Goal: Communication & Community: Answer question/provide support

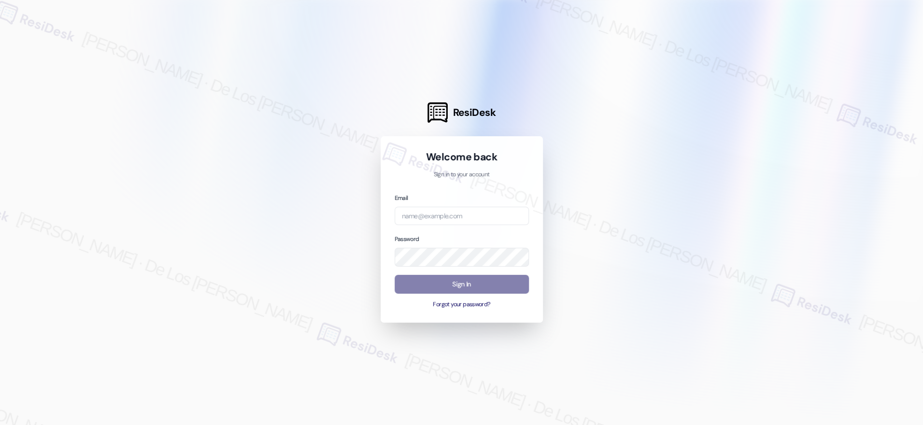
drag, startPoint x: 853, startPoint y: 118, endPoint x: 765, endPoint y: 139, distance: 90.3
click at [853, 119] on div at bounding box center [461, 212] width 923 height 425
click at [466, 212] on input "email" at bounding box center [462, 216] width 134 height 19
paste input "automated-surveys-icarus-resen.six@icarus.com"
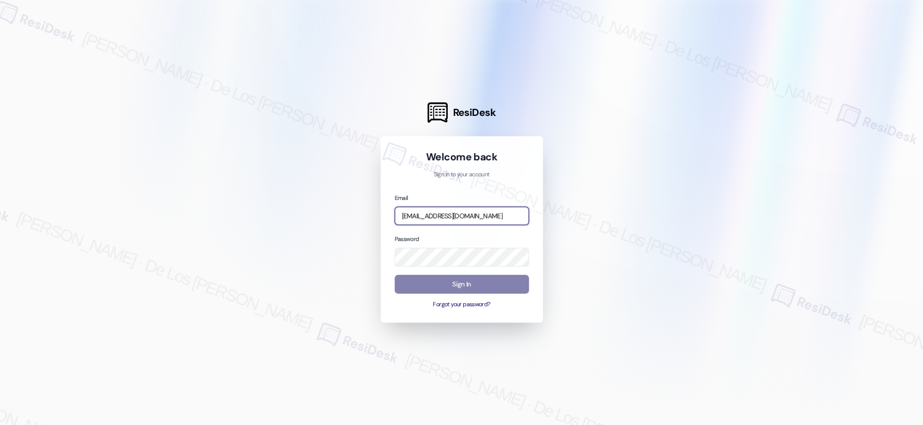
type input "automated-surveys-icarus-resen.six@icarus.com"
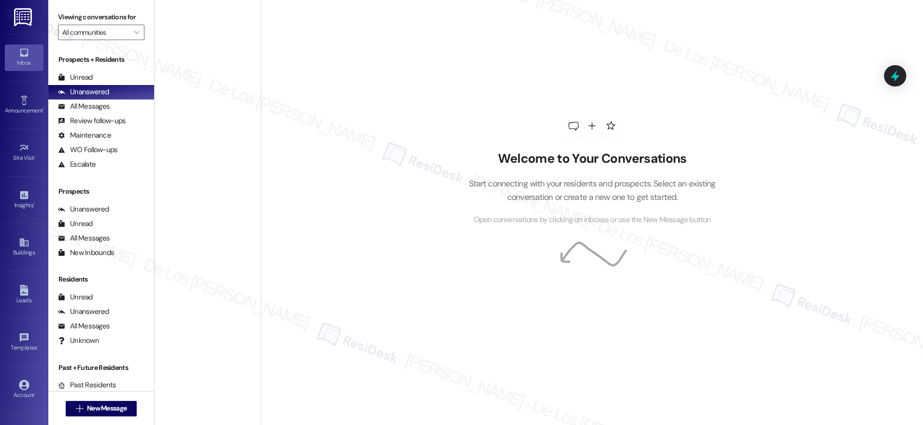
scroll to position [0, 0]
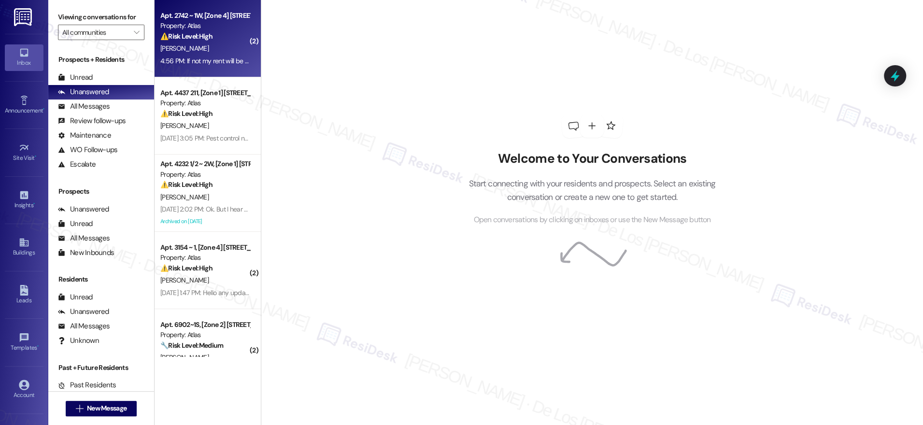
click at [168, 52] on div "[PERSON_NAME]" at bounding box center [204, 48] width 91 height 12
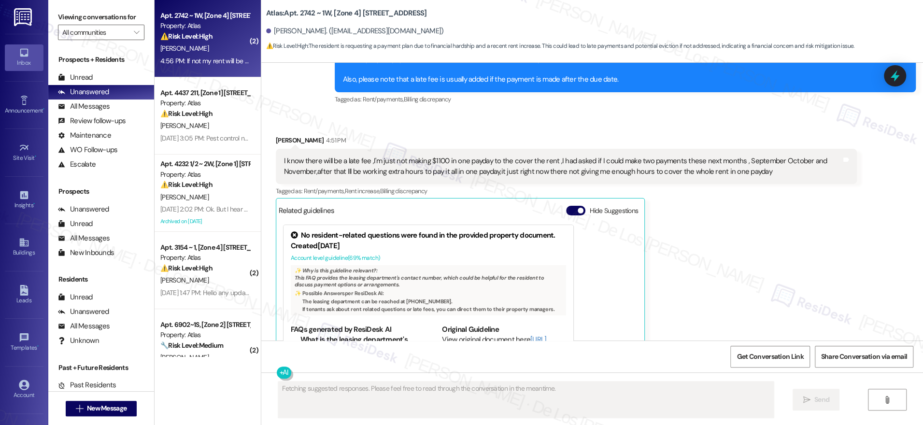
scroll to position [5295, 0]
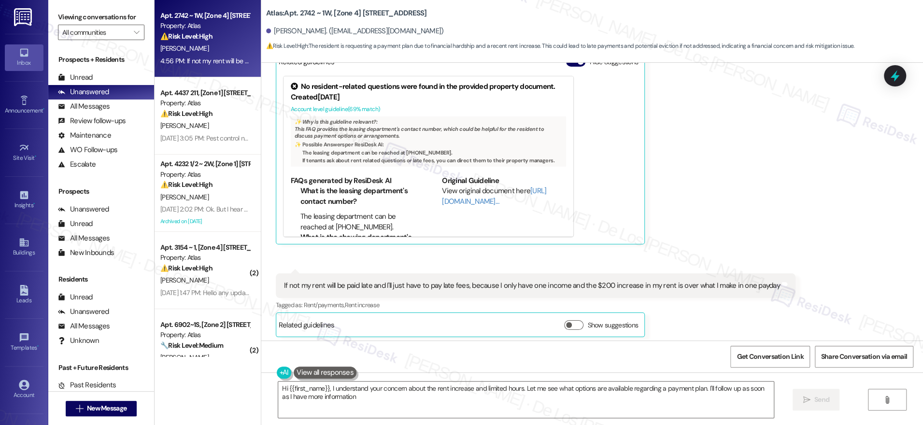
type textarea "Hi {{first_name}}, I understand your concern about the rent increase and limite…"
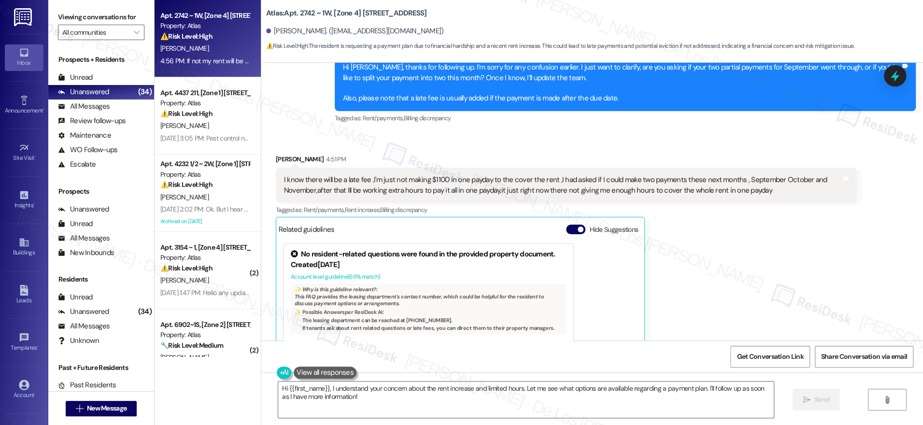
scroll to position [5119, 0]
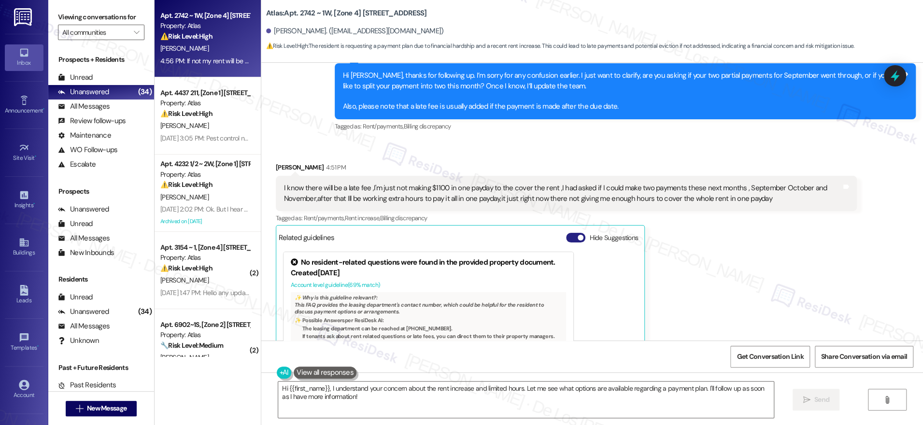
click at [578, 235] on span "button" at bounding box center [581, 238] width 6 height 6
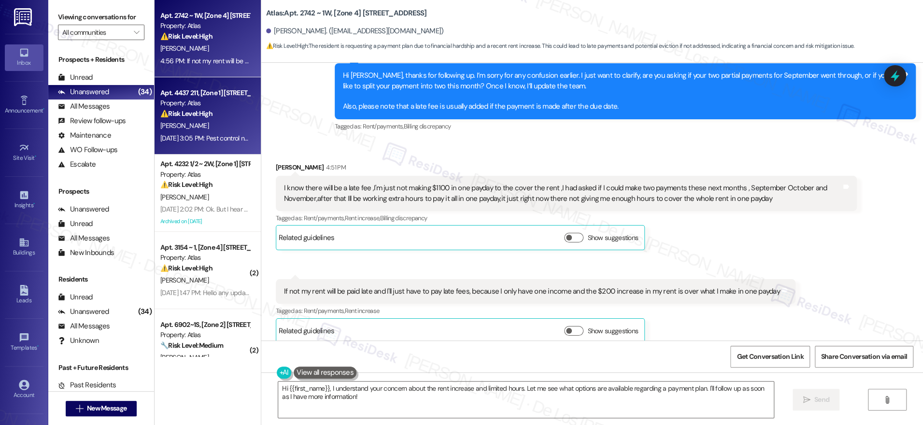
click at [214, 135] on div "Sep 05, 2025 at 3:05 PM: Pest control not even working at this point I think I …" at bounding box center [402, 138] width 485 height 9
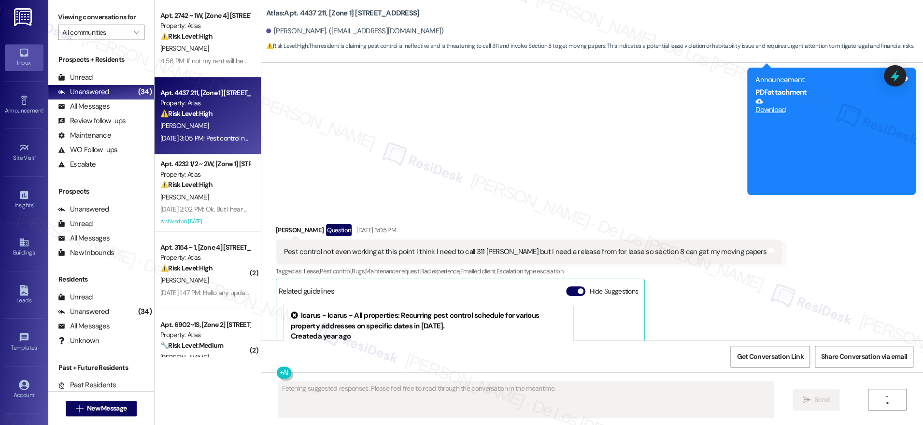
scroll to position [2272, 0]
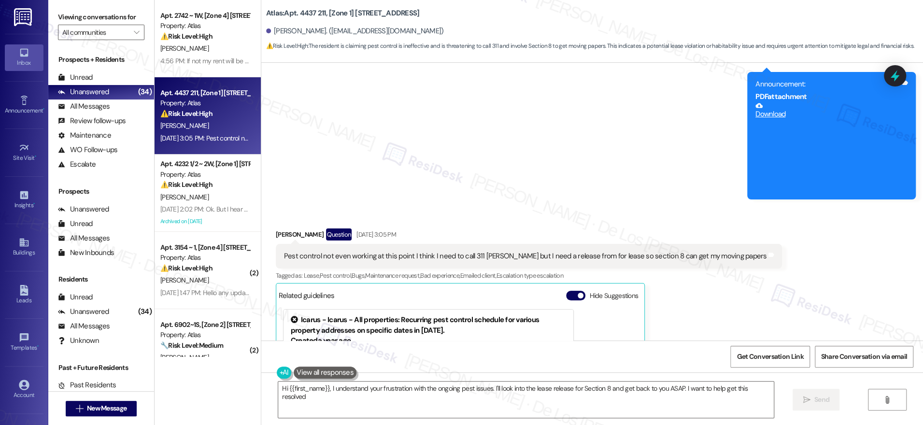
type textarea "Hi {{first_name}}, I understand your frustration with the ongoing pest issues. …"
click at [578, 298] on span "button" at bounding box center [581, 296] width 6 height 6
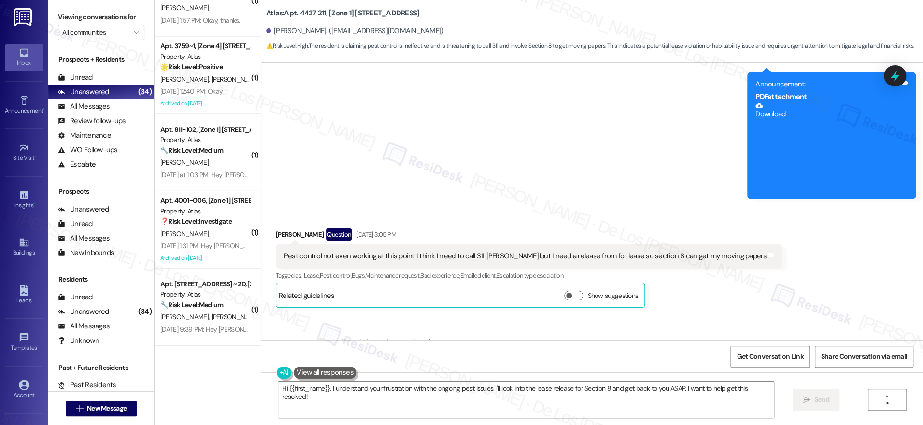
scroll to position [2271, 0]
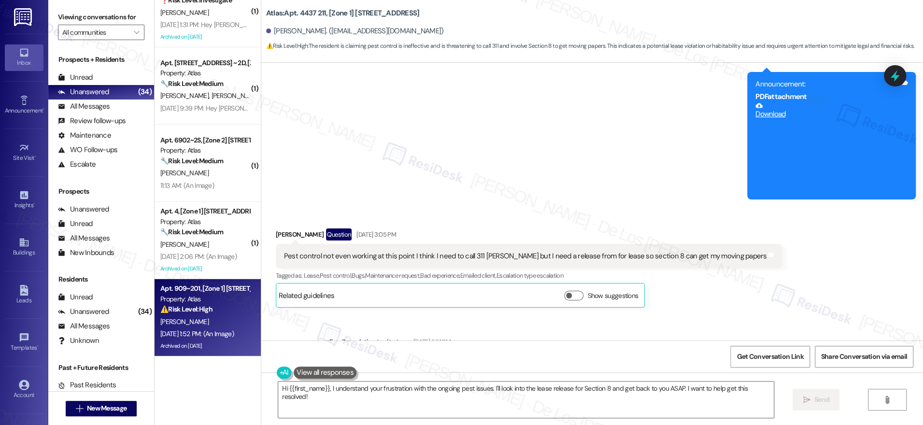
click at [208, 320] on div "[PERSON_NAME]" at bounding box center [204, 322] width 91 height 12
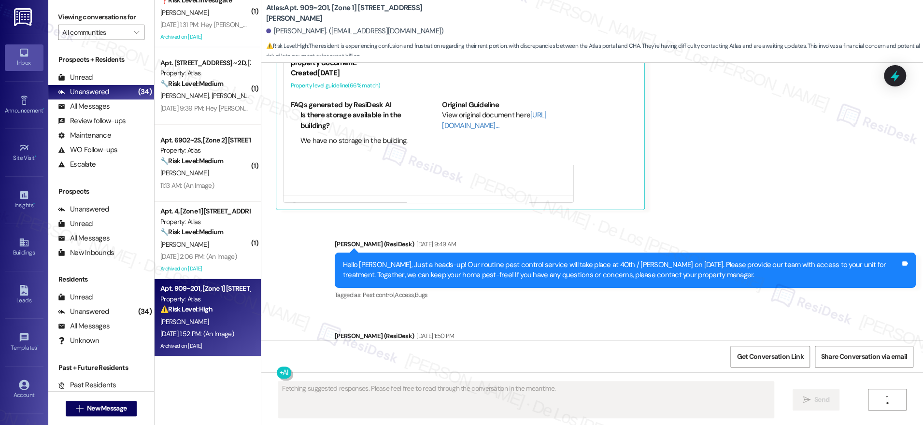
scroll to position [5525, 0]
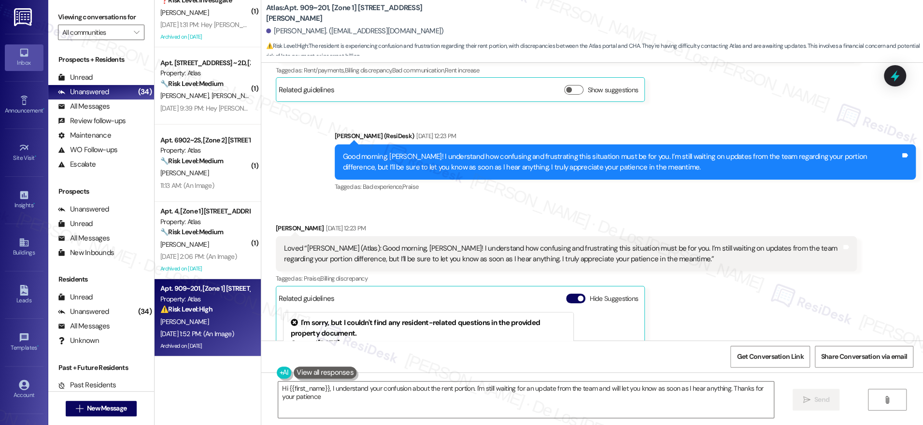
type textarea "Hi {{first_name}}, I understand your confusion about the rent portion. I'm stil…"
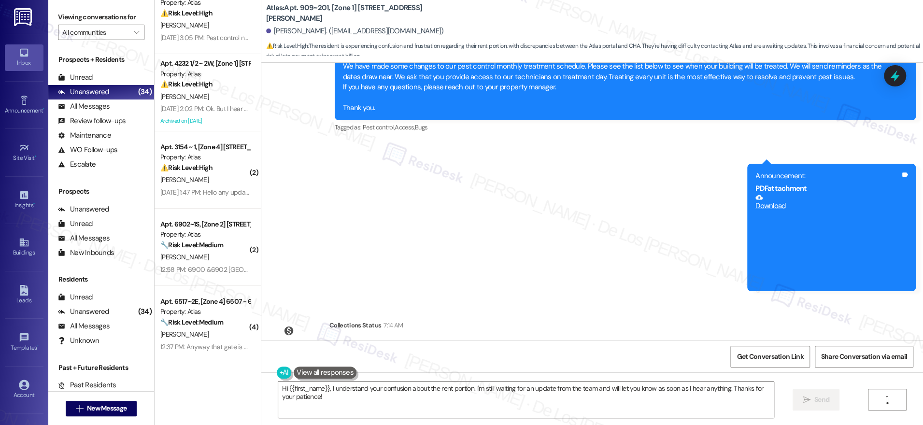
scroll to position [0, 0]
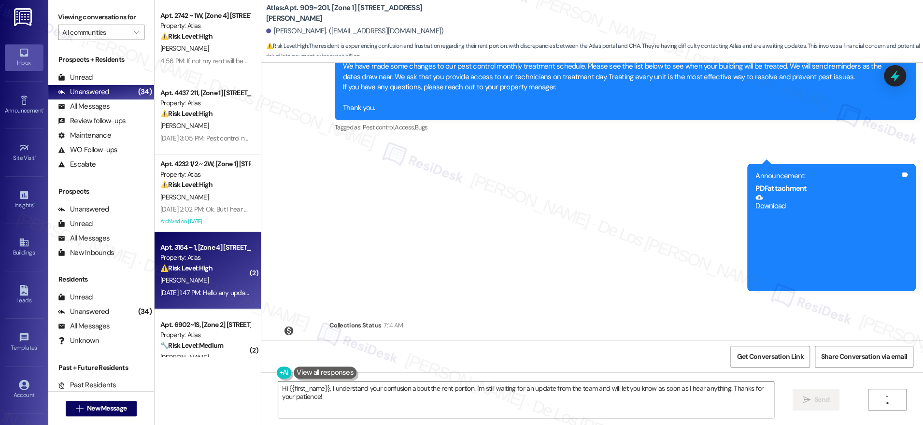
click at [212, 275] on div "J. Mcclendon" at bounding box center [204, 280] width 91 height 12
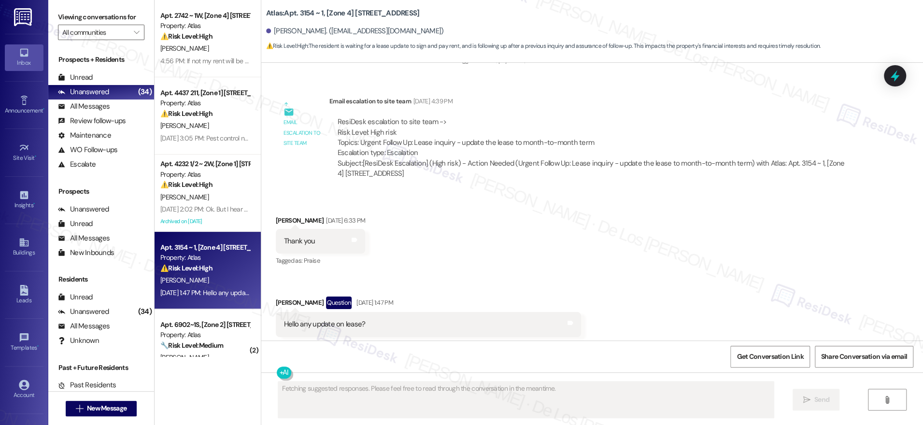
scroll to position [2091, 0]
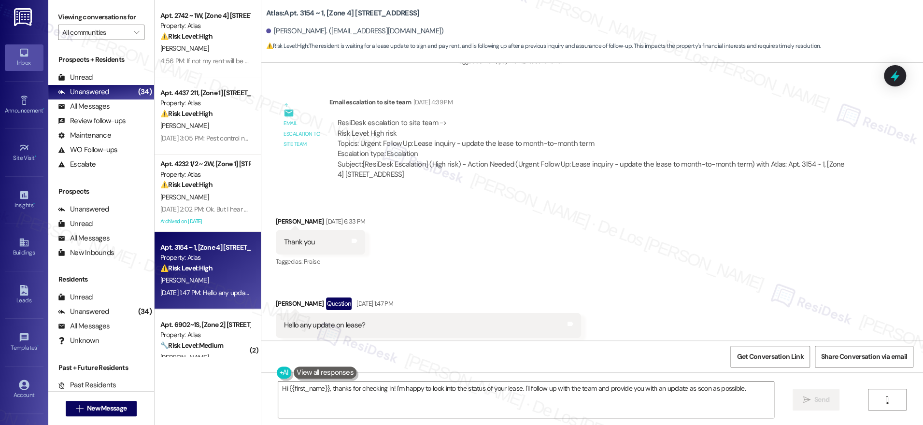
click at [484, 130] on div "ResiDesk escalation to site team -> Risk Level: High risk Topics: Urgent Follow…" at bounding box center [593, 139] width 511 height 42
copy div "Topics: Urgent Follow Up: Lease inquiry - update the lease to month-to-month te…"
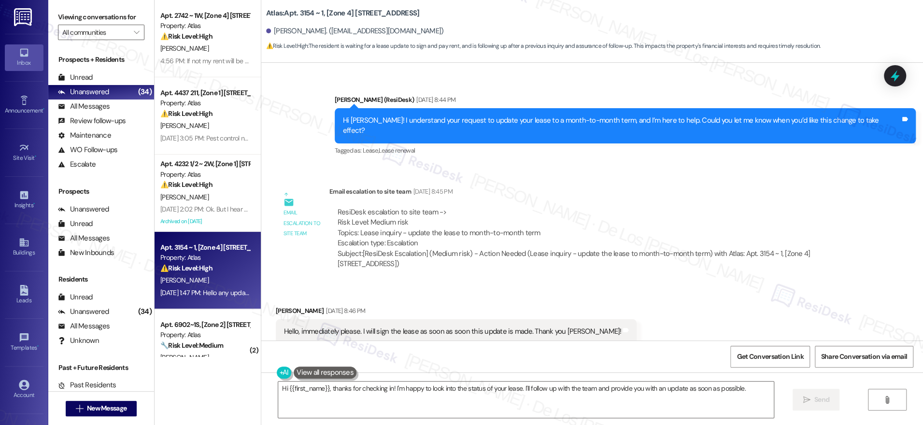
scroll to position [477, 0]
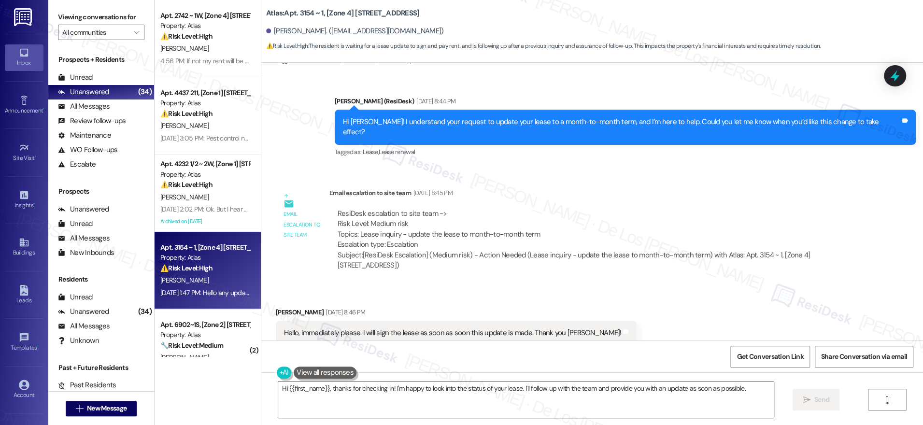
click at [470, 223] on div "ResiDesk escalation to site team -> Risk Level: Medium risk Topics: Lease inqui…" at bounding box center [593, 230] width 511 height 42
copy div "Topics: Lease inquiry - update the lease to month-to-month term"
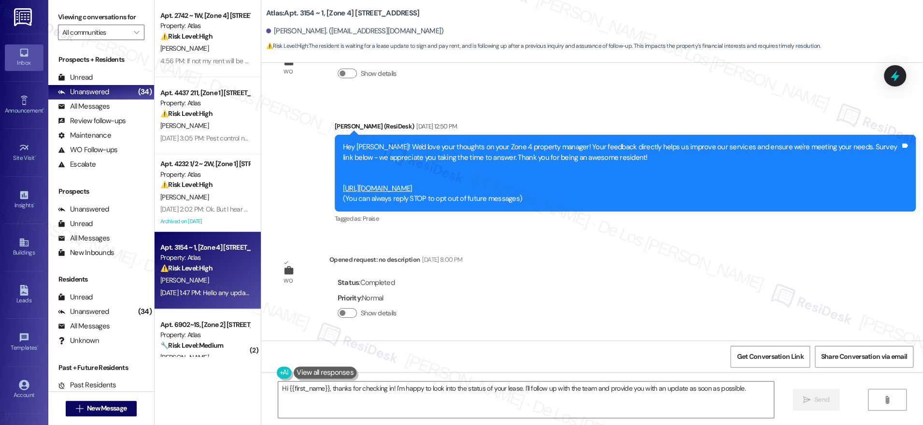
scroll to position [0, 0]
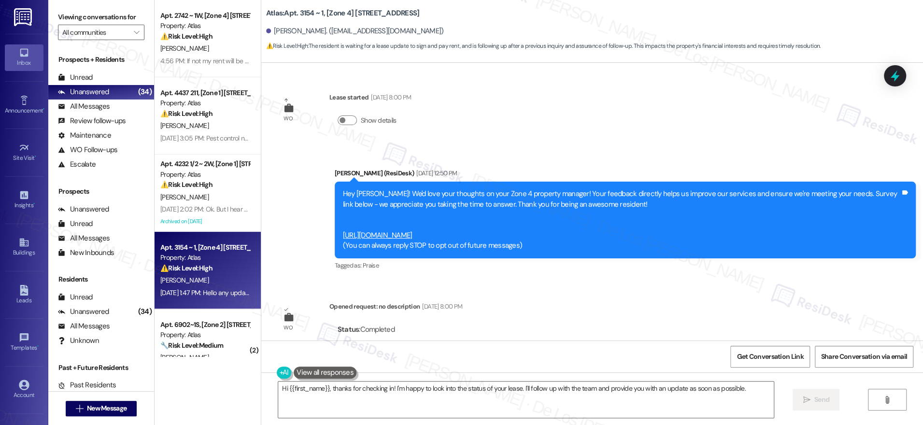
drag, startPoint x: 775, startPoint y: 356, endPoint x: 744, endPoint y: 344, distance: 33.2
click at [775, 356] on span "Get Conversation Link" at bounding box center [770, 357] width 67 height 10
drag, startPoint x: 403, startPoint y: 18, endPoint x: 254, endPoint y: 7, distance: 150.2
click at [261, 7] on div "Atlas: Apt. 3154 ~ 1, [Zone 4] 3148-54 W 64th St Jacqueline Mcclendon. (jacquel…" at bounding box center [592, 26] width 662 height 49
copy b "Atlas: Apt. 3154 ~ 1, [Zone 4] 3148-54 W 64th St"
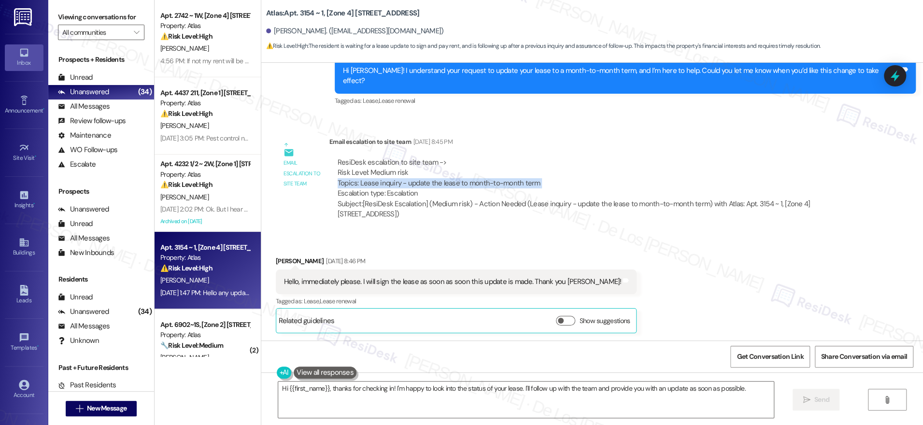
scroll to position [527, 0]
drag, startPoint x: 387, startPoint y: 205, endPoint x: 326, endPoint y: 194, distance: 61.9
click at [329, 194] on div "ResiDesk escalation to site team -> Risk Level: Medium risk Topics: Lease inqui…" at bounding box center [592, 189] width 527 height 77
copy div "Subject: [ResiDesk Escalation] (Medium risk) - Action Needed (Lease inquiry - u…"
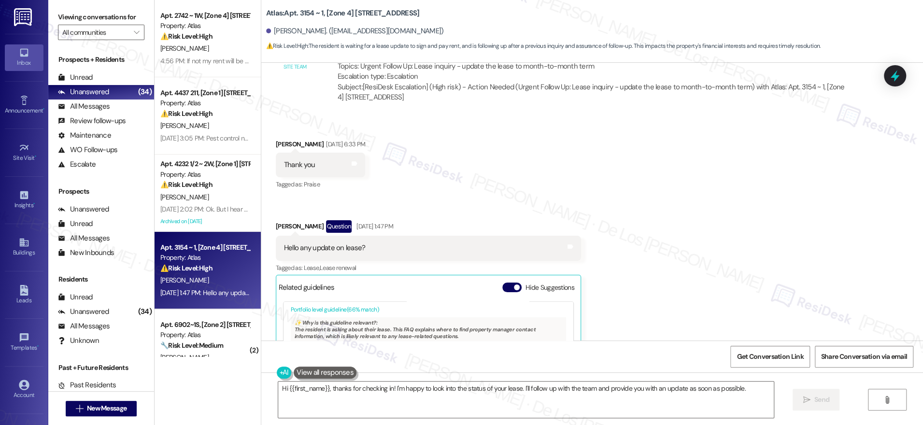
scroll to position [2143, 0]
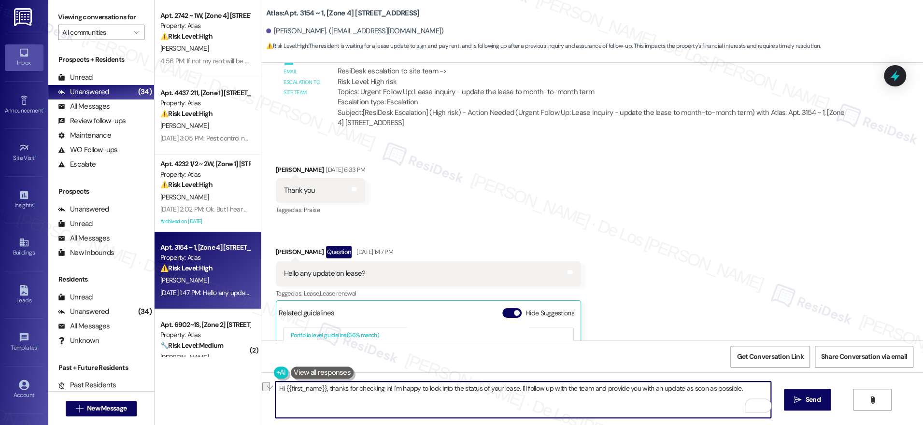
drag, startPoint x: 325, startPoint y: 389, endPoint x: 518, endPoint y: 387, distance: 193.2
click at [512, 390] on textarea "Hi {{first_name}}, thanks for checking in! I'm happy to look into the status of…" at bounding box center [523, 400] width 496 height 36
drag, startPoint x: 456, startPoint y: 387, endPoint x: 684, endPoint y: 387, distance: 227.5
click at [684, 387] on textarea "Hi {{first_name}}, sory I still havent heard back from the team but I'll follow…" at bounding box center [523, 400] width 496 height 36
click at [420, 396] on textarea "Hi {{first_name}}, sory I still havent heard back from the team but I already m…" at bounding box center [523, 400] width 496 height 36
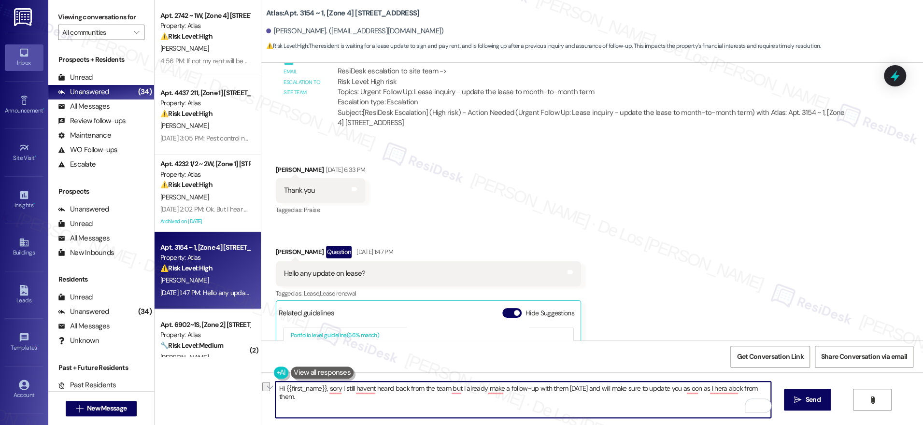
click at [420, 396] on textarea "Hi {{first_name}}, sory I still havent heard back from the team but I already m…" at bounding box center [523, 400] width 496 height 36
paste textarea "I’m sorry—I still haven’t heard back from the team yet, but I followed up with …"
drag, startPoint x: 349, startPoint y: 389, endPoint x: 383, endPoint y: 379, distance: 35.9
click at [349, 389] on textarea "Hi {{first_name}}, I’m sorry—I still haven’t heard back from the team yet, but …" at bounding box center [523, 400] width 496 height 36
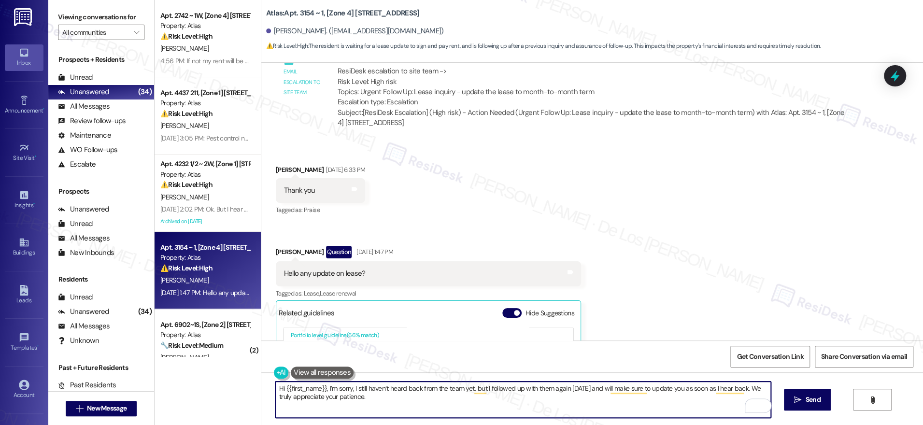
click at [567, 403] on textarea "Hi {{first_name}}, I’m sorry, I still haven’t heard back from the team yet, but…" at bounding box center [523, 400] width 496 height 36
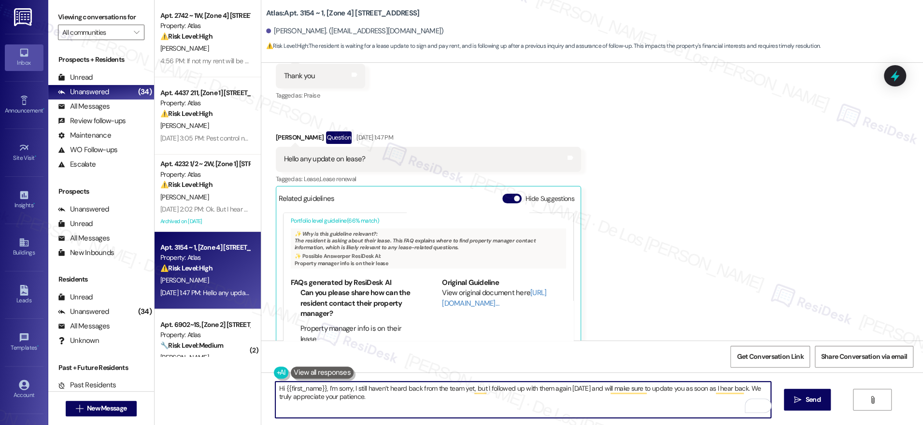
scroll to position [2257, 0]
type textarea "Hi {{first_name}}, I’m sorry, I still haven’t heard back from the team yet, but…"
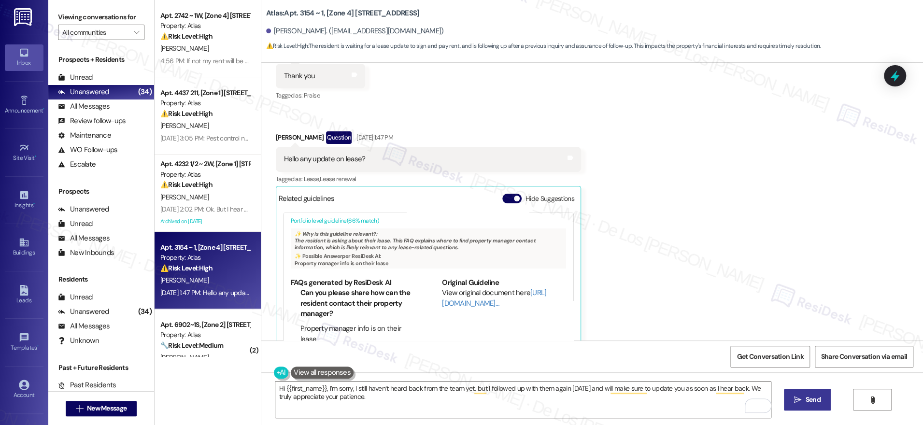
click at [796, 403] on icon "" at bounding box center [797, 400] width 7 height 8
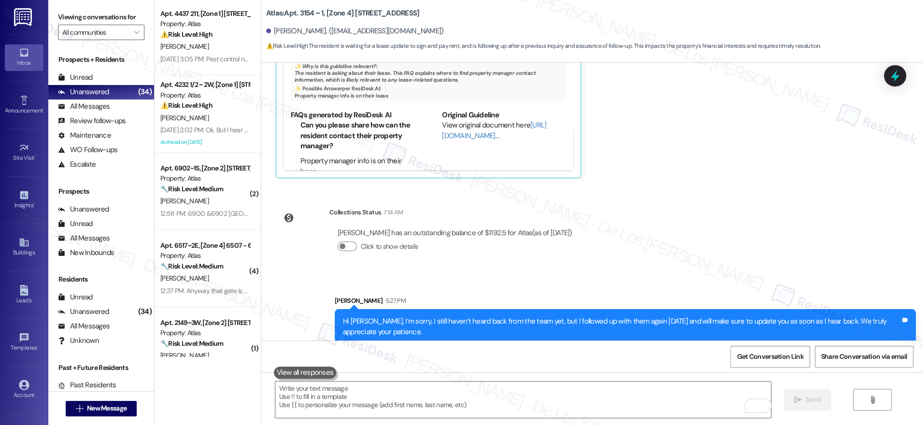
scroll to position [0, 0]
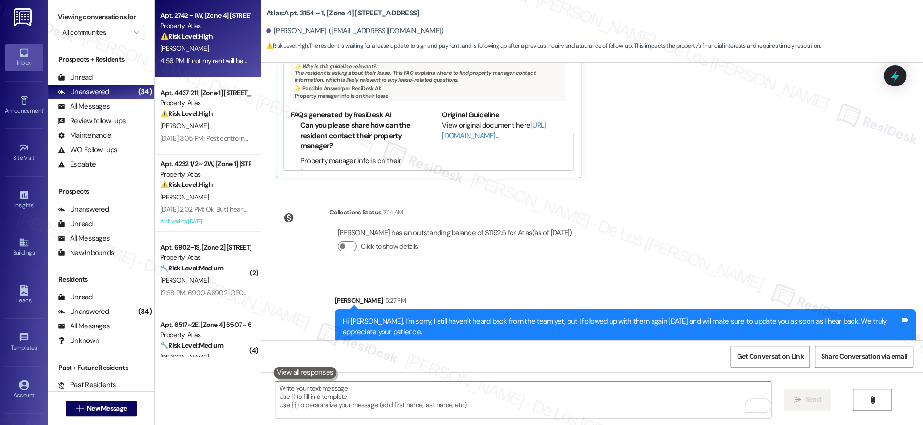
click at [177, 57] on div "4:56 PM: If not my rent will be paid late and I'll just have to pay late fees, …" at bounding box center [402, 61] width 484 height 9
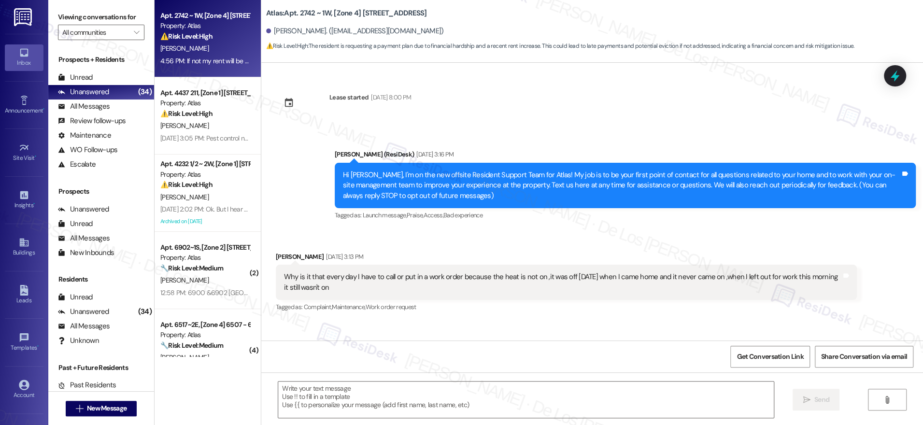
type textarea "Fetching suggested responses. Please feel free to read through the conversation…"
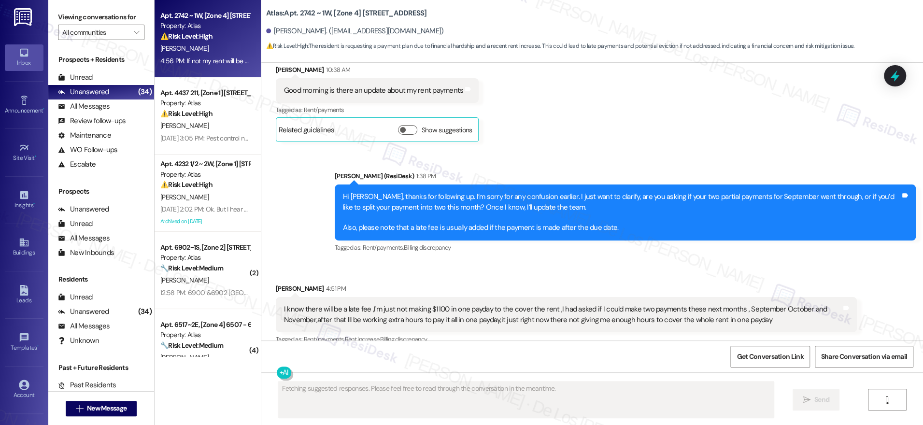
scroll to position [5295, 0]
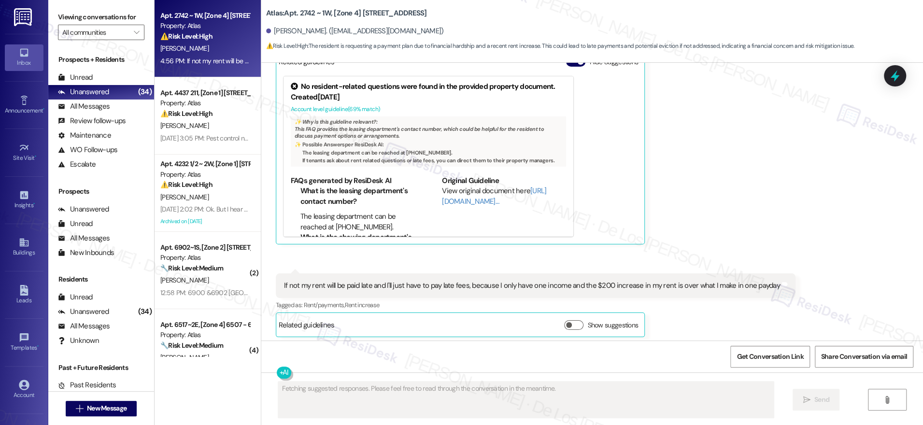
drag, startPoint x: 198, startPoint y: 116, endPoint x: 265, endPoint y: 126, distance: 67.4
click at [198, 116] on strong "⚠️ Risk Level: High" at bounding box center [186, 113] width 52 height 9
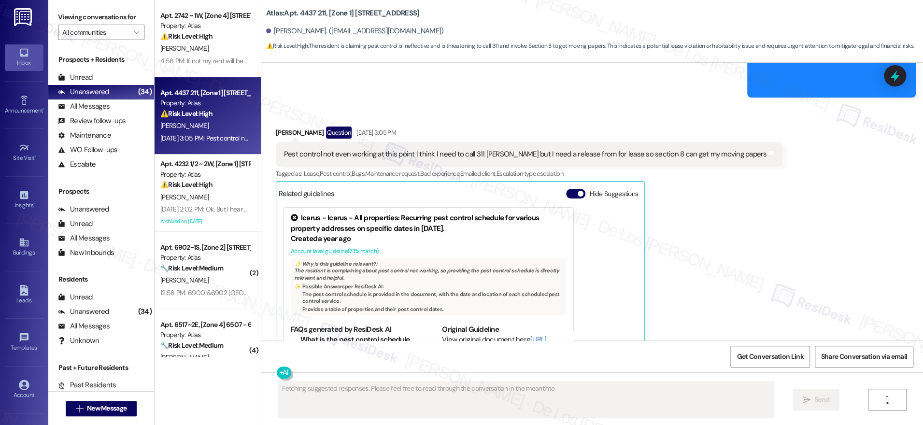
scroll to position [2315, 0]
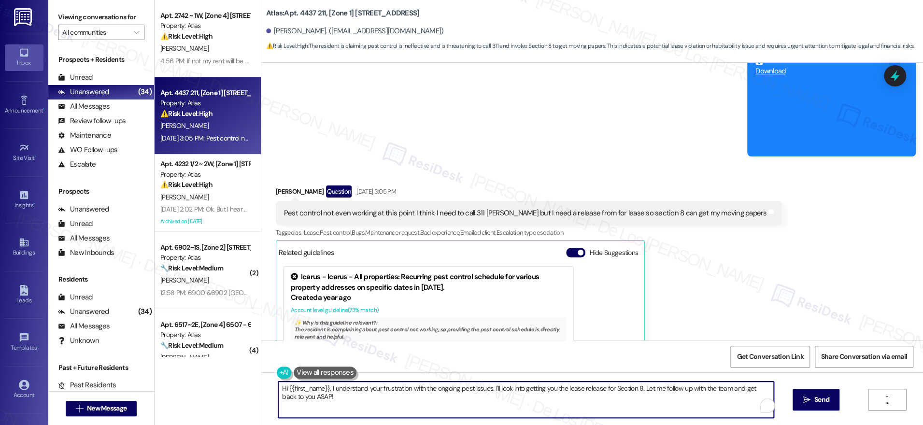
drag, startPoint x: 404, startPoint y: 387, endPoint x: 376, endPoint y: 384, distance: 28.2
click at [376, 384] on textarea "Hi {{first_name}}, I understand your frustration with the ongoing pest issues. …" at bounding box center [526, 400] width 496 height 36
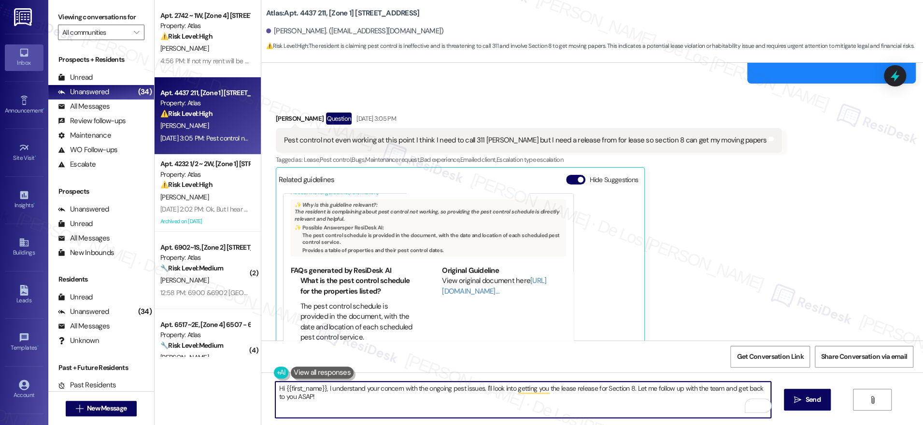
scroll to position [52, 0]
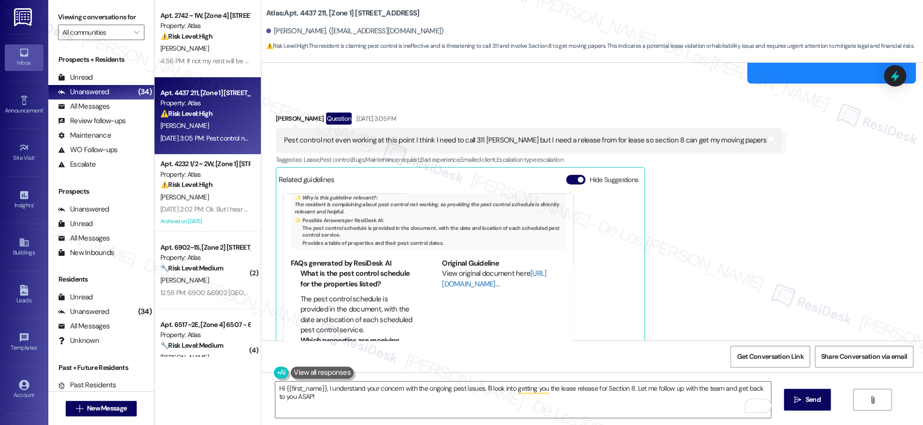
click at [454, 288] on link "[URL][DOMAIN_NAME]…" at bounding box center [494, 279] width 104 height 20
click at [636, 145] on div "Pest control not even working at this point I think I need to call 311 [PERSON_…" at bounding box center [525, 140] width 483 height 10
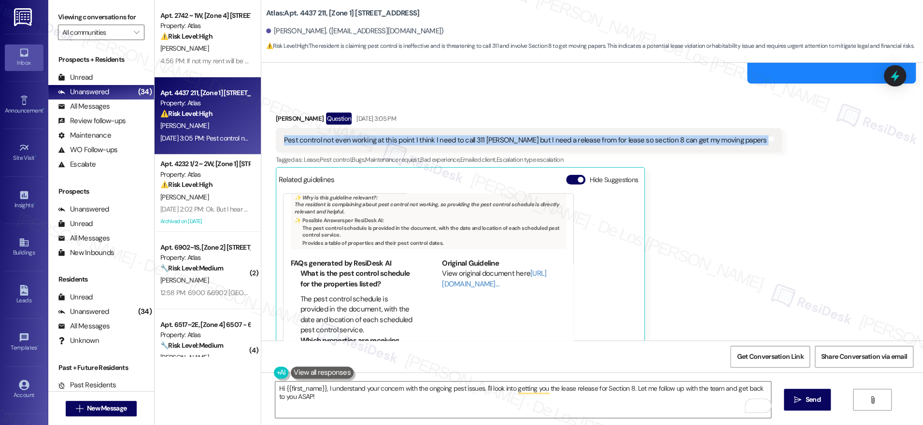
click at [636, 145] on div "Pest control not even working at this point I think I need to call 311 [PERSON_…" at bounding box center [525, 140] width 483 height 10
copy div "Pest control not even working at this point I think I need to call 311 Sarah bu…"
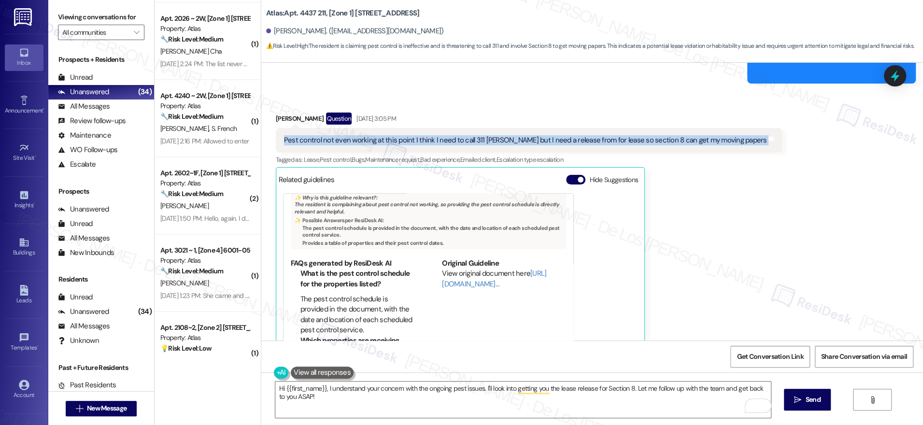
scroll to position [1465, 0]
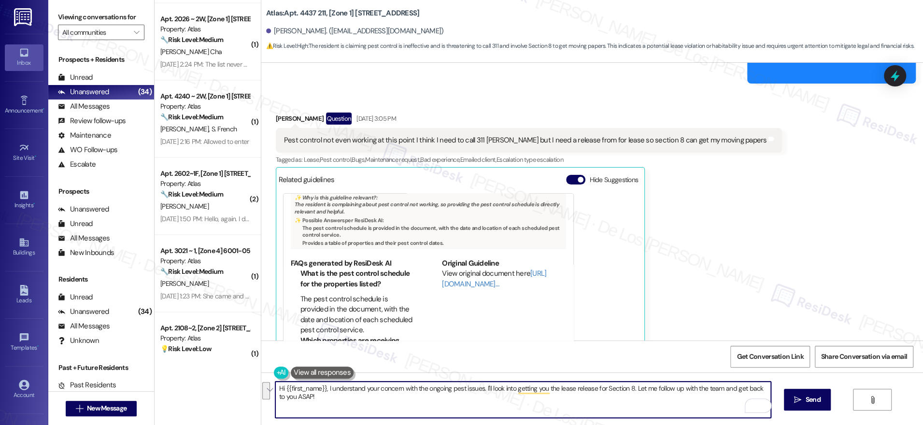
drag, startPoint x: 479, startPoint y: 387, endPoint x: 546, endPoint y: 403, distance: 69.5
click at [546, 403] on textarea "Hi {{first_name}}, I understand your concern with the ongoing pest issues. I'll…" at bounding box center [523, 400] width 496 height 36
paste textarea "Hi {{first_name}}, I’m really sorry to hear that you’re still experiencing pest…"
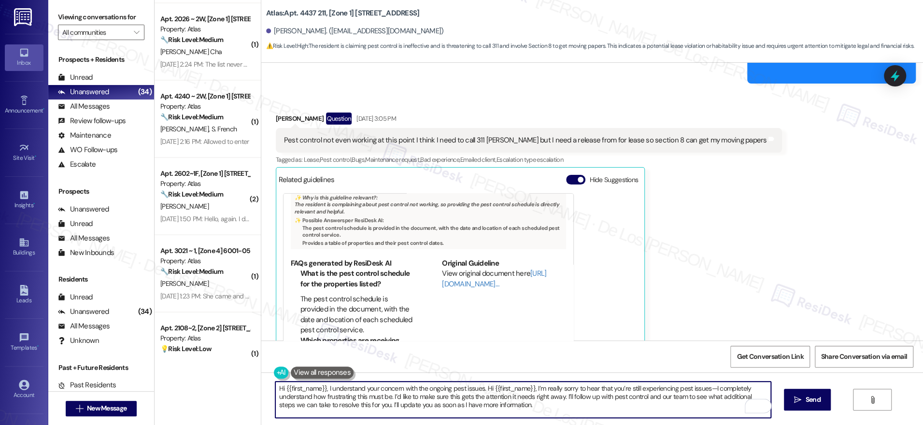
click at [483, 394] on textarea "Hi {{first_name}}, I understand your concern with the ongoing pest issues. Hi {…" at bounding box center [523, 400] width 496 height 36
click at [484, 394] on textarea "Hi {{first_name}}, I understand your concern with the ongoing pest issues. Hi {…" at bounding box center [523, 400] width 496 height 36
paste textarea "To enrich screen reader interactions, please activate Accessibility in Grammarl…"
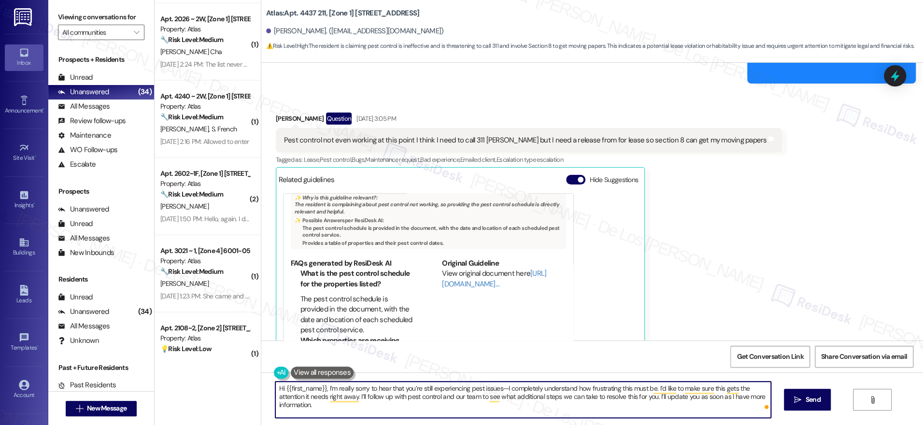
click at [347, 387] on textarea "Hi {{first_name}}, I’m really sorry to hear that you’re still experiencing pest…" at bounding box center [523, 400] width 496 height 36
click at [482, 389] on textarea "Hi {{first_name}}, I’m sorry to hear that you’re still experiencing pest issues…" at bounding box center [523, 400] width 496 height 36
drag, startPoint x: 594, startPoint y: 387, endPoint x: 564, endPoint y: 383, distance: 30.1
click at [564, 383] on textarea "Hi {{first_name}}, I’m sorry to hear that you’re still experiencing pest issues…" at bounding box center [523, 400] width 496 height 36
drag, startPoint x: 634, startPoint y: 385, endPoint x: 589, endPoint y: 416, distance: 54.4
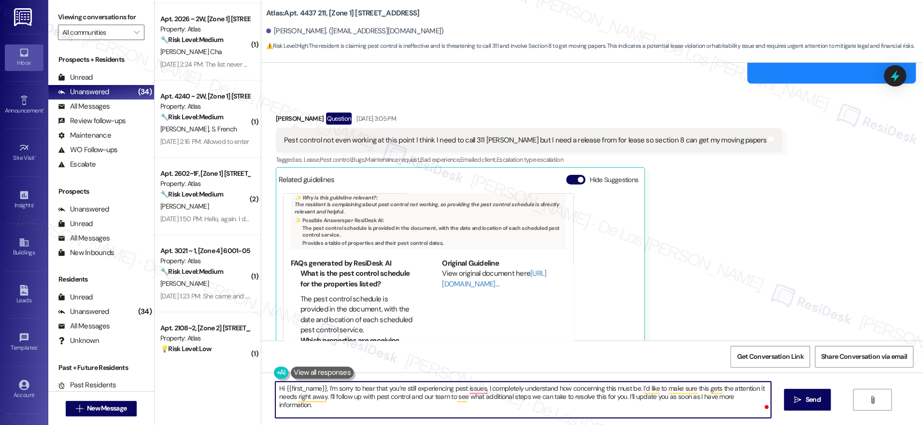
click at [589, 416] on textarea "Hi {{first_name}}, I’m sorry to hear that you’re still experiencing pest issues…" at bounding box center [523, 400] width 496 height 36
drag, startPoint x: 638, startPoint y: 387, endPoint x: 682, endPoint y: 409, distance: 49.2
click at [682, 409] on textarea "Hi {{first_name}}, I’m sorry to hear that you’re still experiencing pest issues…" at bounding box center [523, 400] width 496 height 36
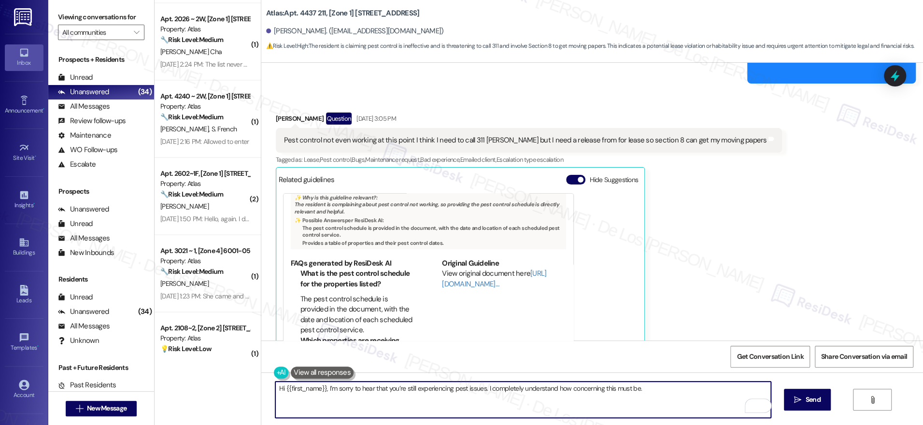
drag, startPoint x: 653, startPoint y: 388, endPoint x: 659, endPoint y: 388, distance: 5.8
click at [653, 388] on textarea "Hi {{first_name}}, I’m sorry to hear that you’re still experiencing pest issues…" at bounding box center [523, 400] width 496 height 36
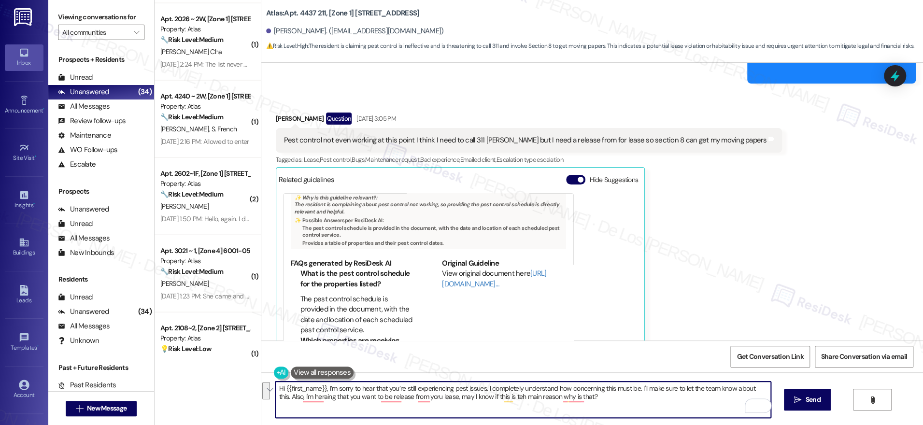
paste textarea "sorry to hear you’re still dealing with pest issues—I completely understand how…"
drag, startPoint x: 473, startPoint y: 385, endPoint x: 522, endPoint y: 380, distance: 49.1
click at [475, 384] on textarea "Hi {{first_name}}, I’m so sorry to hear you’re still dealing with pest issues—I…" at bounding box center [523, 400] width 496 height 36
drag, startPoint x: 734, startPoint y: 384, endPoint x: 761, endPoint y: 391, distance: 27.9
click at [761, 391] on textarea "Hi {{first_name}}, I’m so sorry to hear you’re still dealing with pest issues, …" at bounding box center [523, 400] width 496 height 36
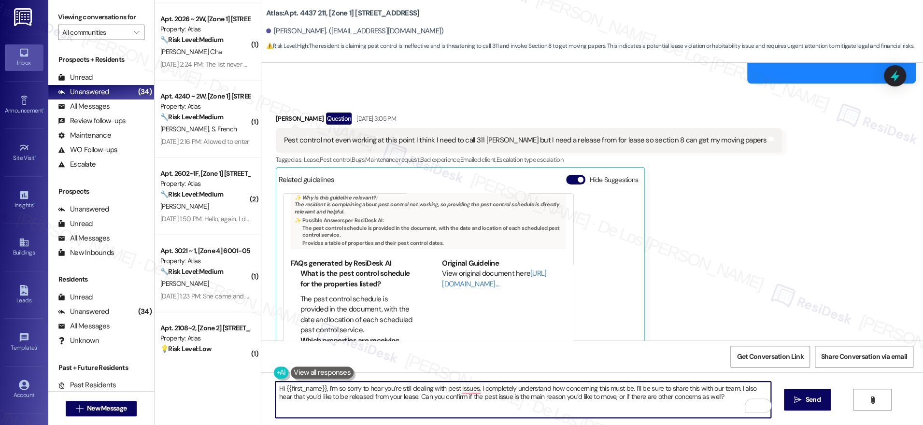
click at [584, 406] on textarea "Hi {{first_name}}, I’m so sorry to hear you’re still dealing with pest issues, …" at bounding box center [523, 400] width 496 height 36
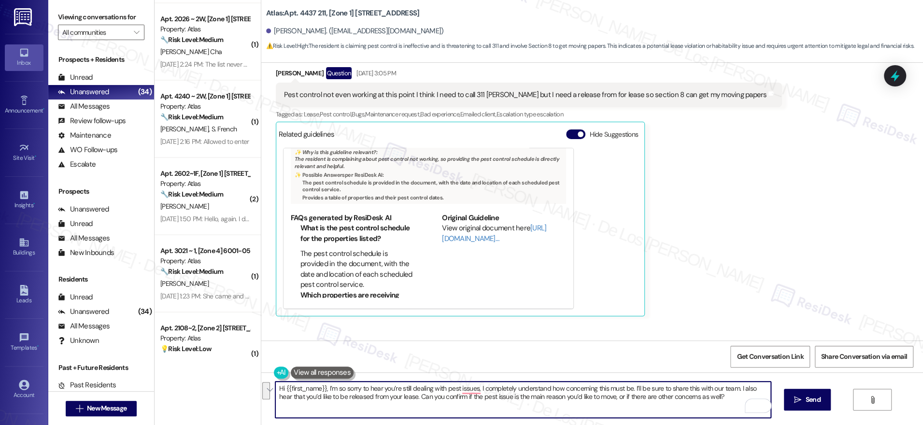
scroll to position [2545, 0]
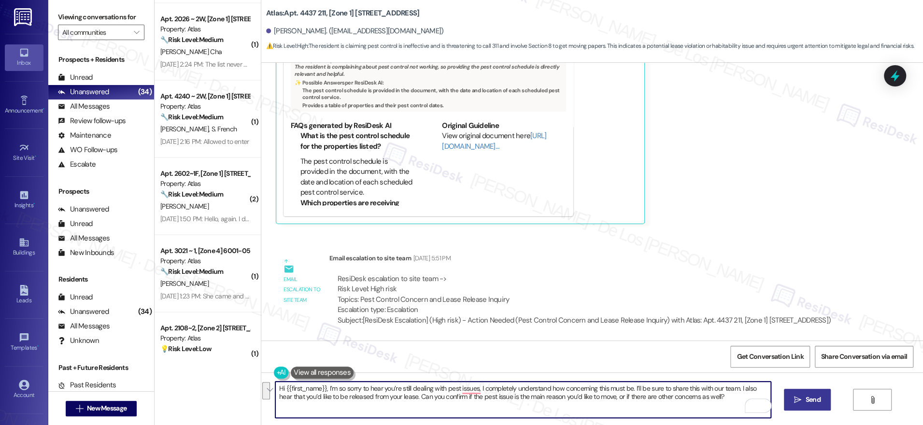
type textarea "Hi {{first_name}}, I’m so sorry to hear you’re still dealing with pest issues, …"
click at [796, 401] on icon "" at bounding box center [797, 400] width 7 height 8
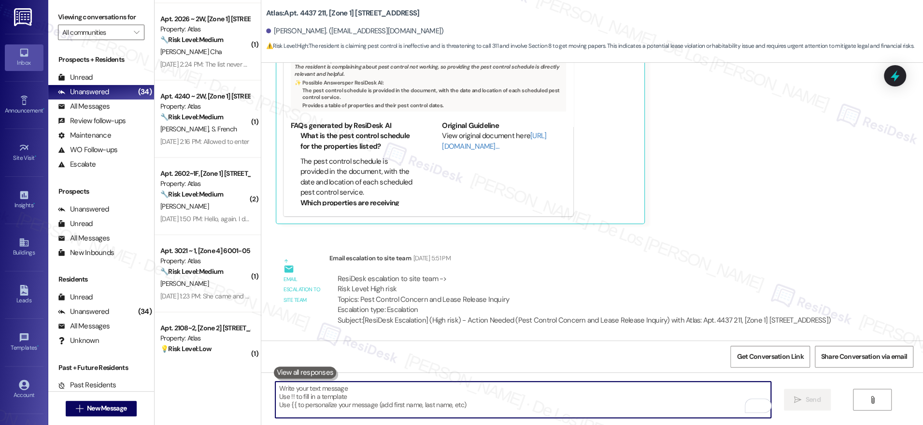
click at [526, 394] on textarea "To enrich screen reader interactions, please activate Accessibility in Grammarl…" at bounding box center [523, 400] width 496 height 36
paste textarea "Hi {{first_name}}, I’m so sorry to hear you’re still dealing with pest issues, …"
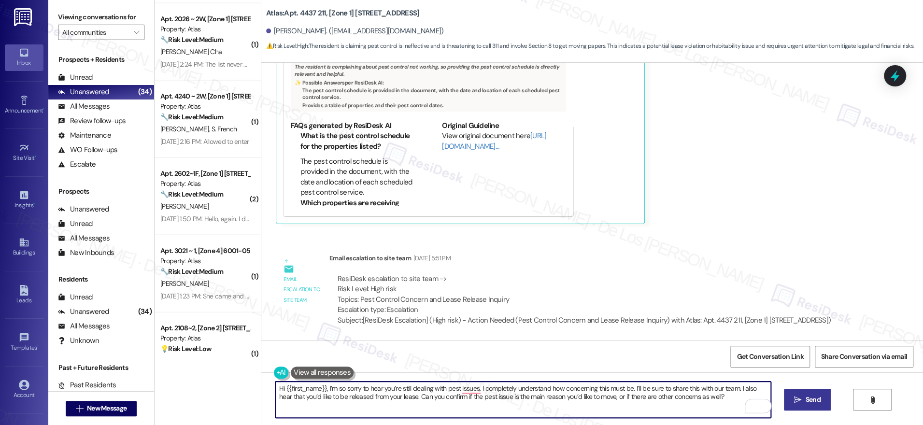
type textarea "Hi {{first_name}}, I’m so sorry to hear you’re still dealing with pest issues, …"
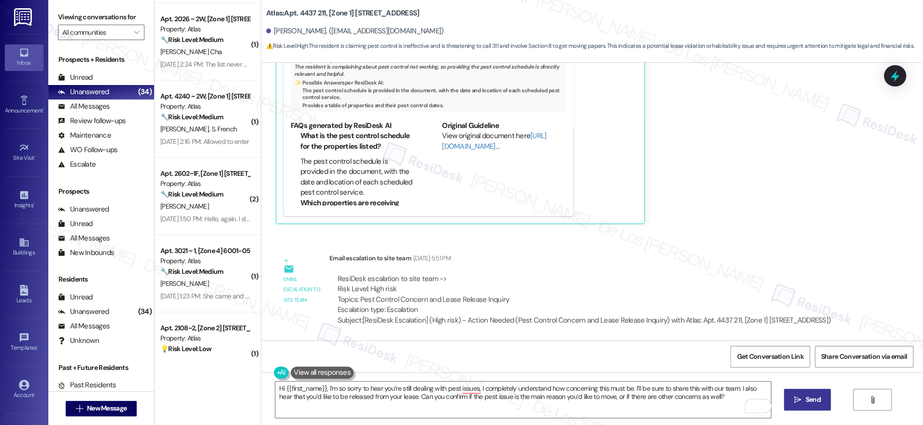
click at [801, 397] on span " Send" at bounding box center [807, 400] width 30 height 10
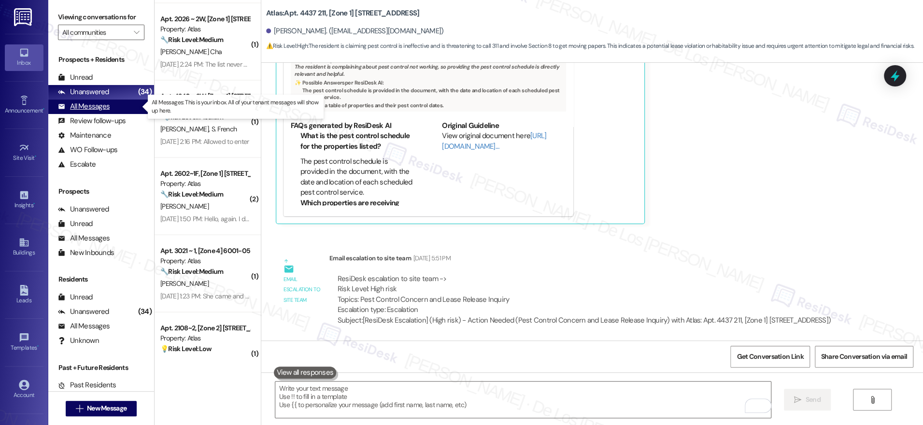
click at [104, 105] on div "All Messages" at bounding box center [84, 106] width 52 height 10
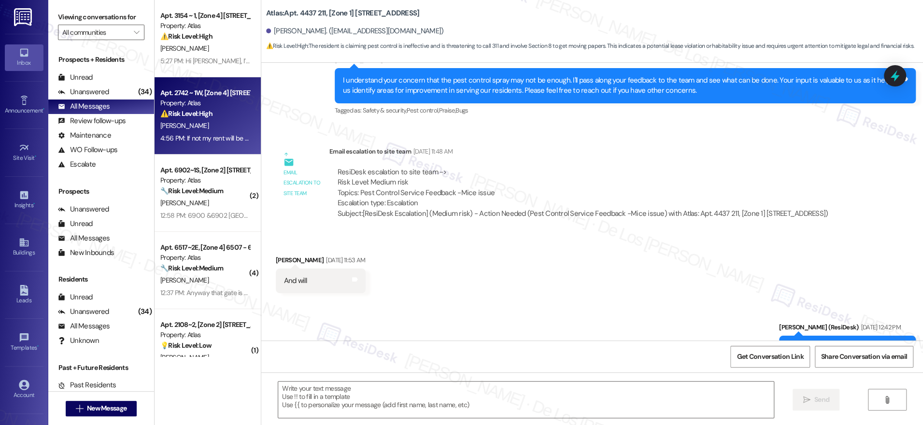
type textarea "Fetching suggested responses. Please feel free to read through the conversation…"
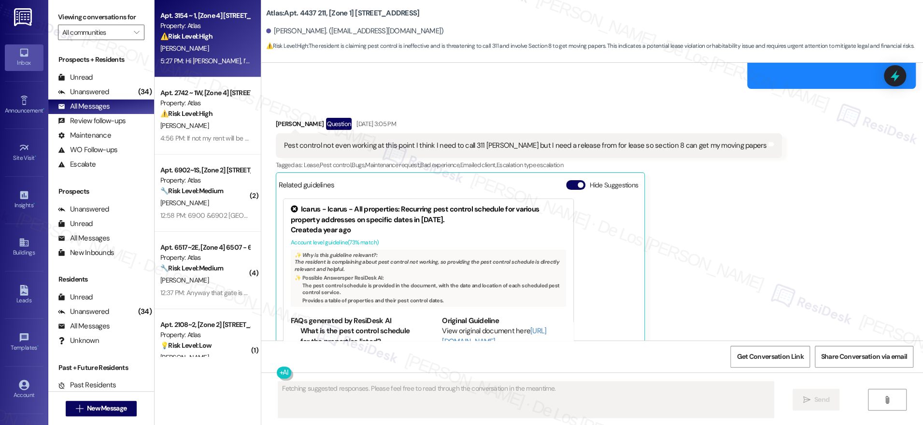
scroll to position [2426, 0]
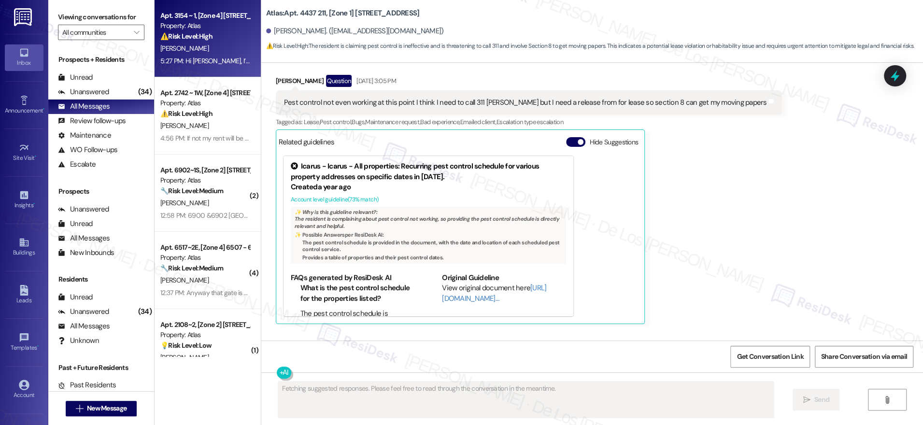
click at [196, 57] on div "5:27 PM: Hi Jacqueline, I’m sorry, I still haven’t heard back from the team yet…" at bounding box center [461, 61] width 602 height 9
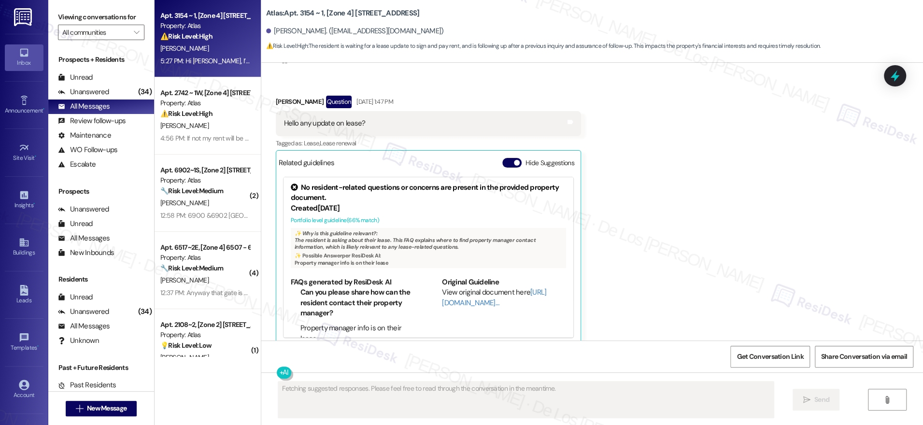
scroll to position [2474, 0]
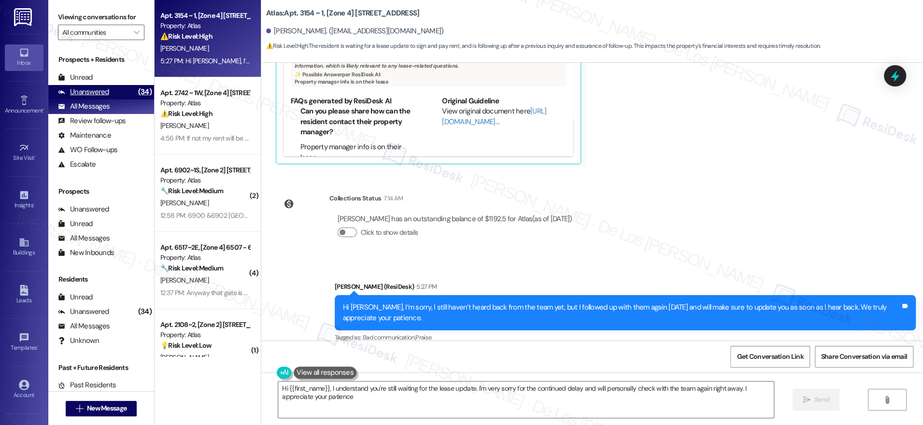
type textarea "Hi {{first_name}}, I understand you're still waiting for the lease update. I'm …"
click at [136, 87] on div "(34)" at bounding box center [145, 92] width 18 height 15
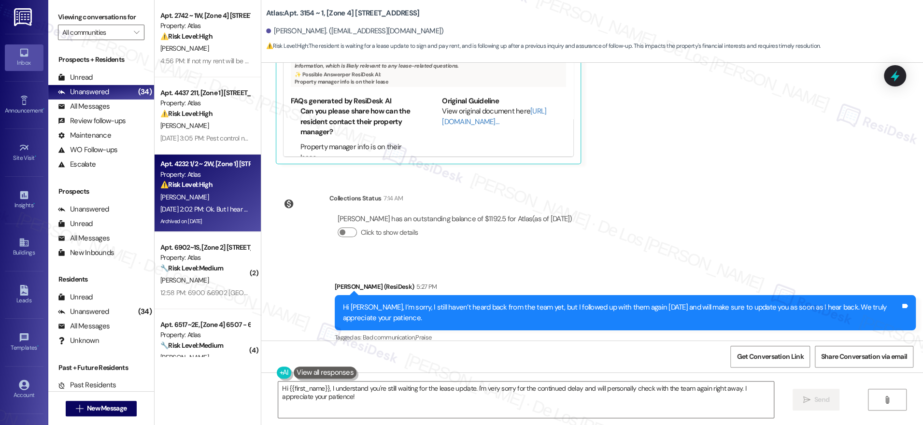
click at [220, 184] on div "⚠️ Risk Level: High The resident reports hearing rattling in their furnace unit…" at bounding box center [204, 185] width 89 height 10
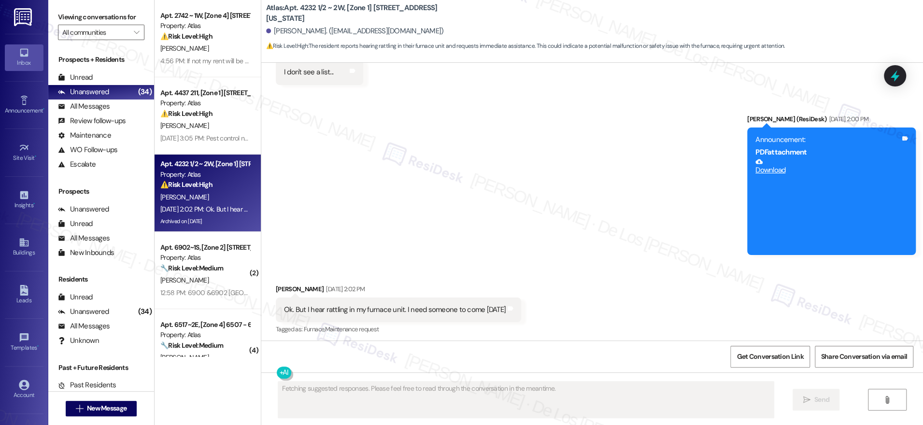
scroll to position [5476, 0]
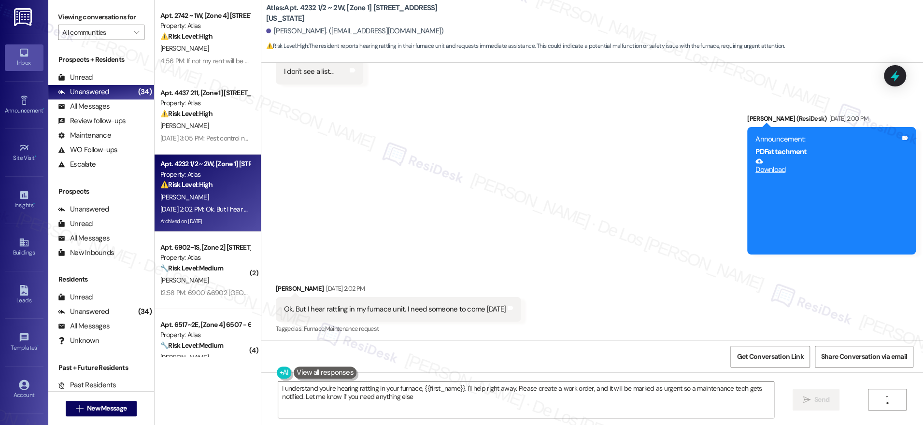
type textarea "I understand you're hearing rattling in your furnace, {{first_name}}. I'll help…"
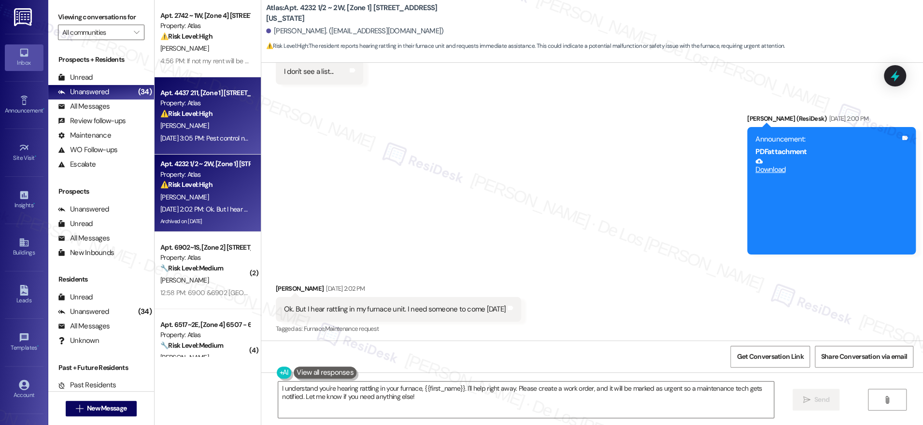
click at [203, 126] on div "S. Geralds Cha" at bounding box center [204, 126] width 91 height 12
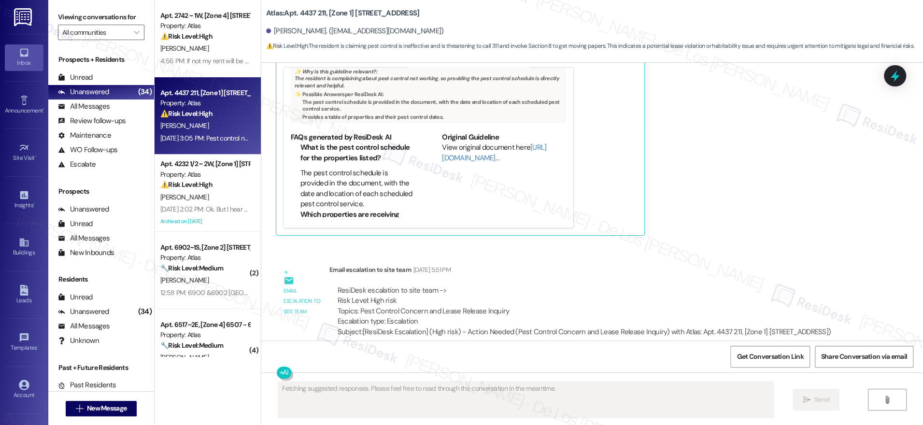
scroll to position [2545, 0]
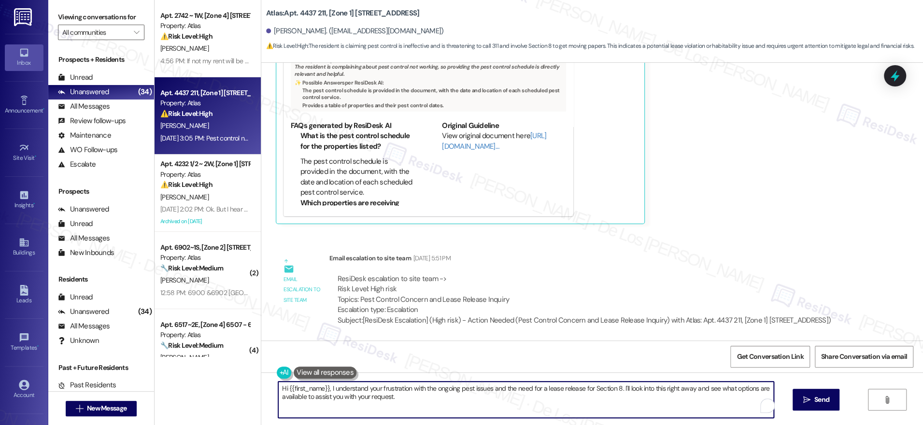
click at [418, 391] on textarea "Hi {{first_name}}, I understand your frustration with the ongoing pest issues a…" at bounding box center [526, 400] width 496 height 36
paste textarea "’m so sorry to hear you’re still dealing with pest issues, I completely underst…"
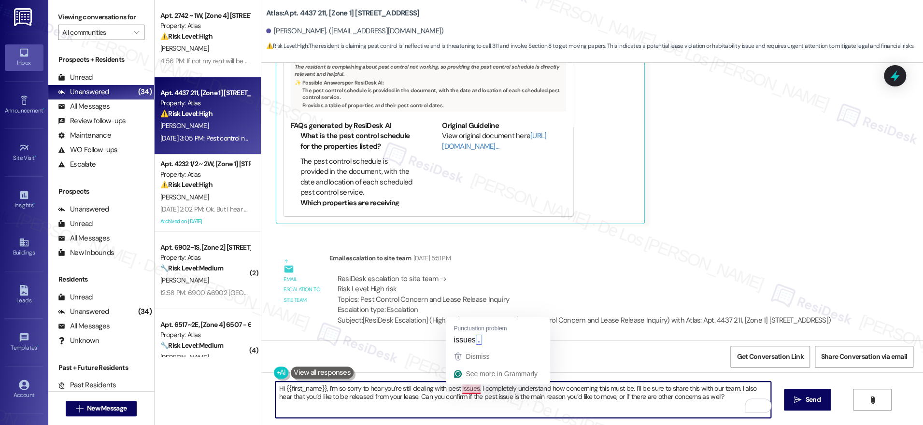
click at [469, 386] on textarea "Hi {{first_name}}, I’m so sorry to hear you’re still dealing with pest issues, …" at bounding box center [523, 400] width 496 height 36
click at [468, 400] on textarea "Hi {{first_name}}, I’m so sorry to hear you’re still dealing with pest issues, …" at bounding box center [523, 400] width 496 height 36
drag, startPoint x: 474, startPoint y: 386, endPoint x: 453, endPoint y: 386, distance: 20.3
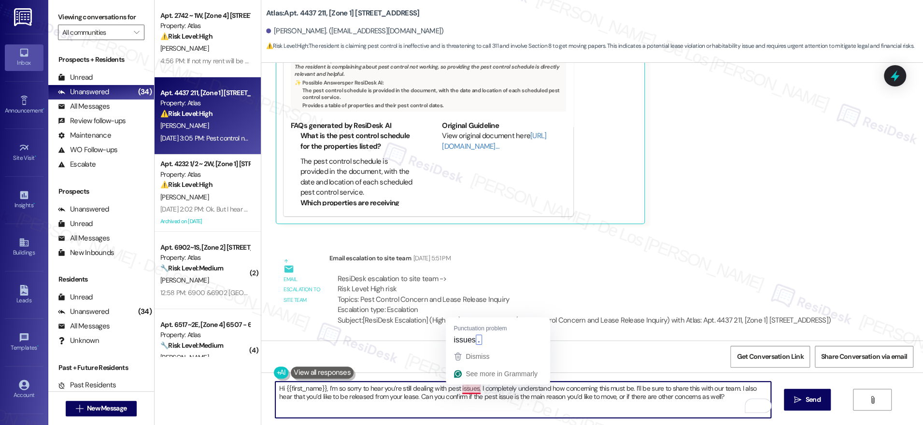
click at [453, 386] on textarea "Hi {{first_name}}, I’m so sorry to hear you’re still dealing with pest issues, …" at bounding box center [523, 400] width 496 height 36
click at [496, 398] on textarea "Hi {{first_name}}, I’m so sorry to hear you’re still dealing with pest manageme…" at bounding box center [523, 400] width 496 height 36
click at [508, 400] on textarea "Hi {{first_name}}, I’m so sorry to hear you’re still dealing with pest manageme…" at bounding box center [523, 400] width 496 height 36
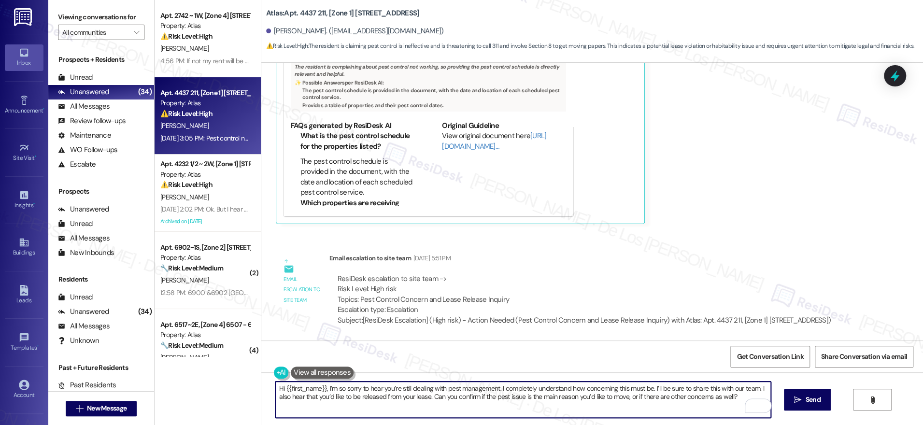
click at [517, 398] on textarea "Hi {{first_name}}, I’m so sorry to hear you’re still dealing with pest manageme…" at bounding box center [523, 400] width 496 height 36
type textarea "Hi {{first_name}}, I’m so sorry to hear you’re still dealing with pest manageme…"
click at [814, 401] on span "Send" at bounding box center [813, 400] width 15 height 10
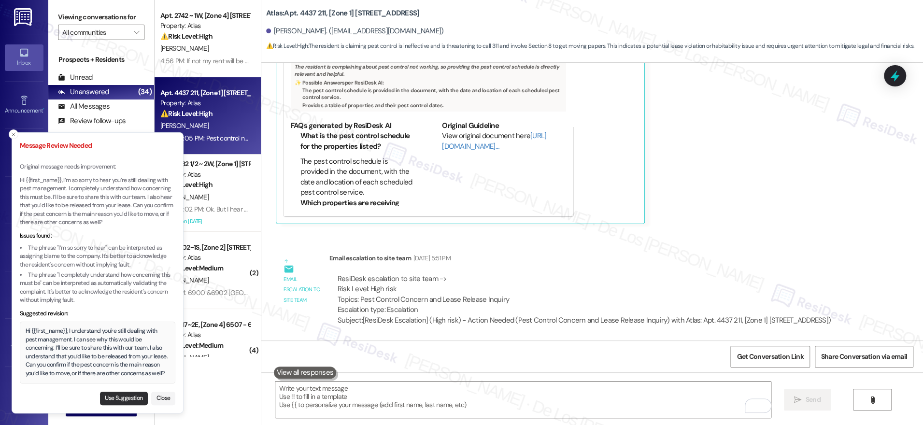
click at [115, 401] on button "Use Suggestion" at bounding box center [124, 399] width 48 height 14
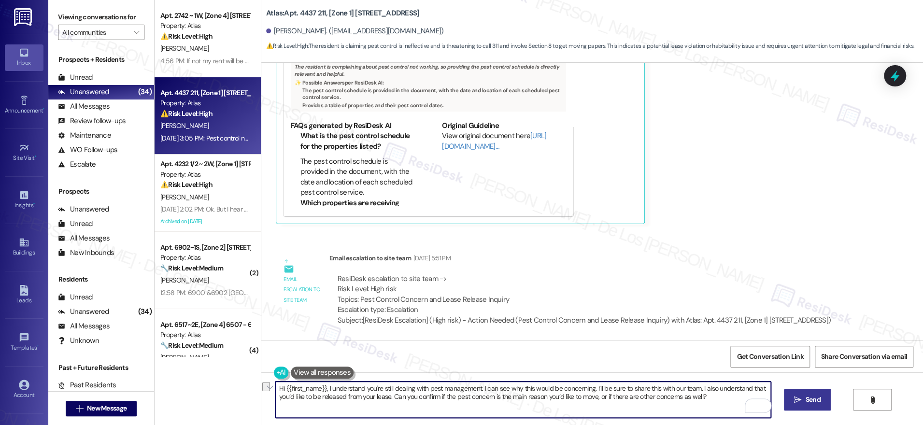
drag, startPoint x: 475, startPoint y: 388, endPoint x: 592, endPoint y: 388, distance: 116.4
click at [586, 389] on textarea "Hi {{first_name}}, I understand you're still dealing with pest management. I ca…" at bounding box center [523, 400] width 496 height 36
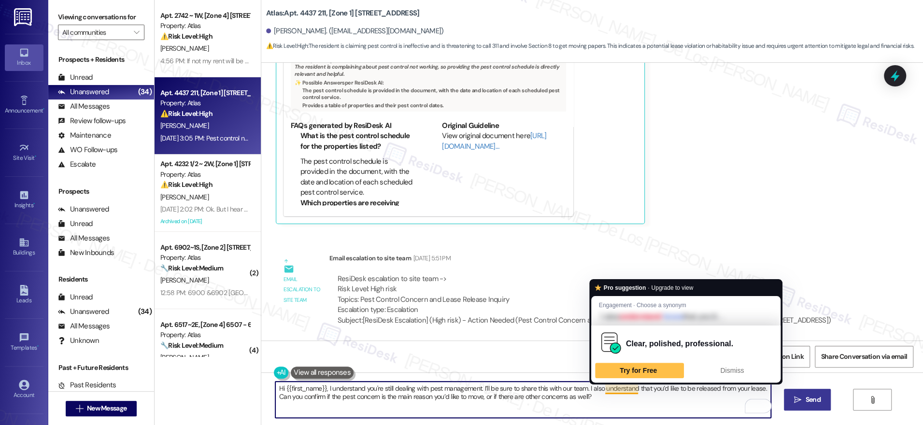
click at [618, 395] on textarea "Hi {{first_name}}, I understand you're still dealing with pest management. I’ll…" at bounding box center [523, 400] width 496 height 36
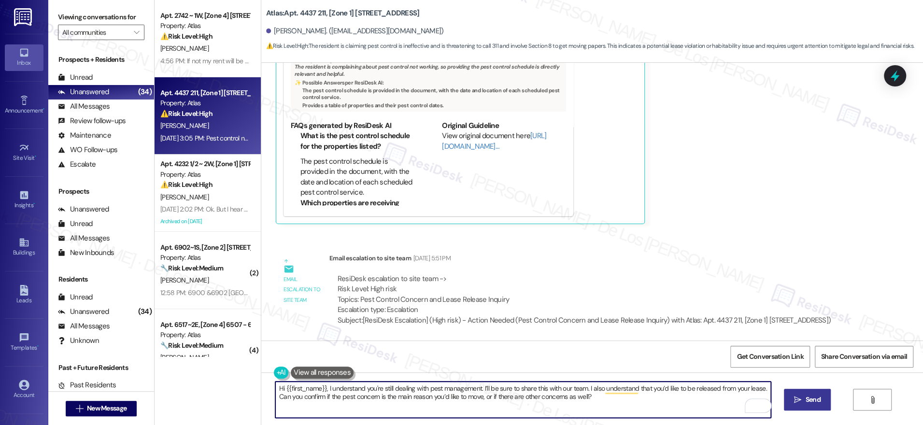
click at [625, 401] on textarea "Hi {{first_name}}, I understand you're still dealing with pest management. I’ll…" at bounding box center [523, 400] width 496 height 36
type textarea "Hi {{first_name}}, I understand you're still dealing with pest management. I’ll…"
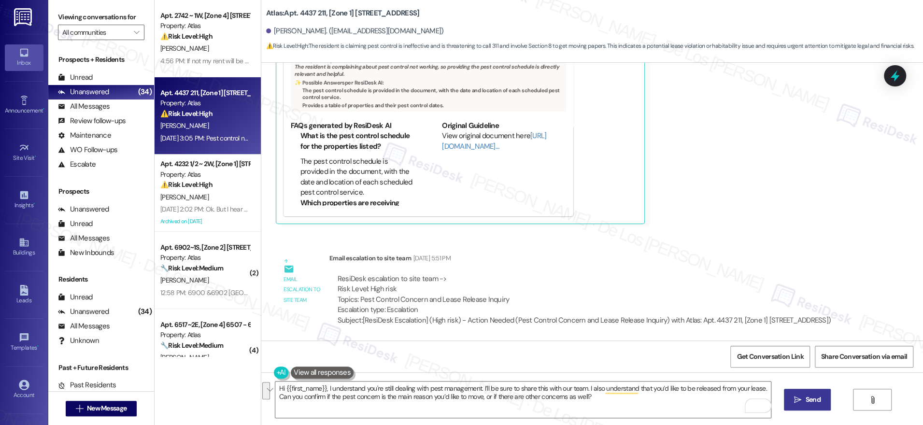
click at [825, 401] on button " Send" at bounding box center [807, 400] width 47 height 22
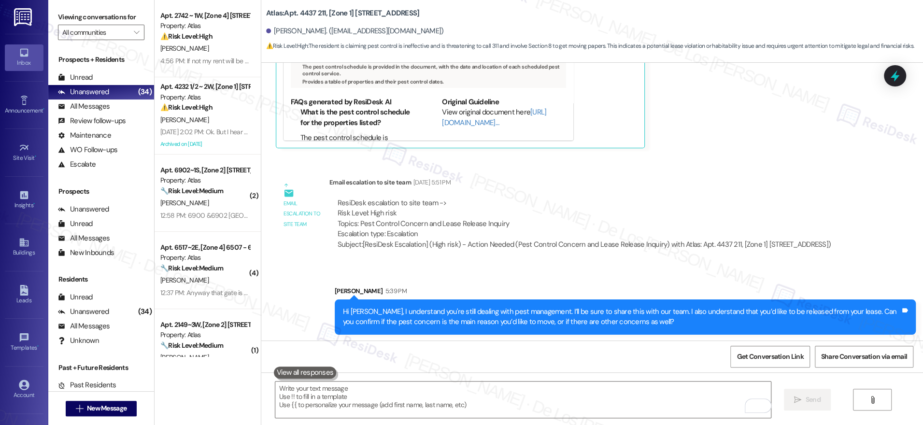
scroll to position [2571, 0]
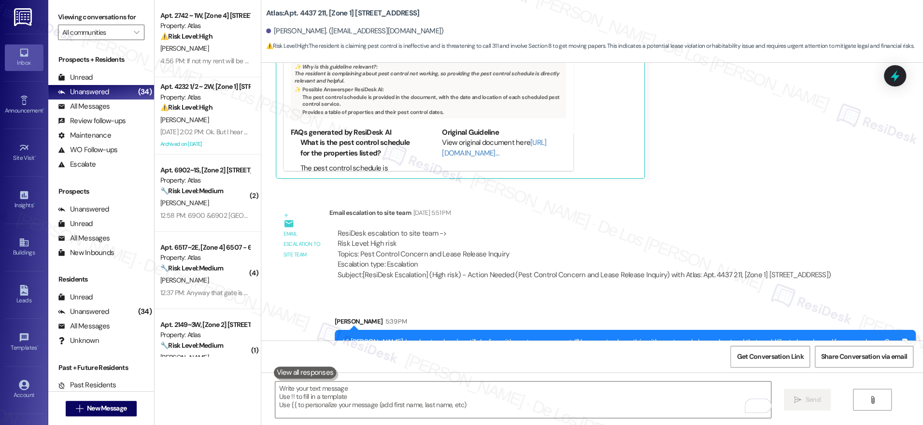
drag, startPoint x: 324, startPoint y: 285, endPoint x: 361, endPoint y: 305, distance: 41.7
click at [361, 287] on div "ResiDesk escalation to site team -> Risk Level: High risk Topics: Pest Control …" at bounding box center [584, 254] width 510 height 66
copy div "Subject: [ResiDesk Escalation] (High risk) - Action Needed (Pest Control Concer…"
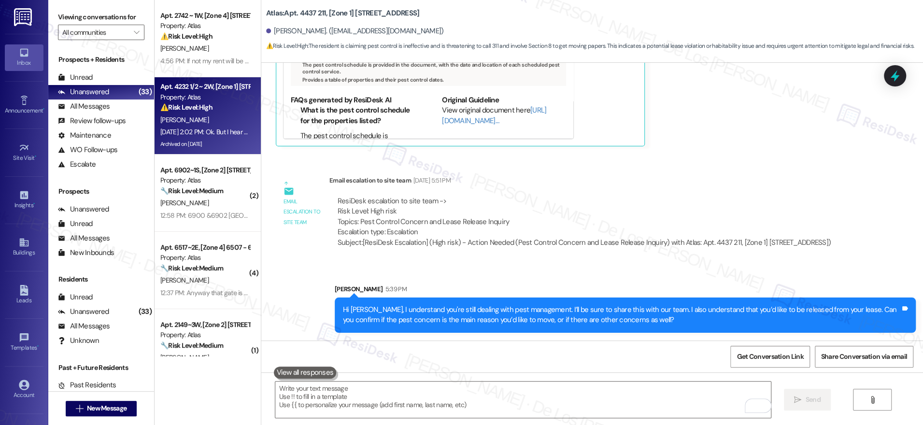
click at [214, 127] on div "[DATE] 2:02 PM: Ok. But I hear rattling in my furnace unit. I need someone to c…" at bounding box center [204, 132] width 91 height 12
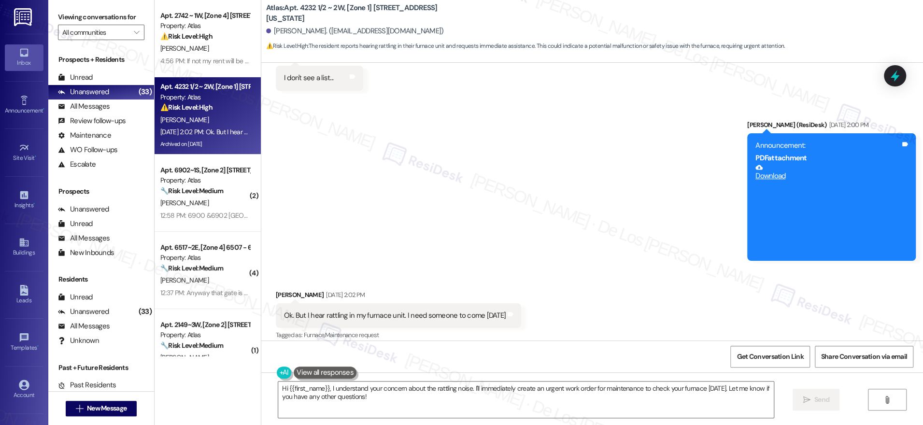
scroll to position [5476, 0]
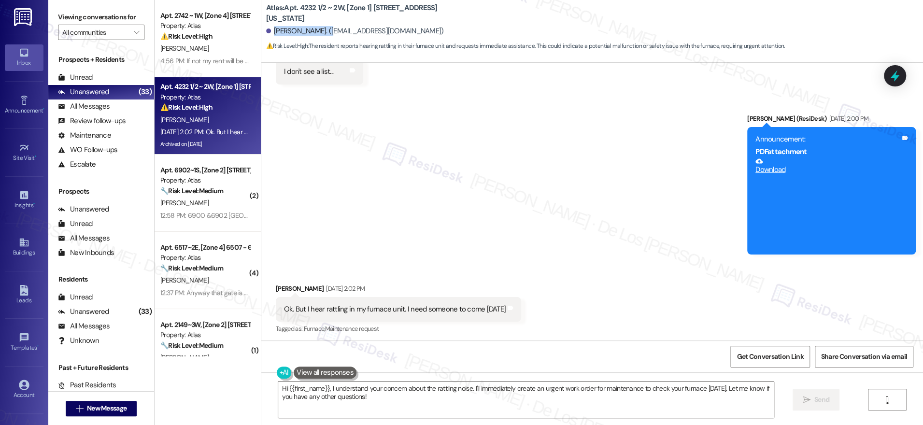
drag, startPoint x: 322, startPoint y: 28, endPoint x: 268, endPoint y: 32, distance: 54.2
click at [266, 32] on div "[PERSON_NAME]. ([EMAIL_ADDRESS][DOMAIN_NAME])" at bounding box center [355, 31] width 178 height 10
copy div "[PERSON_NAME]"
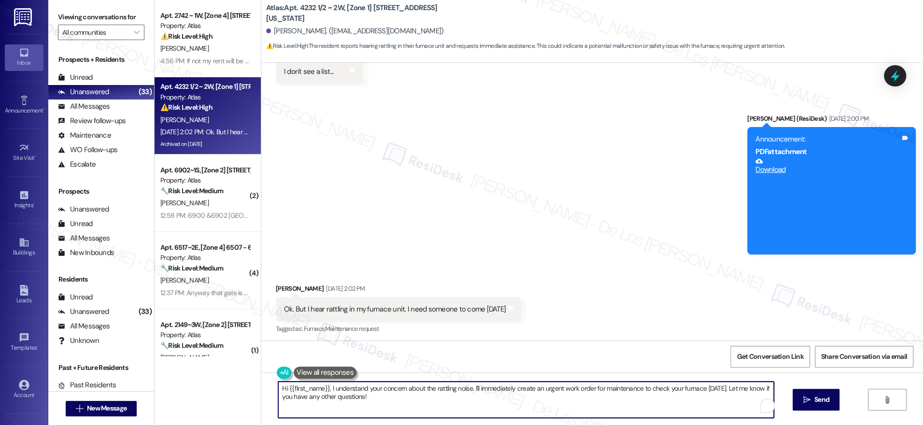
drag, startPoint x: 467, startPoint y: 387, endPoint x: 533, endPoint y: 406, distance: 68.2
click at [533, 406] on textarea "Hi {{first_name}}, I understand your concern about the rattling noise. I'll imm…" at bounding box center [526, 400] width 496 height 36
drag, startPoint x: 467, startPoint y: 387, endPoint x: 558, endPoint y: 409, distance: 93.7
click at [558, 409] on textarea "Hi {{first_name}}, I understand your concern about the rattling noise. I'll imm…" at bounding box center [523, 400] width 496 height 36
click at [676, 389] on textarea "Hi {{first_name}}, I understand your concern about the rattling noise. I'm here…" at bounding box center [523, 400] width 496 height 36
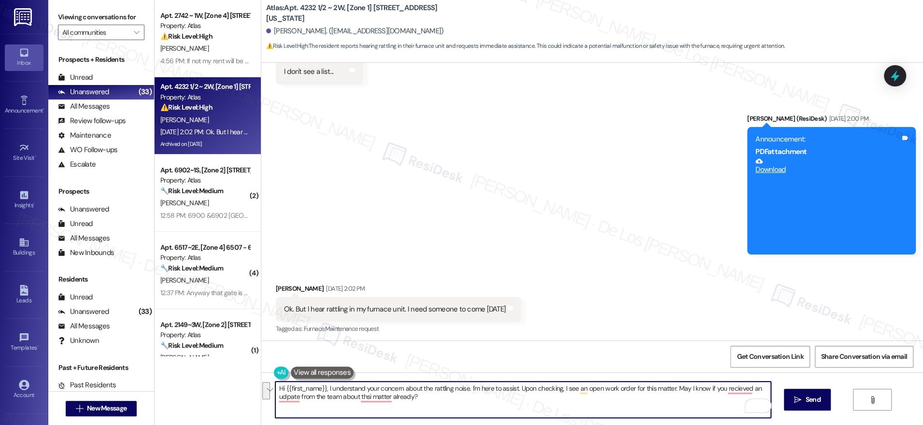
paste textarea ", and I’m here to help. I see that there’s already an open work order for this.…"
click at [377, 395] on textarea "Hi {{first_name}}, I understand your concern about the rattling noise, and I’m …" at bounding box center [523, 400] width 496 height 36
type textarea "Hi {{first_name}}, I understand your concern about the rattling noise, and I’m …"
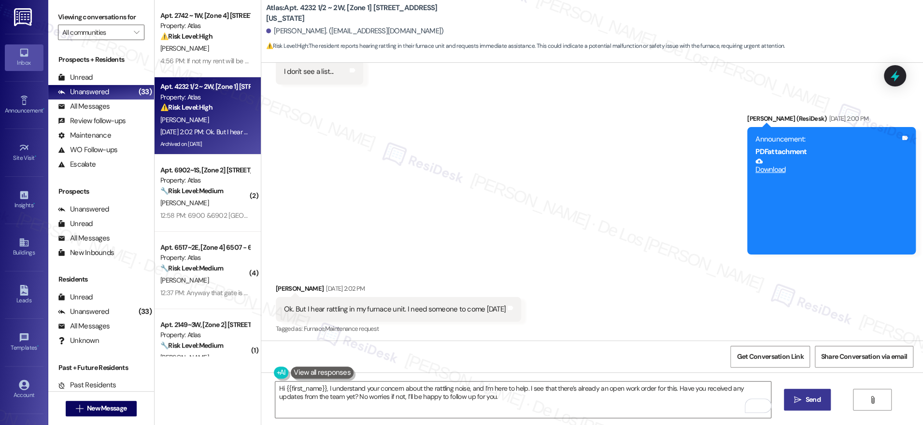
click at [806, 401] on span "Send" at bounding box center [813, 400] width 15 height 10
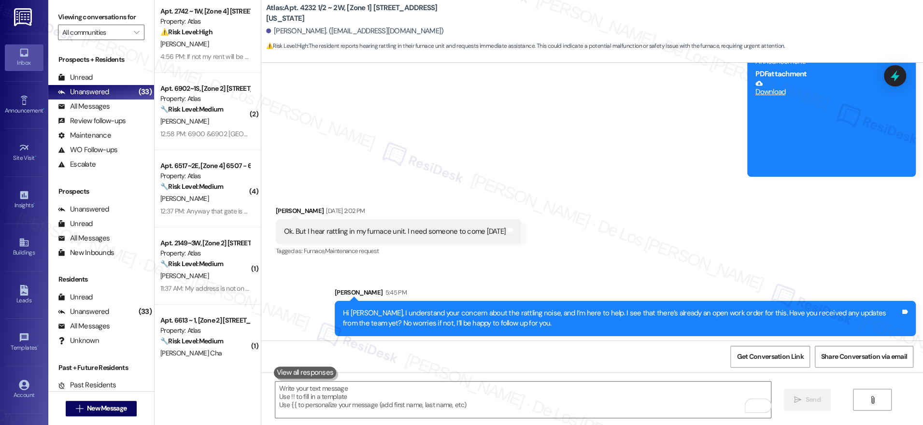
scroll to position [0, 0]
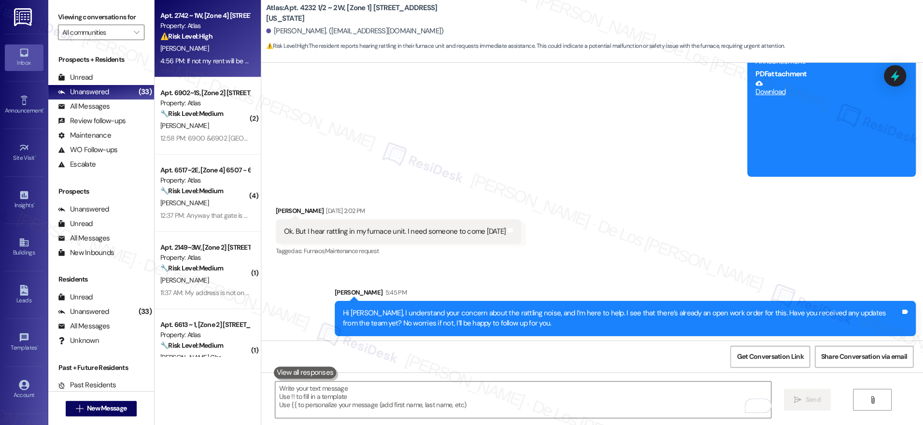
click at [205, 57] on div "4:56 PM: If not my rent will be paid late and I'll just have to pay late fees, …" at bounding box center [402, 61] width 484 height 9
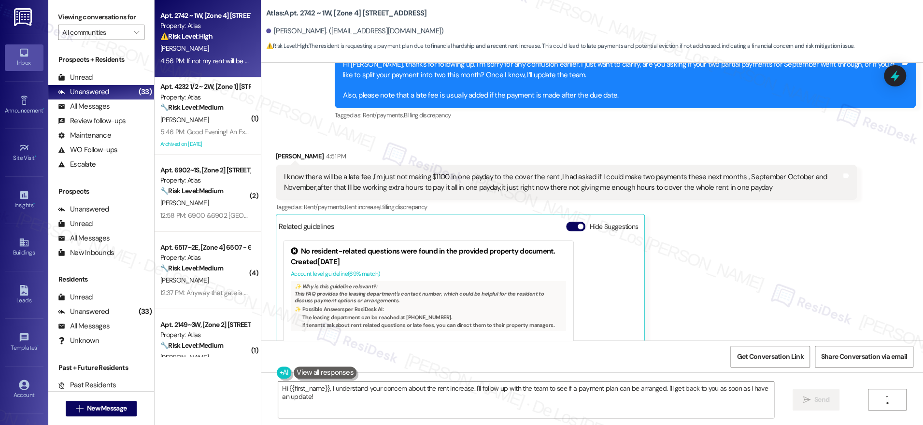
scroll to position [4915, 0]
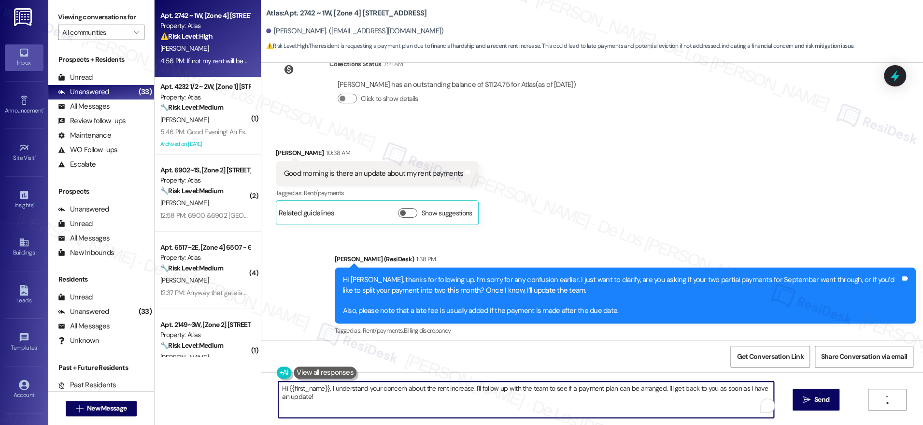
click at [627, 402] on textarea "Hi {{first_name}}, I understand your concern about the rent increase. I'll foll…" at bounding box center [526, 400] width 496 height 36
drag, startPoint x: 322, startPoint y: 390, endPoint x: 277, endPoint y: 384, distance: 45.4
click at [277, 384] on textarea "Hi {{first_name}}, I understand your concern about the rent increase. I'll foll…" at bounding box center [523, 400] width 496 height 36
click at [275, 389] on textarea "understand your concern about the rent increase. I'll follow up with the team t…" at bounding box center [523, 400] width 496 height 36
click at [747, 388] on textarea "I understand your concern about the rent increase. I'll follow up with the team…" at bounding box center [523, 400] width 496 height 36
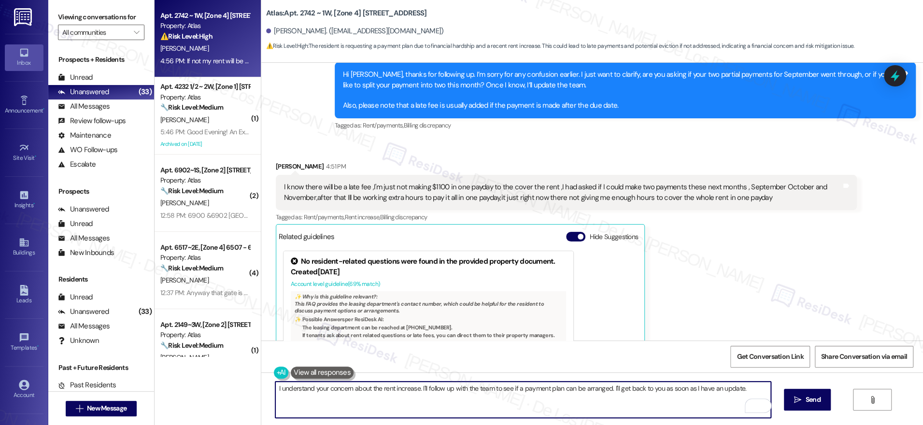
scroll to position [5296, 0]
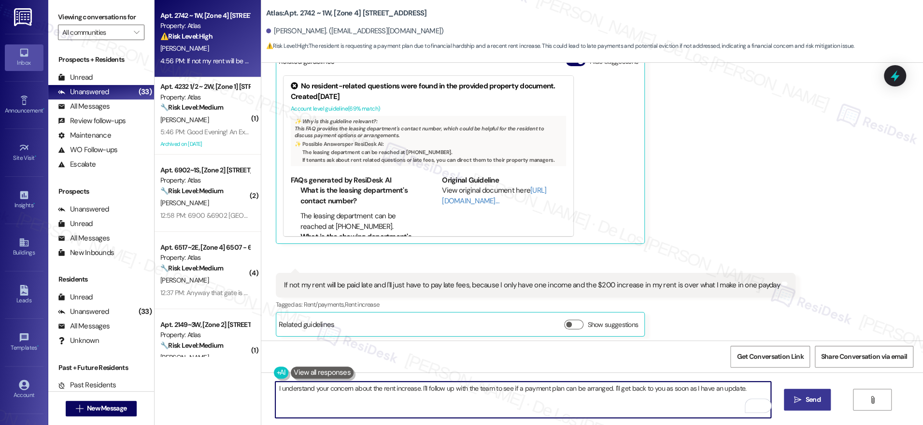
type textarea "I understand your concern about the rent increase. I'll follow up with the team…"
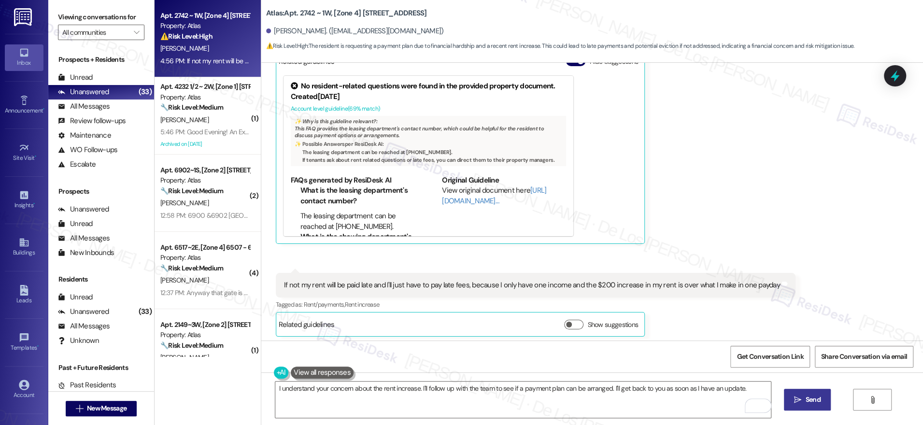
click at [807, 401] on span "Send" at bounding box center [813, 400] width 15 height 10
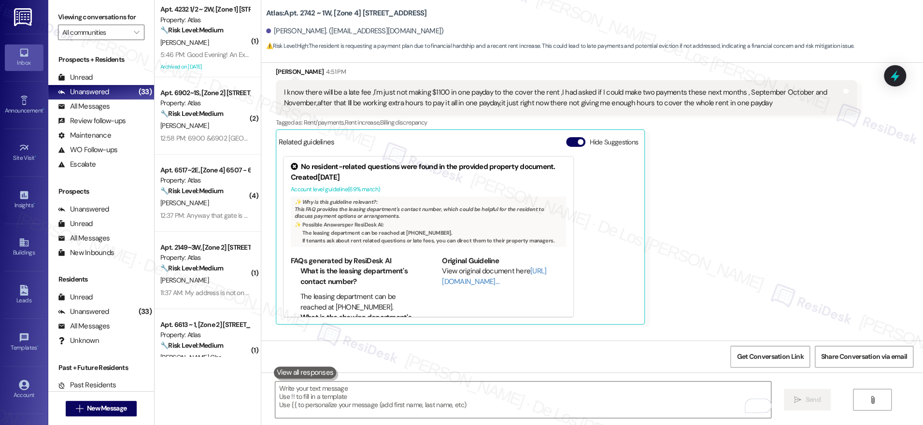
scroll to position [5363, 0]
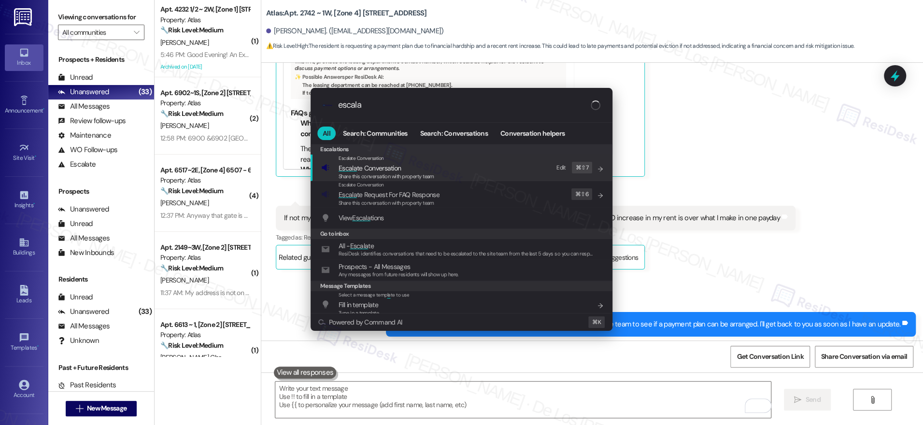
type input "escala"
click at [444, 172] on div "Escalate Conversation Escala te Conversation Share this conversation with prope…" at bounding box center [462, 168] width 283 height 26
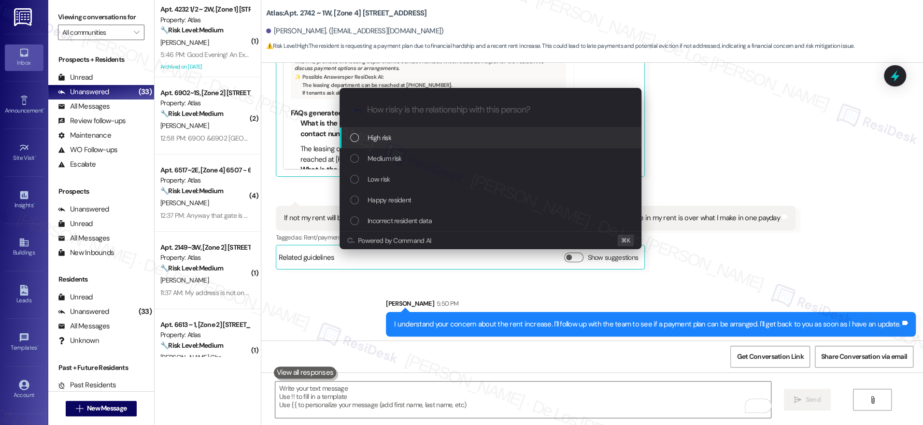
drag, startPoint x: 425, startPoint y: 139, endPoint x: 450, endPoint y: 133, distance: 25.3
click at [425, 139] on div "High risk" at bounding box center [491, 137] width 283 height 11
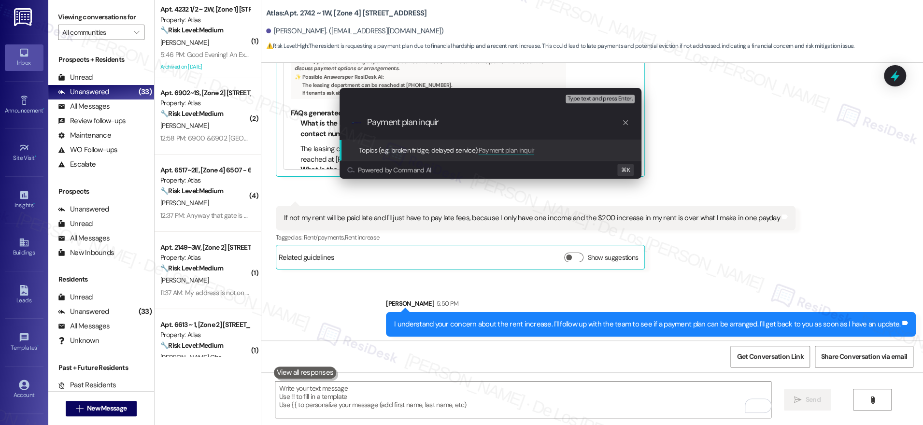
type input "Payment plan inquiry"
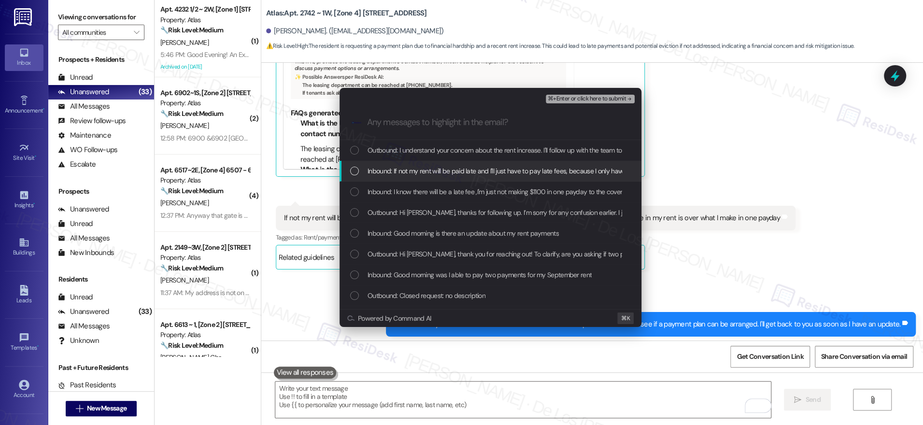
click at [462, 175] on span "Inbound: If not my rent will be paid late and I'll just have to pay late fees, …" at bounding box center [610, 171] width 484 height 11
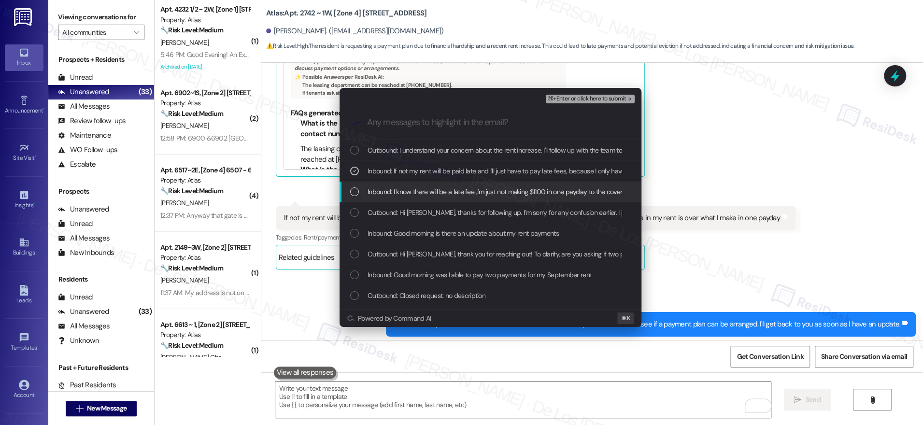
click at [458, 194] on span "Inbound: I know there will be a late fee ,I'm just not making $1100 in one payd…" at bounding box center [854, 191] width 973 height 11
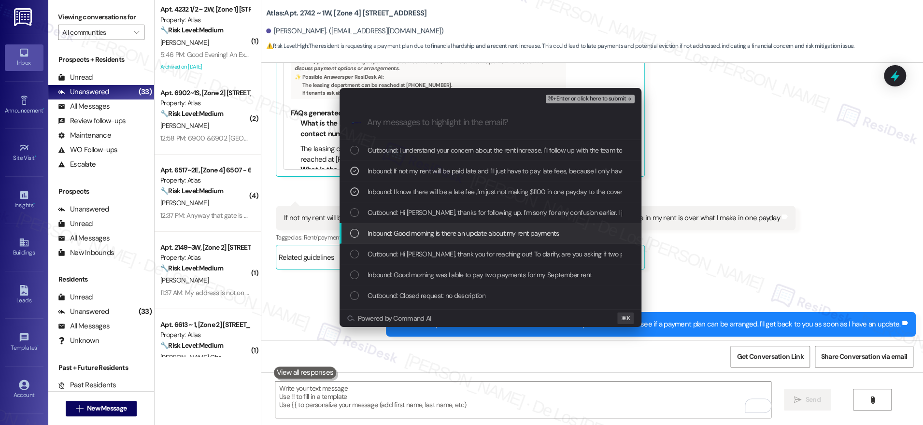
click at [472, 235] on span "Inbound: Good morning is there an update about my rent payments" at bounding box center [463, 233] width 191 height 11
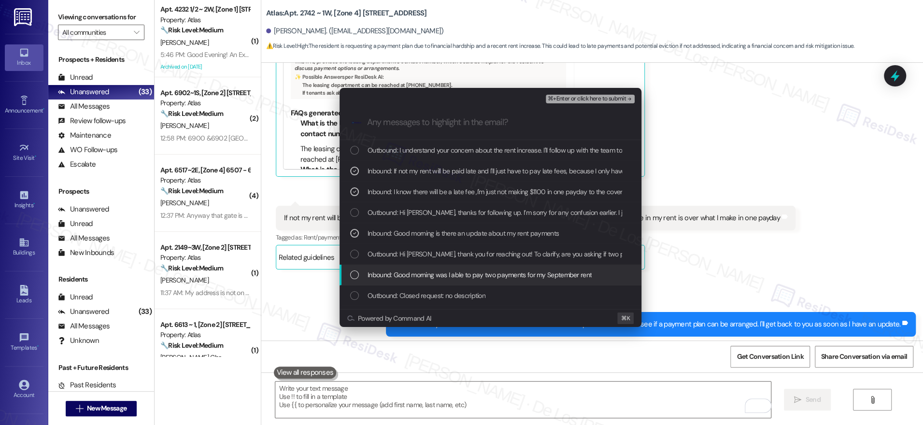
click at [479, 276] on span "Inbound: Good morning was I able to pay two payments for my September rent" at bounding box center [480, 274] width 224 height 11
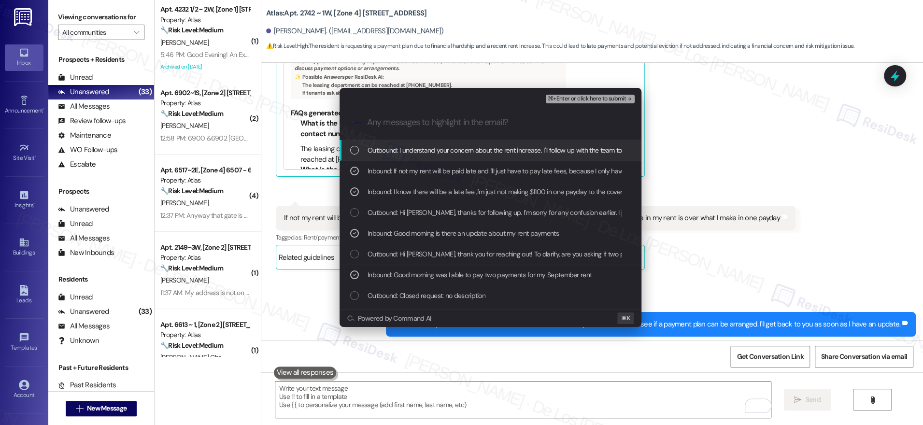
click at [580, 99] on span "⌘+Enter or click here to submit" at bounding box center [587, 99] width 78 height 7
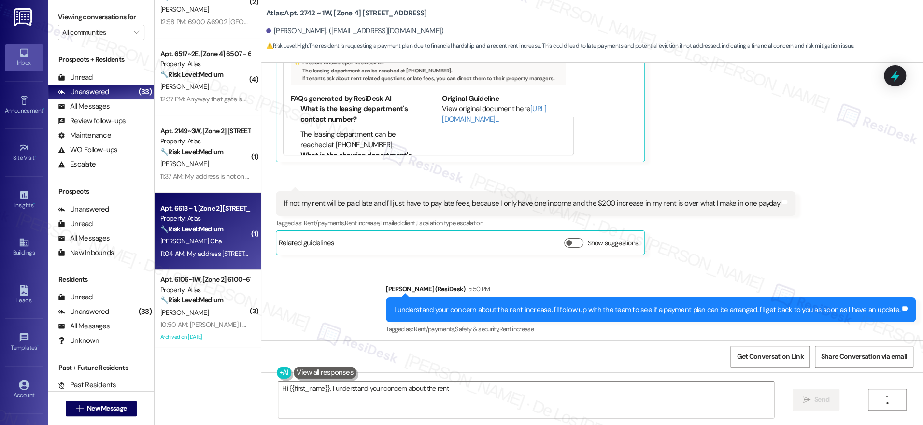
scroll to position [0, 0]
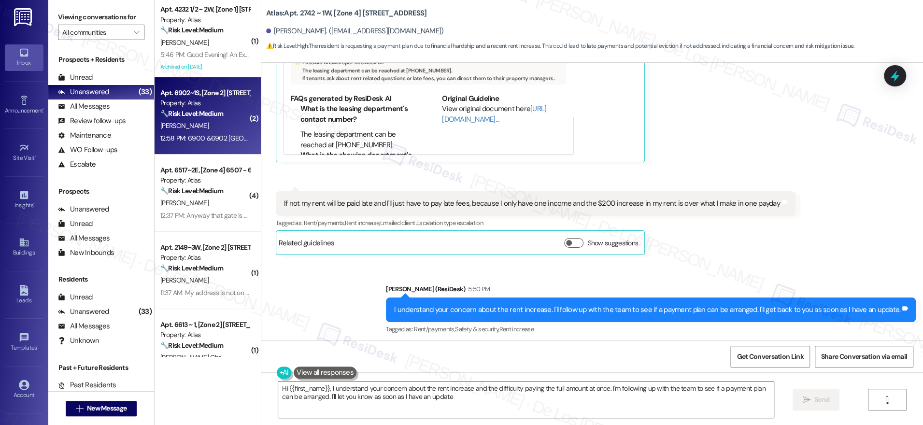
type textarea "Hi {{first_name}}, I understand your concern about the rent increase and the di…"
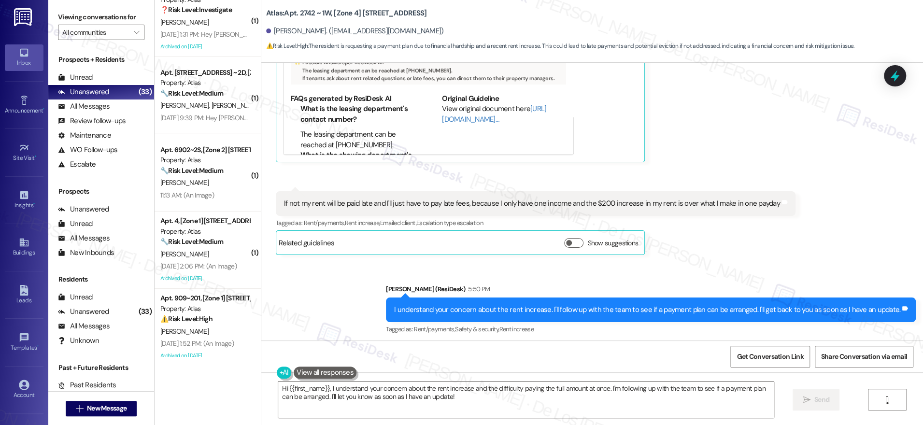
scroll to position [2116, 0]
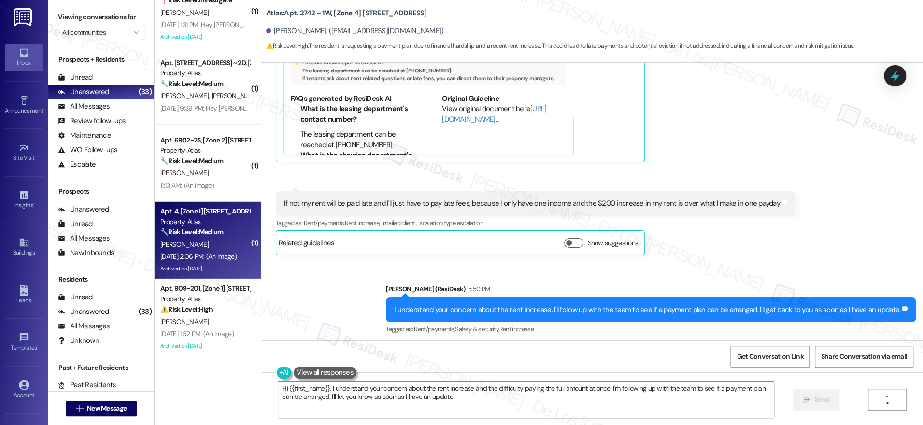
click at [207, 247] on div "[PERSON_NAME]" at bounding box center [204, 245] width 91 height 12
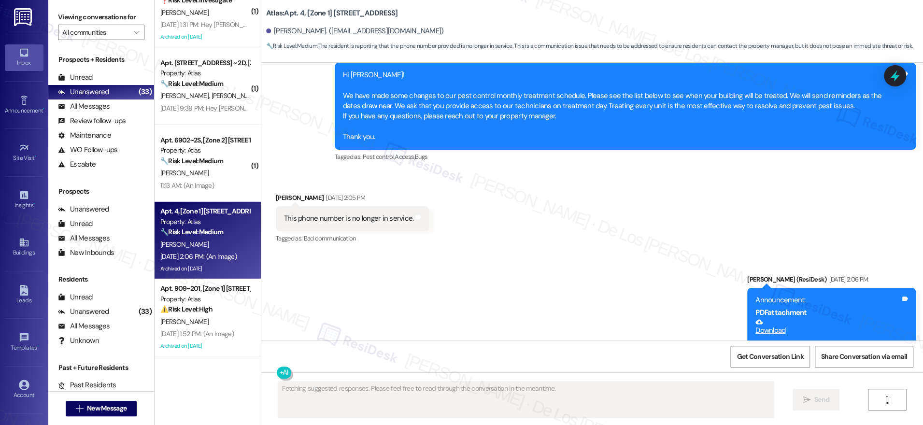
scroll to position [1670, 0]
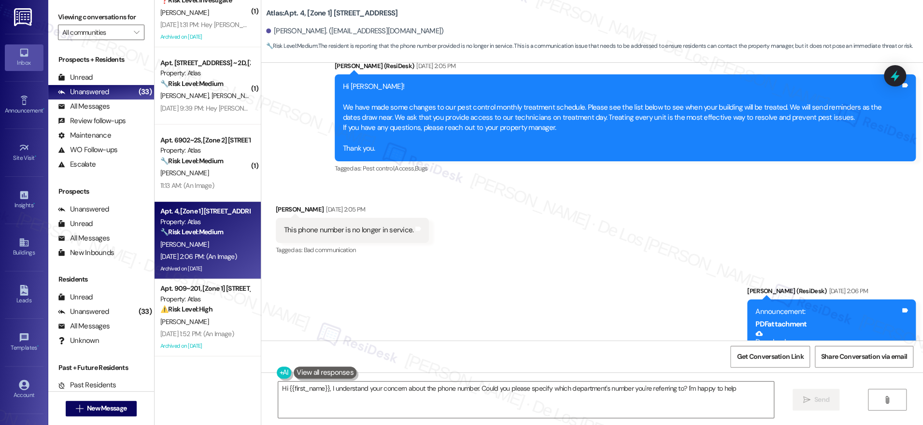
type textarea "Hi {{first_name}}, I understand your concern about the phone number. Could you …"
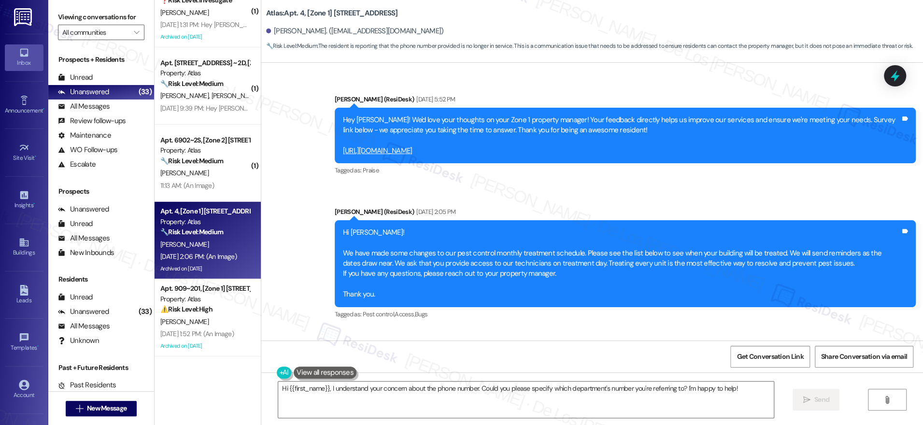
scroll to position [1742, 0]
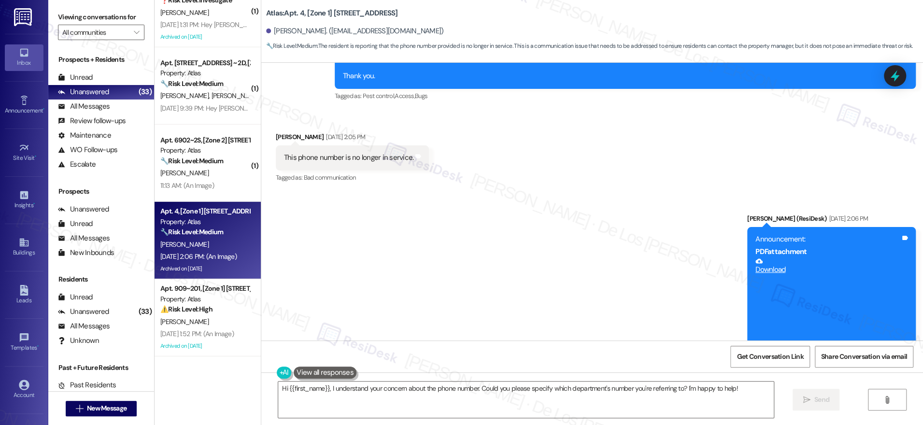
click at [886, 81] on div at bounding box center [895, 75] width 22 height 21
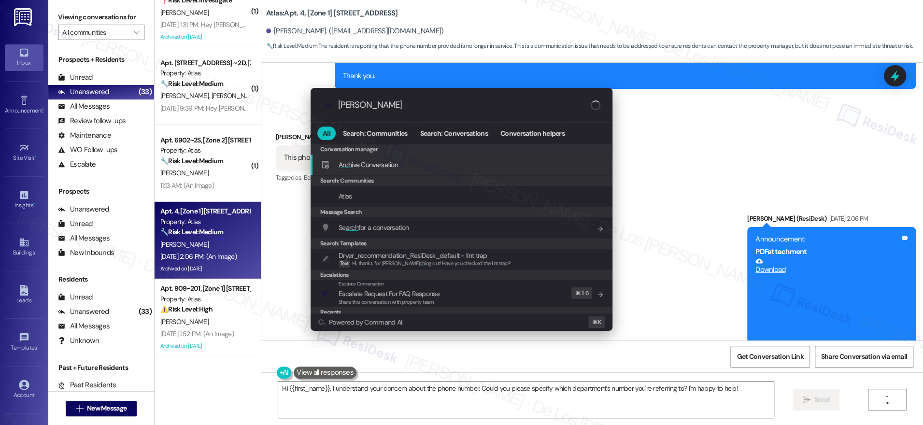
type input "[PERSON_NAME]"
click at [478, 157] on div "Archi ve Conversation Add shortcut" at bounding box center [462, 165] width 302 height 21
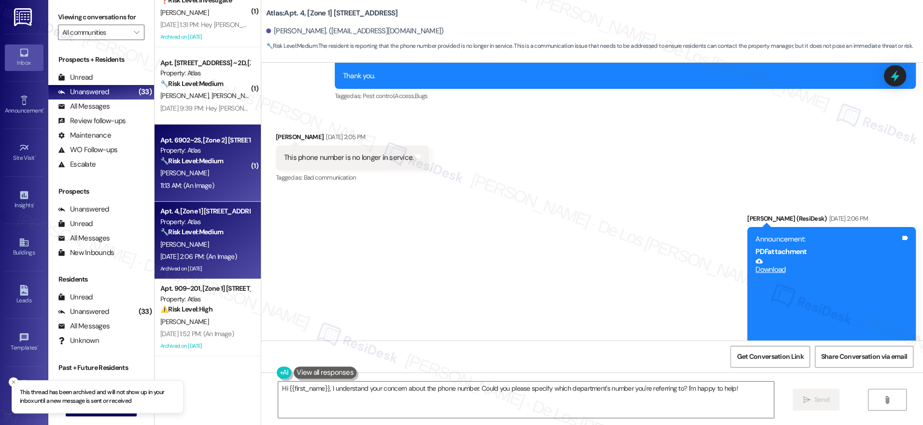
click at [219, 191] on div "11:13 AM: (An Image) 11:13 AM: (An Image)" at bounding box center [204, 186] width 91 height 12
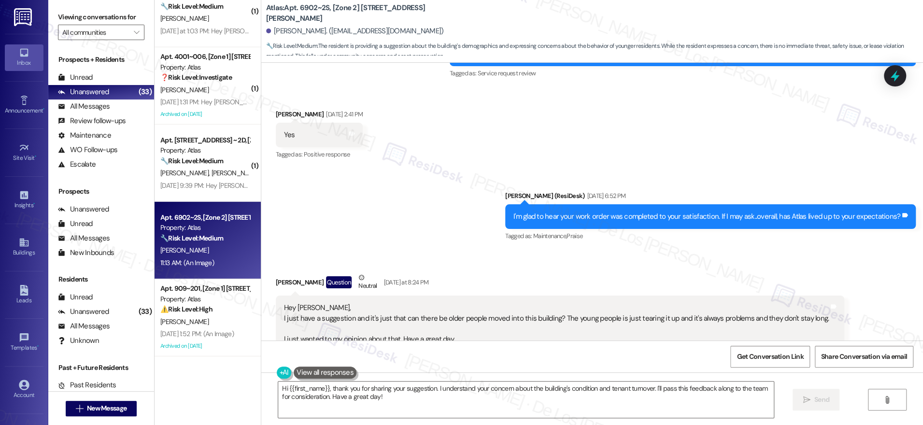
scroll to position [3625, 0]
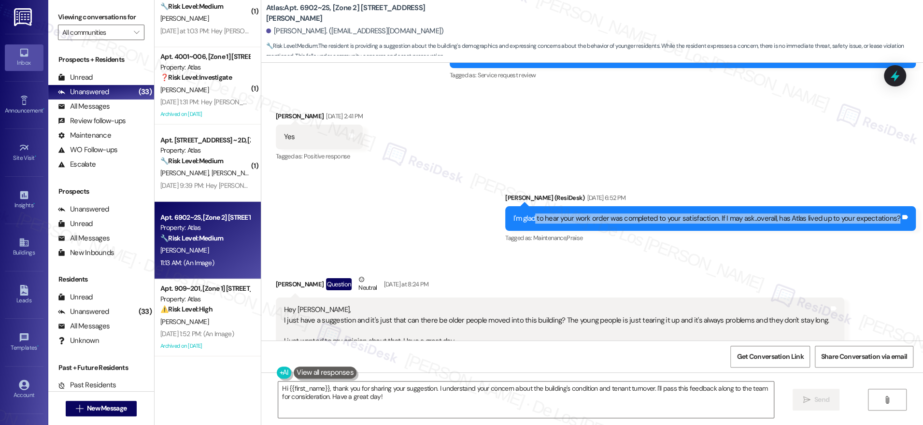
drag, startPoint x: 538, startPoint y: 203, endPoint x: 736, endPoint y: 215, distance: 198.4
click at [736, 215] on div "I'm glad to hear your work order was completed to your satisfaction. If I may a…" at bounding box center [710, 218] width 411 height 25
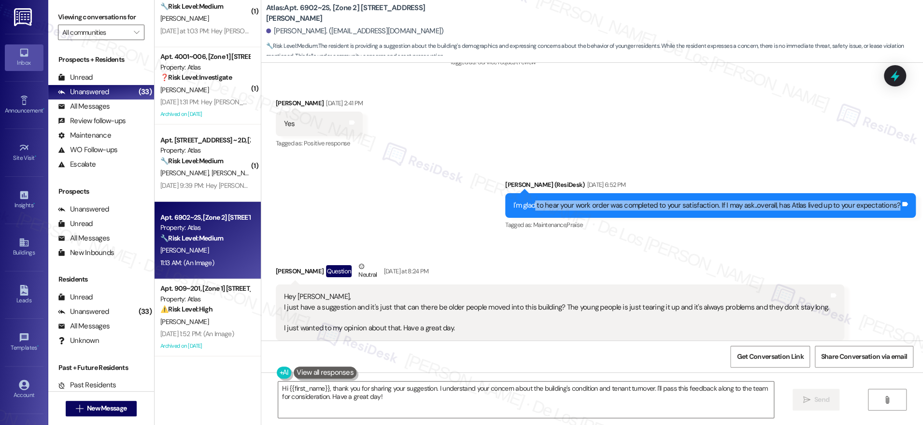
scroll to position [3648, 0]
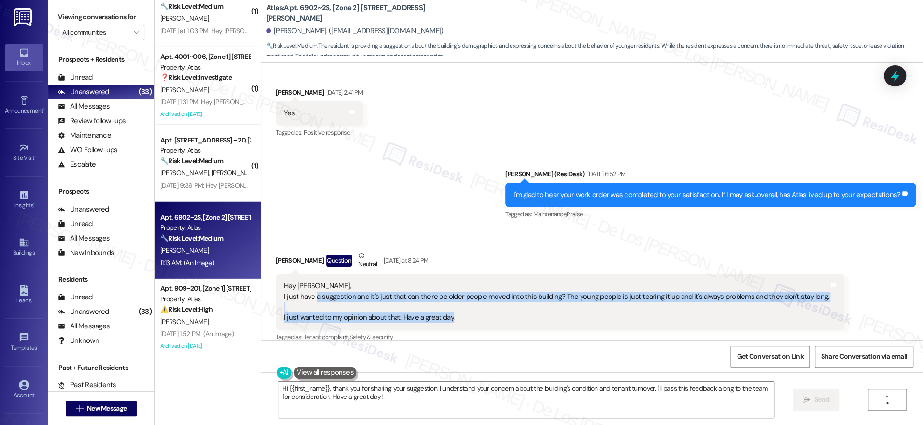
drag, startPoint x: 308, startPoint y: 283, endPoint x: 458, endPoint y: 303, distance: 152.0
click at [458, 303] on div "Hey [PERSON_NAME], I just have a suggestion and it's just that can there be old…" at bounding box center [556, 302] width 545 height 42
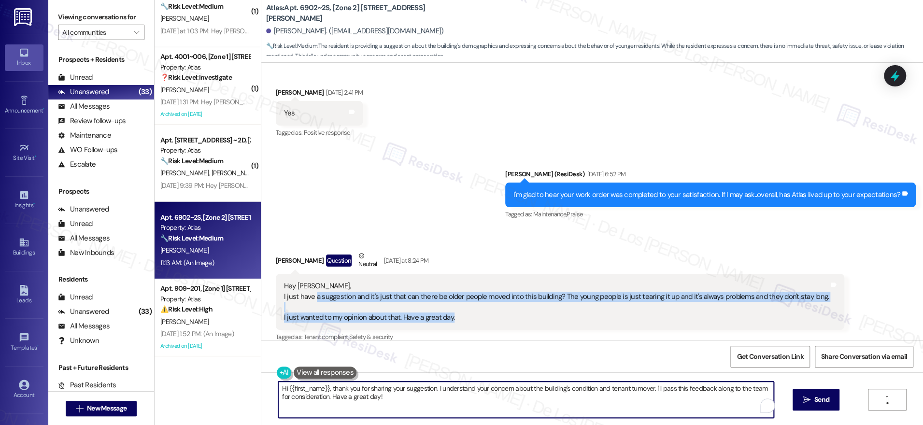
click at [522, 400] on textarea "Hi {{first_name}}, thank you for sharing your suggestion. I understand your con…" at bounding box center [526, 400] width 496 height 36
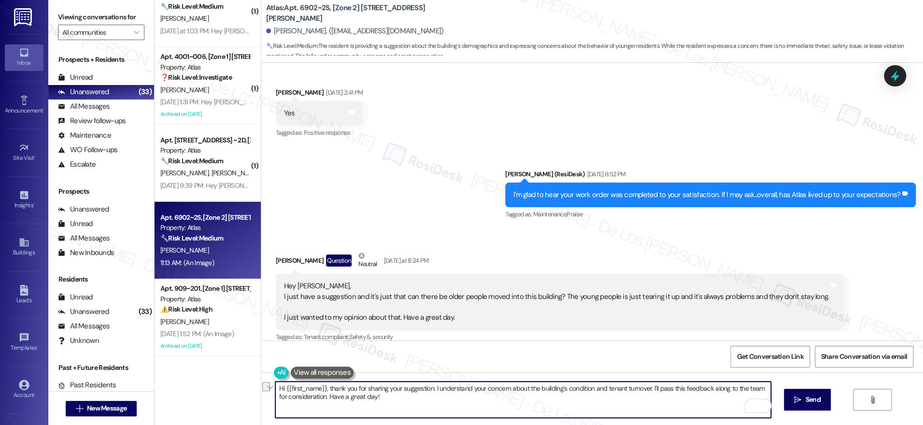
drag, startPoint x: 320, startPoint y: 395, endPoint x: 382, endPoint y: 403, distance: 62.8
click at [380, 404] on textarea "Hi {{first_name}}, thank you for sharing your suggestion. I understand your con…" at bounding box center [523, 400] width 496 height 36
drag, startPoint x: 646, startPoint y: 387, endPoint x: 666, endPoint y: 404, distance: 26.0
click at [666, 404] on textarea "Hi {{first_name}}, thank you for sharing your suggestion. I understand your con…" at bounding box center [523, 400] width 496 height 36
paste textarea "’s condition and tenant turnover. Could you tell me a bit more about what you’v…"
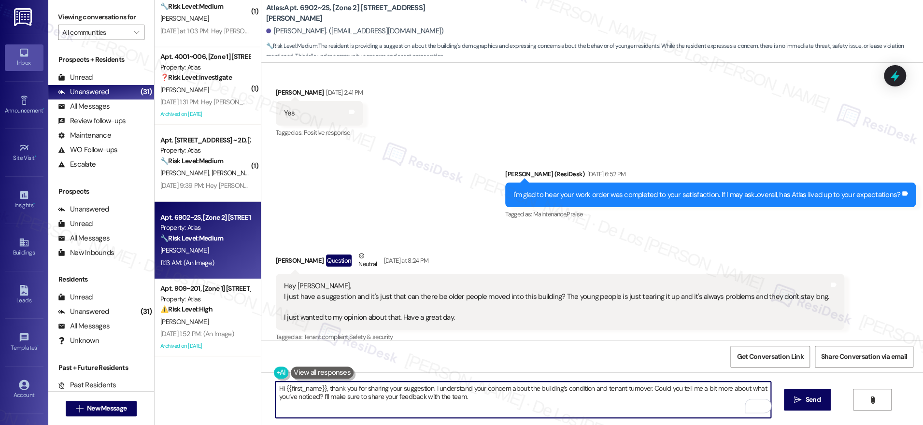
click at [548, 404] on textarea "Hi {{first_name}}, thank you for sharing your suggestion. I understand your con…" at bounding box center [523, 400] width 496 height 36
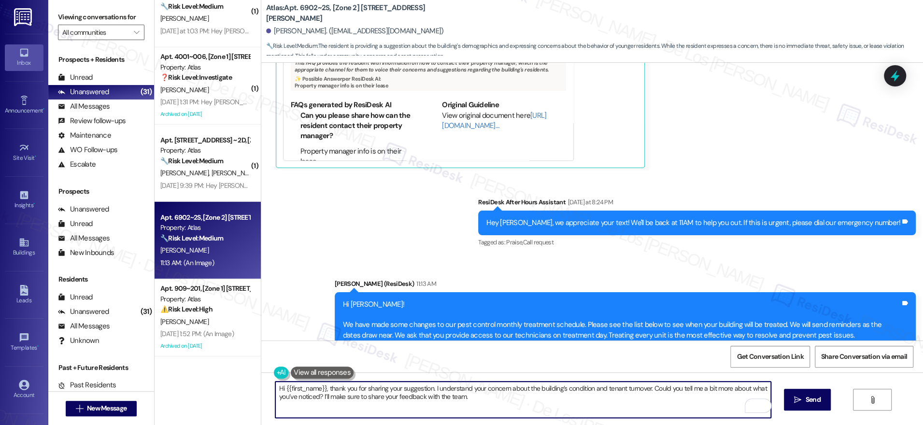
scroll to position [4223, 0]
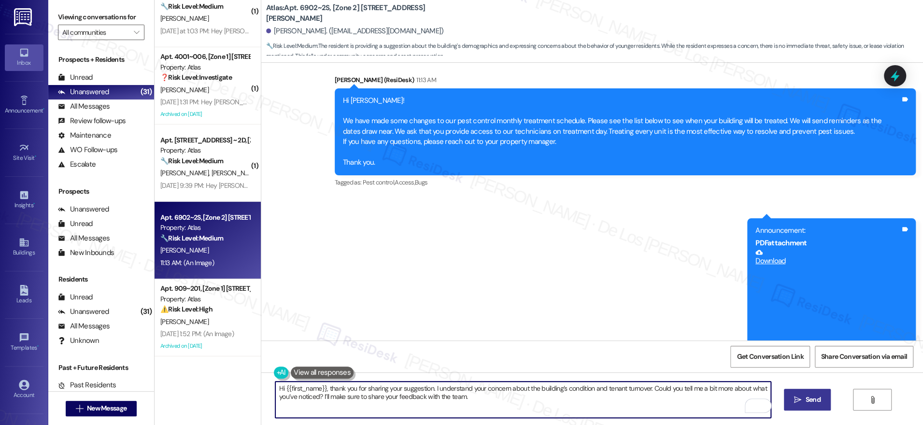
type textarea "Hi {{first_name}}, thank you for sharing your suggestion. I understand your con…"
click at [808, 402] on span "Send" at bounding box center [813, 400] width 15 height 10
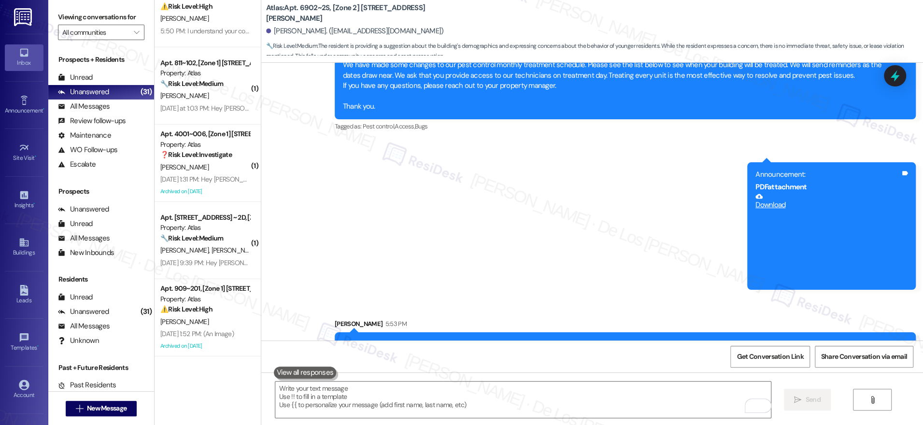
scroll to position [4301, 0]
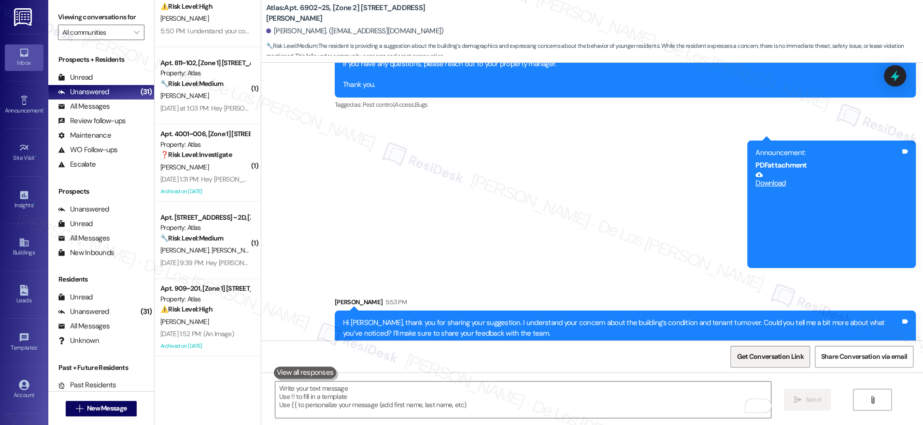
click at [769, 363] on span "Get Conversation Link" at bounding box center [770, 356] width 71 height 21
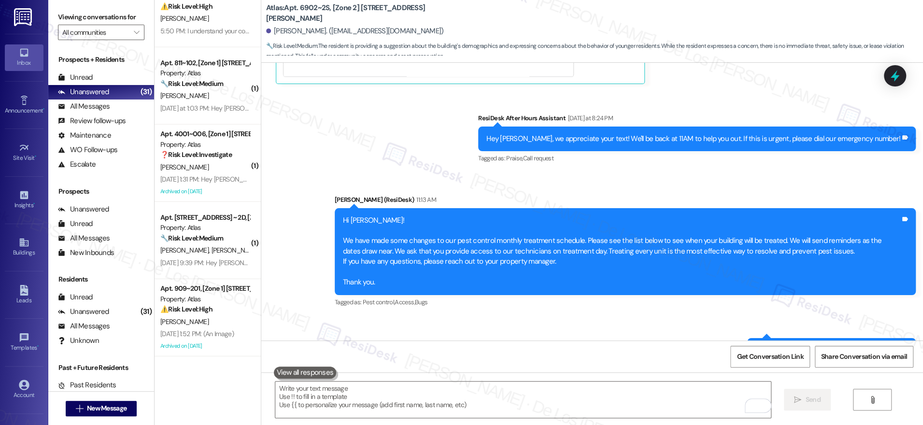
scroll to position [4019, 0]
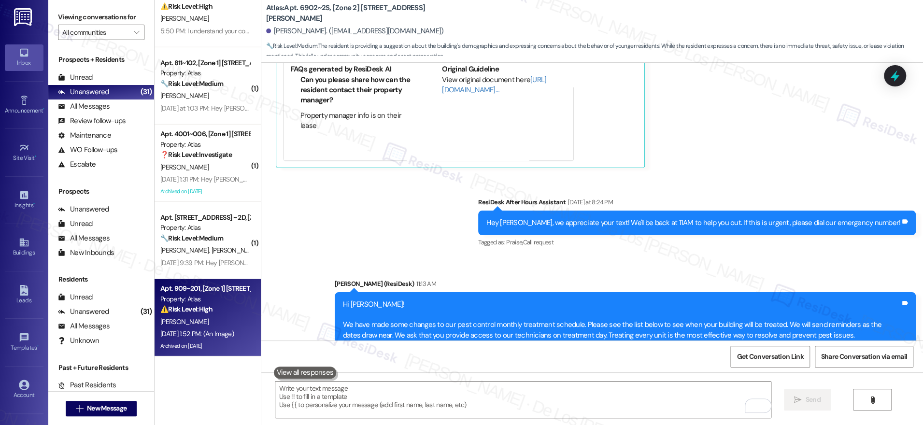
click at [197, 314] on div "⚠️ Risk Level: High The resident is experiencing confusion and frustration rega…" at bounding box center [204, 309] width 89 height 10
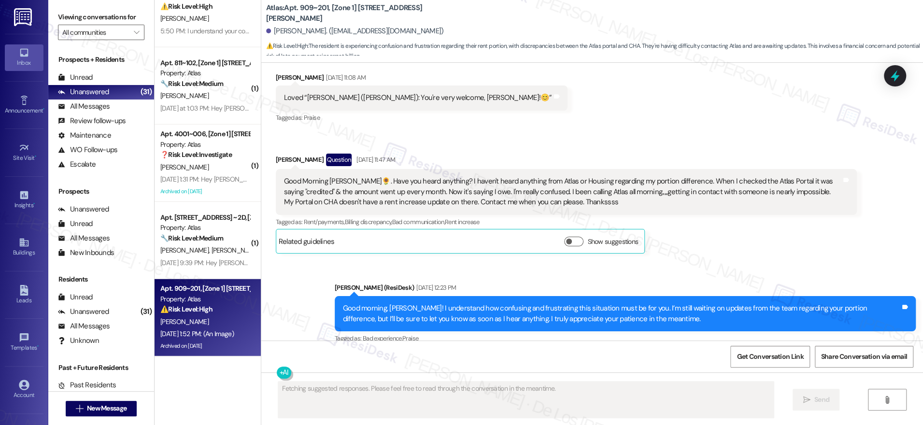
scroll to position [5352, 0]
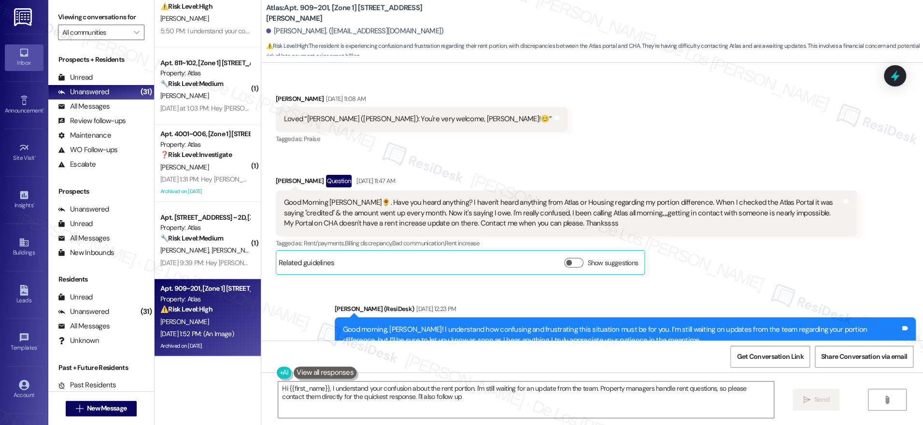
type textarea "Hi {{first_name}}, I understand your confusion about the rent portion. I'm stil…"
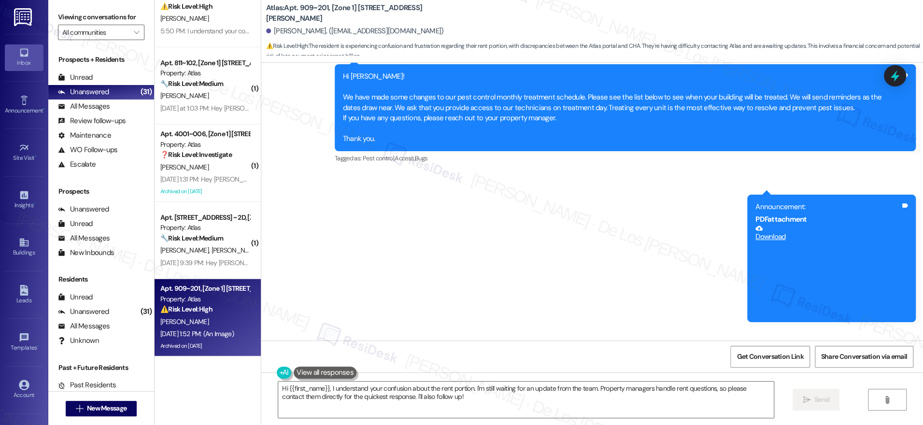
scroll to position [6106, 0]
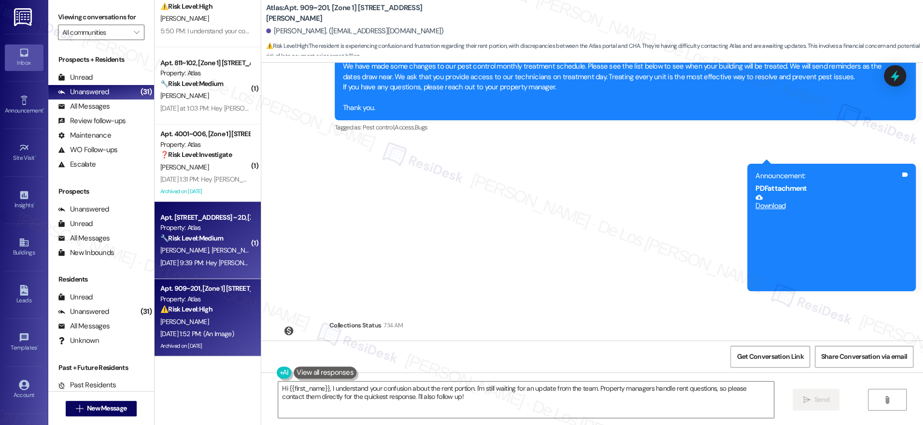
click at [231, 247] on div "[PERSON_NAME] [PERSON_NAME]" at bounding box center [204, 250] width 91 height 12
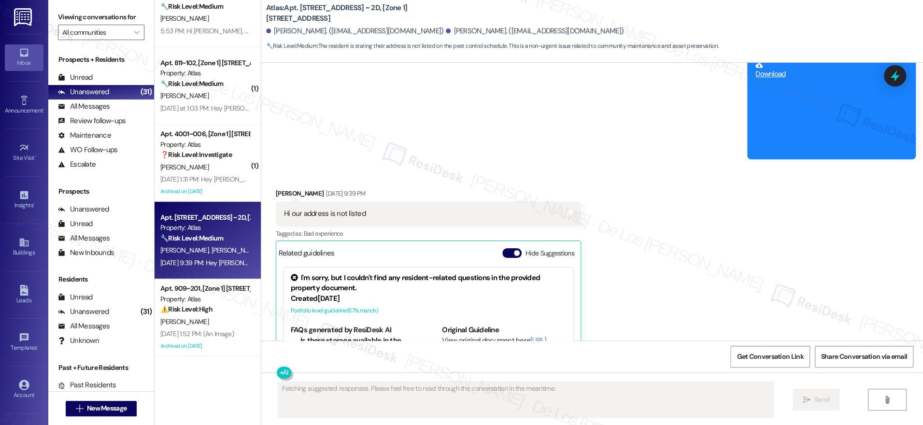
scroll to position [695, 0]
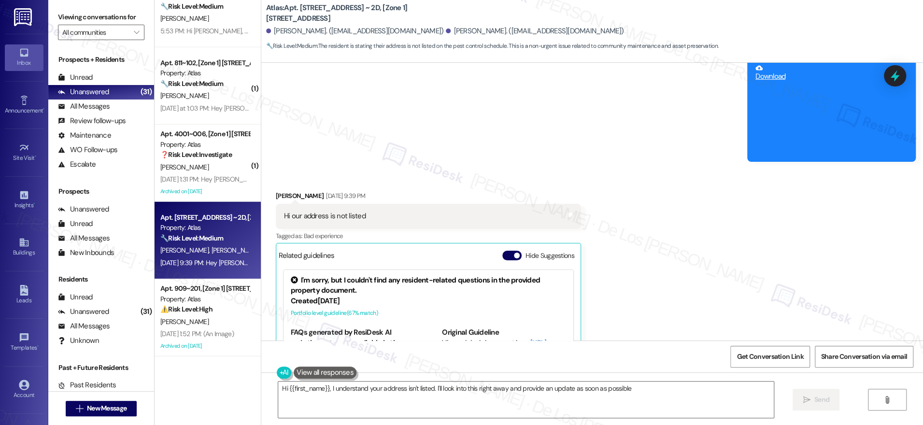
type textarea "Hi {{first_name}}, I understand your address isn't listed. I'll look into this …"
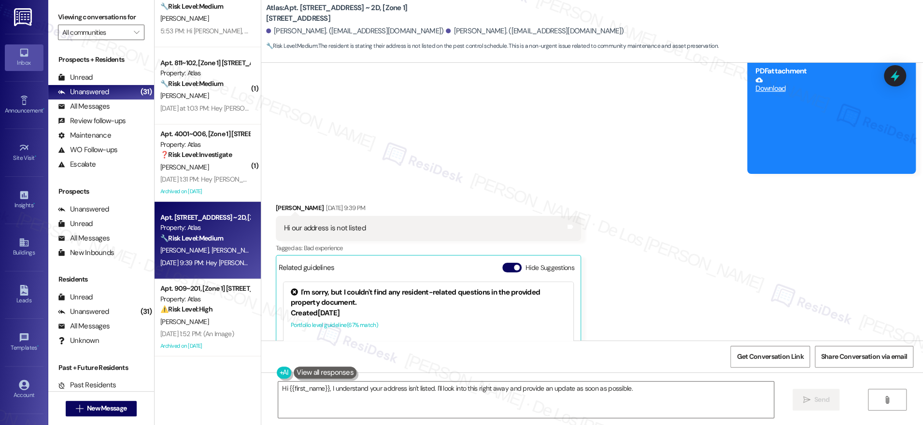
scroll to position [683, 0]
click at [825, 70] on div "PDF attachment" at bounding box center [827, 71] width 145 height 10
click at [839, 83] on link "Download" at bounding box center [827, 84] width 145 height 17
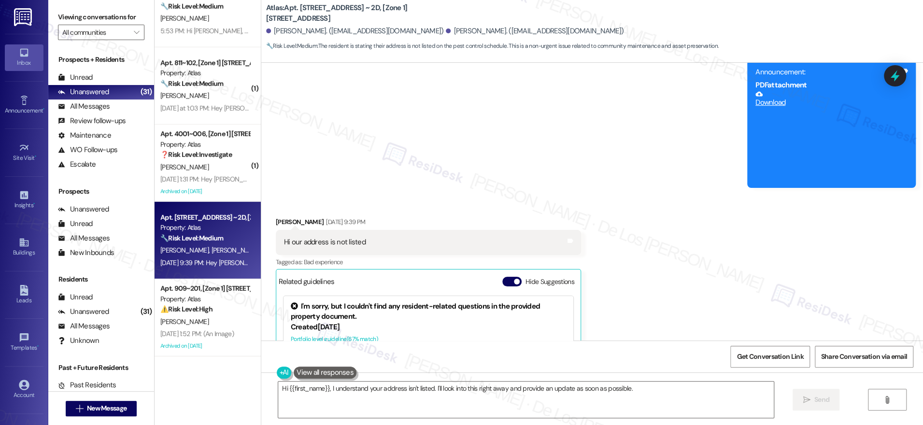
scroll to position [668, 0]
drag, startPoint x: 439, startPoint y: 13, endPoint x: 414, endPoint y: 11, distance: 24.7
click at [414, 11] on div "Atlas: Apt. 349 E 48th Street ~ 2D, [Zone 1] 349 E 48th St" at bounding box center [362, 13] width 193 height 12
drag, startPoint x: 461, startPoint y: 7, endPoint x: 470, endPoint y: 14, distance: 11.3
click at [461, 8] on div "Atlas: Apt. 349 E 48th Street ~ 2D, [Zone 1] 349 E 48th St Denzel Howard. (howa…" at bounding box center [594, 26] width 657 height 49
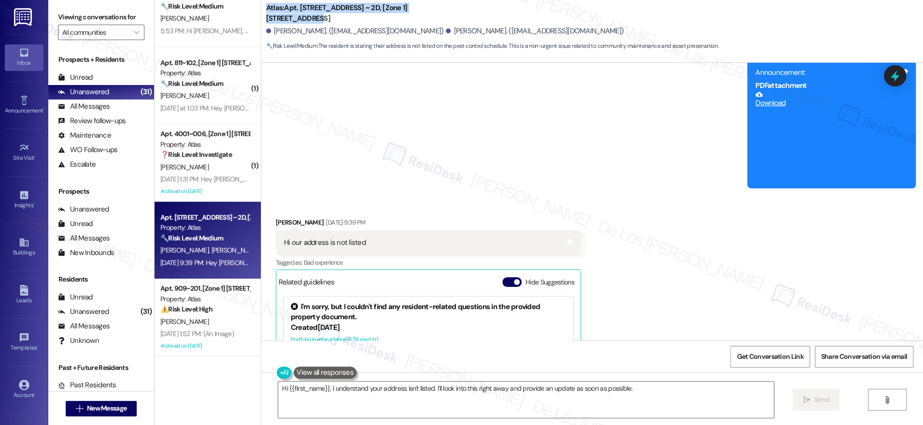
drag, startPoint x: 470, startPoint y: 14, endPoint x: 263, endPoint y: 3, distance: 207.5
click at [266, 2] on div "Atlas: Apt. 349 E 48th Street ~ 2D, [Zone 1] 349 E 48th St Denzel Howard. (howa…" at bounding box center [594, 26] width 657 height 49
copy b "Atlas: Apt. 349 E 48th Street ~ 2D, [Zone 1] 349 E 48th St"
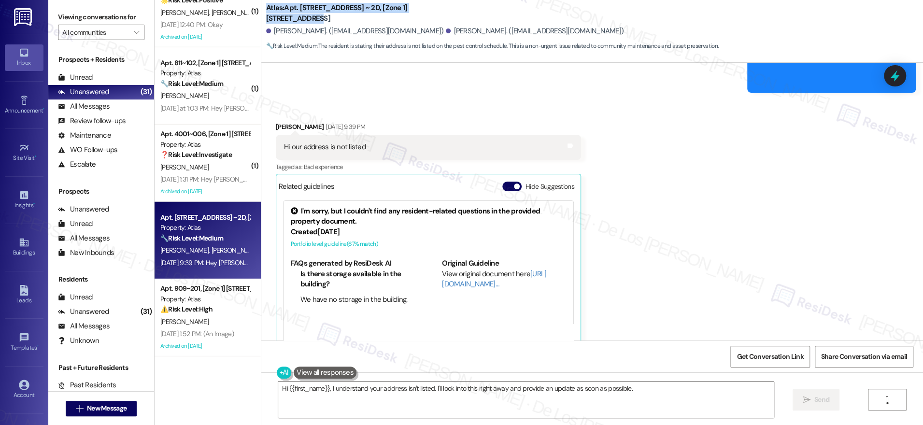
scroll to position [644, 0]
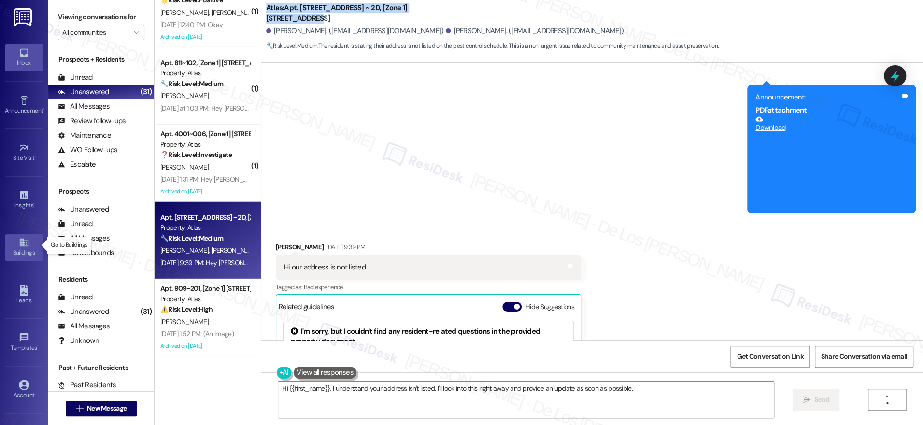
click at [19, 241] on icon at bounding box center [24, 242] width 11 height 11
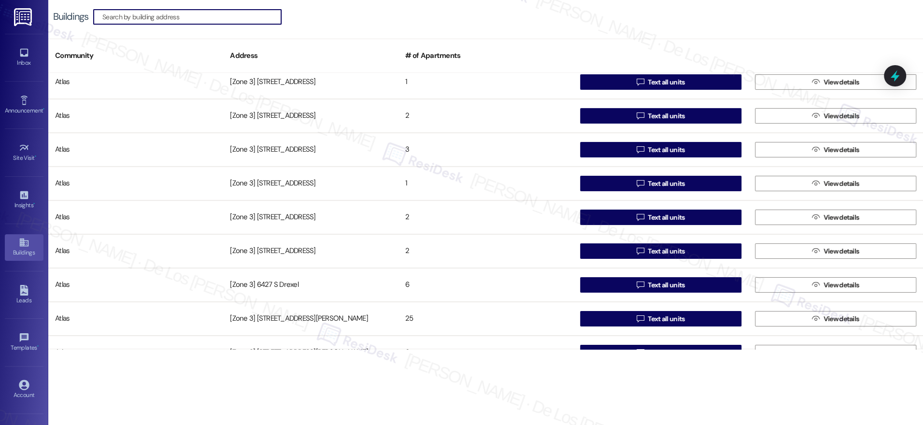
scroll to position [1754, 0]
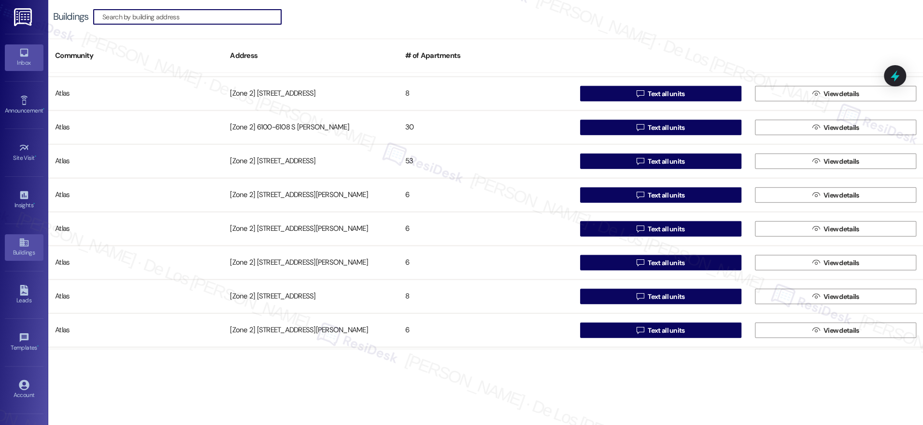
click at [23, 57] on icon at bounding box center [24, 52] width 11 height 11
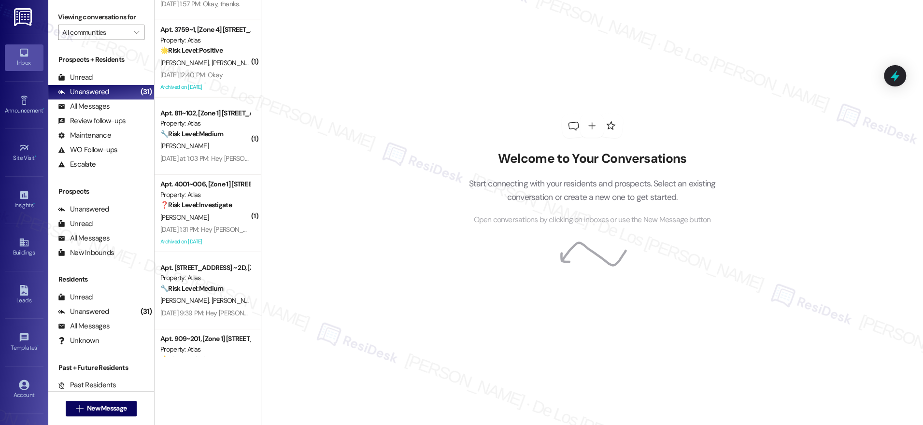
scroll to position [2116, 0]
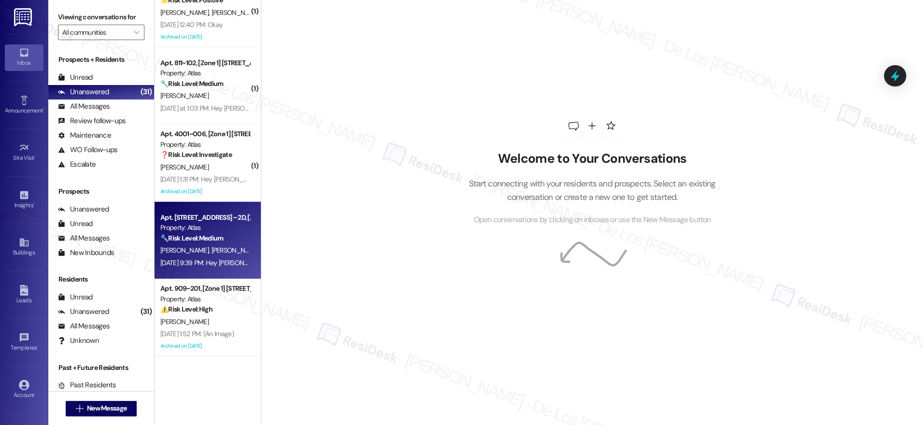
click at [225, 236] on div "🔧 Risk Level: Medium The resident is stating their address is not listed on the…" at bounding box center [204, 238] width 89 height 10
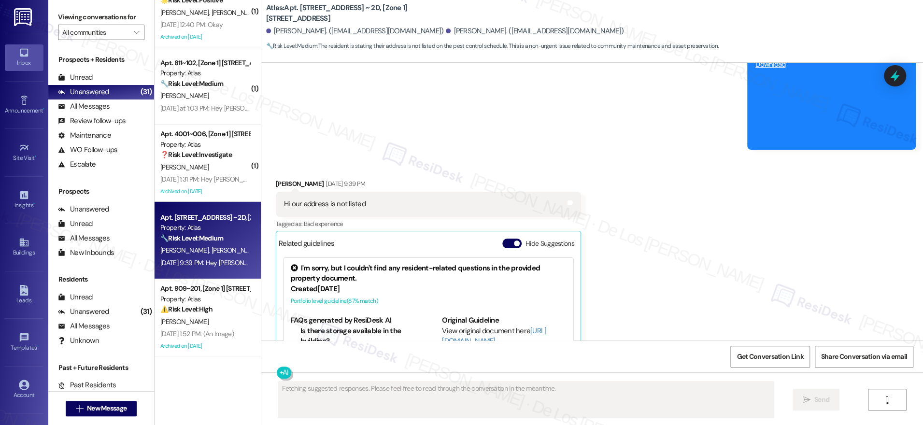
scroll to position [799, 0]
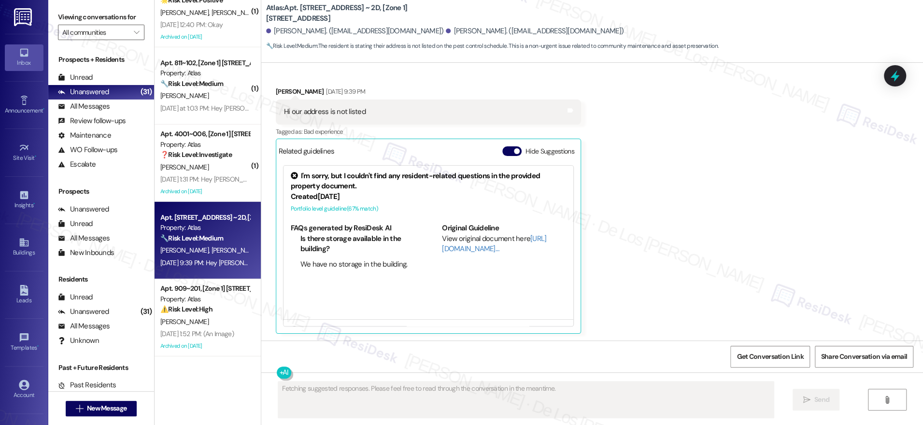
click at [341, 113] on div "Hi our address is not listed" at bounding box center [325, 112] width 82 height 10
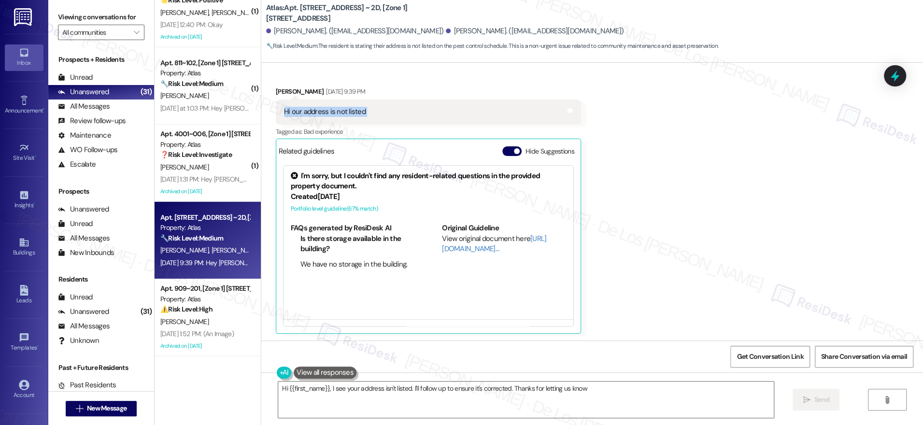
type textarea "Hi {{first_name}}, I see your address isn't listed. I'll follow up to ensure it…"
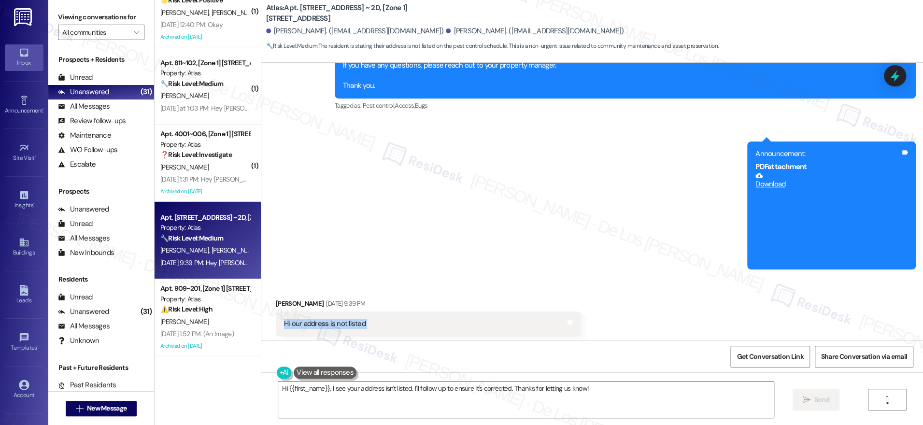
scroll to position [587, 0]
drag, startPoint x: 454, startPoint y: 14, endPoint x: 419, endPoint y: 11, distance: 35.4
click at [419, 11] on div "Atlas: Apt. 349 E 48th Street ~ 2D, [Zone 1] 349 E 48th St Denzel Howard. (howa…" at bounding box center [594, 26] width 657 height 49
click at [349, 15] on b "Atlas: Apt. 349 E 48th Street ~ 2D, [Zone 1] 349 E 48th St" at bounding box center [362, 13] width 193 height 21
drag, startPoint x: 310, startPoint y: 11, endPoint x: 387, endPoint y: 14, distance: 77.3
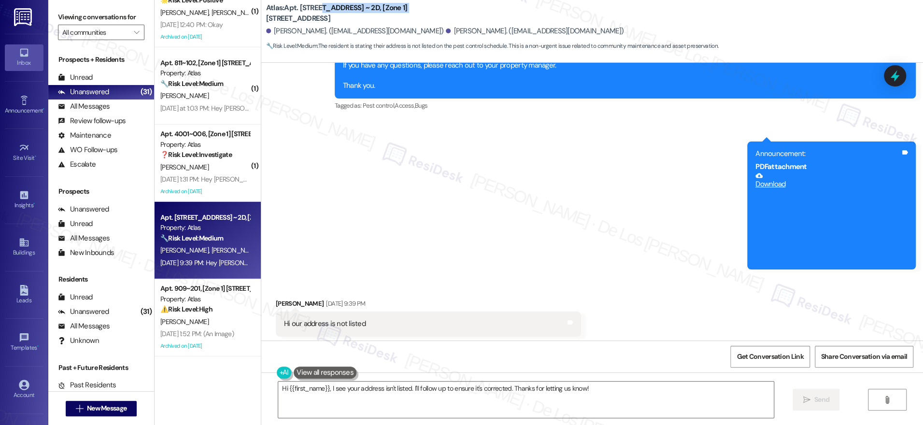
click at [387, 14] on b "Atlas: Apt. 349 E 48th Street ~ 2D, [Zone 1] 349 E 48th St" at bounding box center [362, 13] width 193 height 21
copy b "48th Street ~ 2D, [Zone 1]"
click at [351, 12] on b "Atlas: Apt. 349 E 48th Street ~ 2D, [Zone 1] 349 E 48th St" at bounding box center [362, 13] width 193 height 21
drag, startPoint x: 264, startPoint y: 15, endPoint x: 454, endPoint y: 13, distance: 190.3
click at [454, 13] on div "Atlas: Apt. 349 E 48th Street ~ 2D, [Zone 1] 349 E 48th St Denzel Howard. (howa…" at bounding box center [594, 26] width 657 height 49
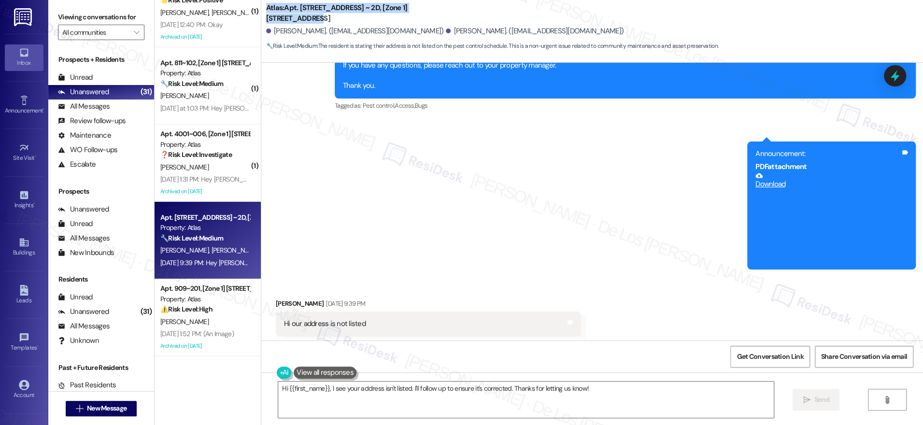
copy b "Atlas: Apt. 349 E 48th Street ~ 2D, [Zone 1] 349 E 48th St"
drag, startPoint x: 454, startPoint y: 13, endPoint x: 411, endPoint y: 9, distance: 43.6
click at [454, 13] on div "Atlas: Apt. 349 E 48th Street ~ 2D, [Zone 1] 349 E 48th St Denzel Howard. (howa…" at bounding box center [594, 26] width 657 height 49
drag, startPoint x: 362, startPoint y: 9, endPoint x: 260, endPoint y: 13, distance: 102.0
click at [266, 13] on b "Atlas: Apt. 349 E 48th Street ~ 2D, [Zone 1] 349 E 48th St" at bounding box center [362, 13] width 193 height 21
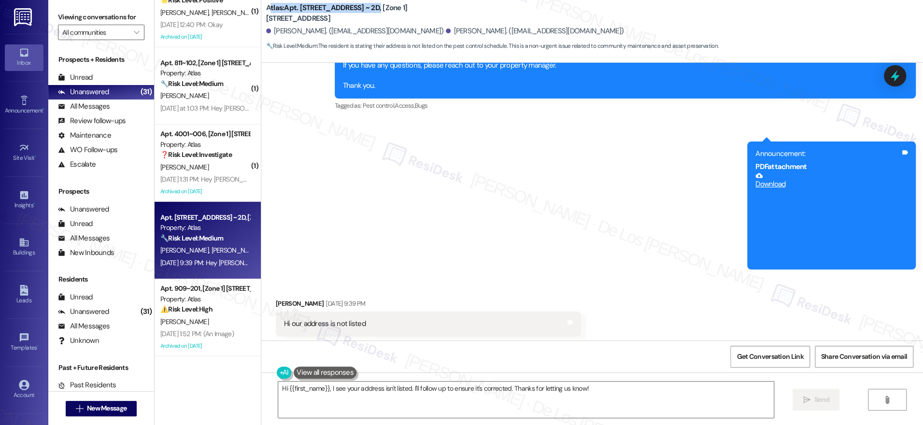
click at [266, 13] on b "Atlas: Apt. 349 E 48th Street ~ 2D, [Zone 1] 349 E 48th St" at bounding box center [362, 13] width 193 height 21
drag, startPoint x: 258, startPoint y: 11, endPoint x: 493, endPoint y: 16, distance: 234.8
click at [492, 17] on div "Atlas: Apt. 349 E 48th Street ~ 2D, [Zone 1] 349 E 48th St Denzel Howard. (howa…" at bounding box center [594, 26] width 657 height 49
copy b "Atlas: Apt. 349 E 48th Street ~ 2D, [Zone 1] 349 E 48th St"
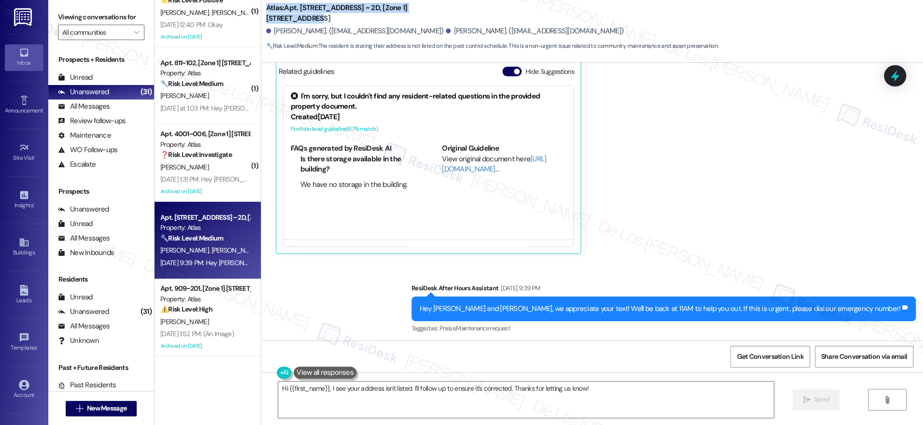
scroll to position [878, 0]
click at [754, 355] on span "Get Conversation Link" at bounding box center [770, 357] width 67 height 10
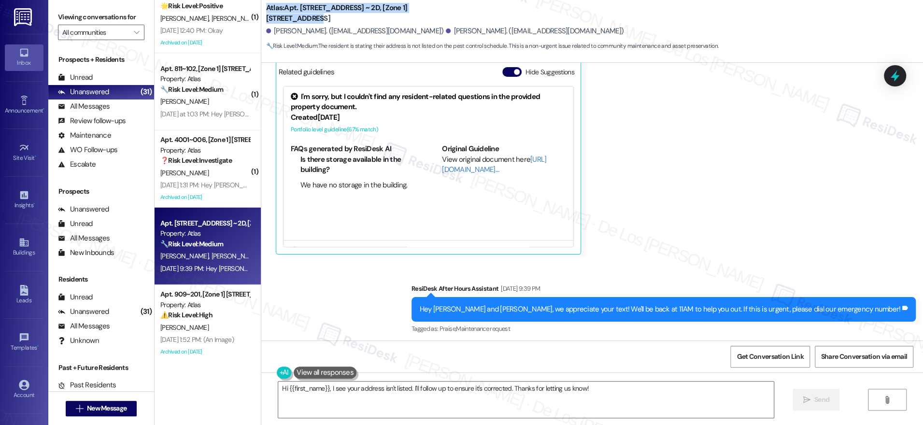
scroll to position [2110, 0]
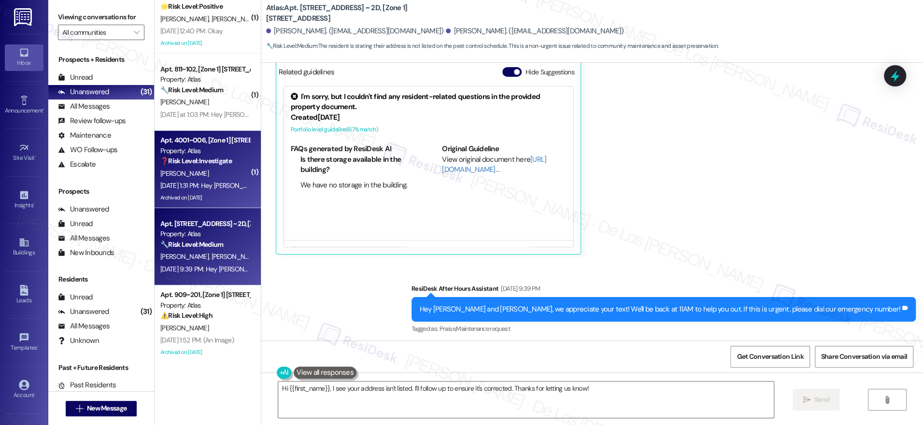
click at [210, 192] on div "Archived on [DATE]" at bounding box center [204, 198] width 91 height 12
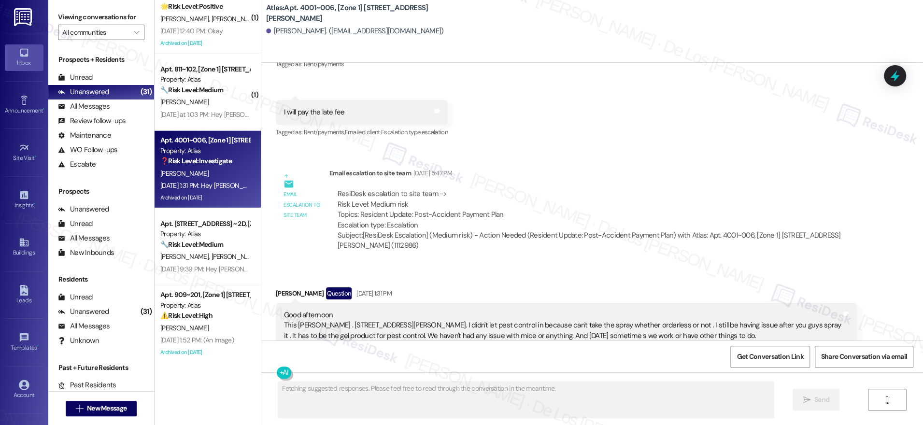
scroll to position [65929, 0]
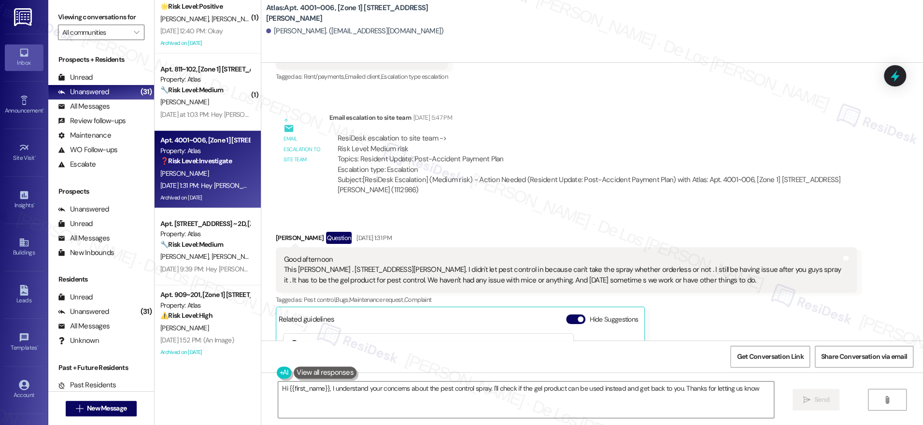
type textarea "Hi {{first_name}}, I understand your concerns about the pest control spray. I'l…"
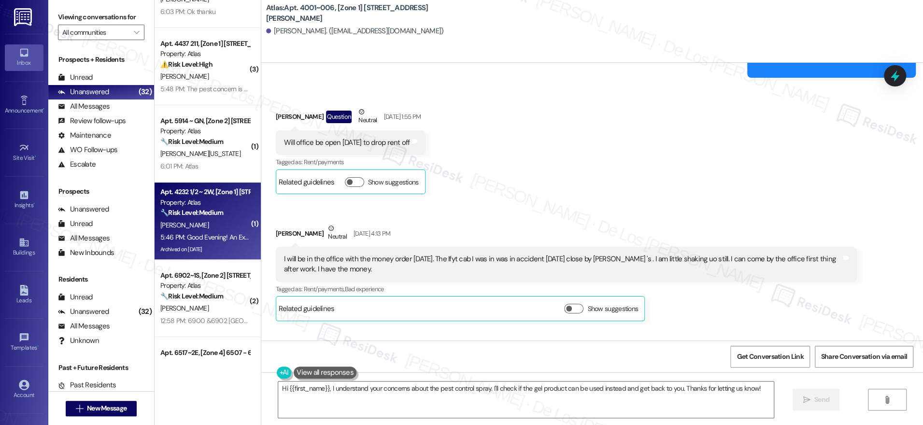
scroll to position [0, 0]
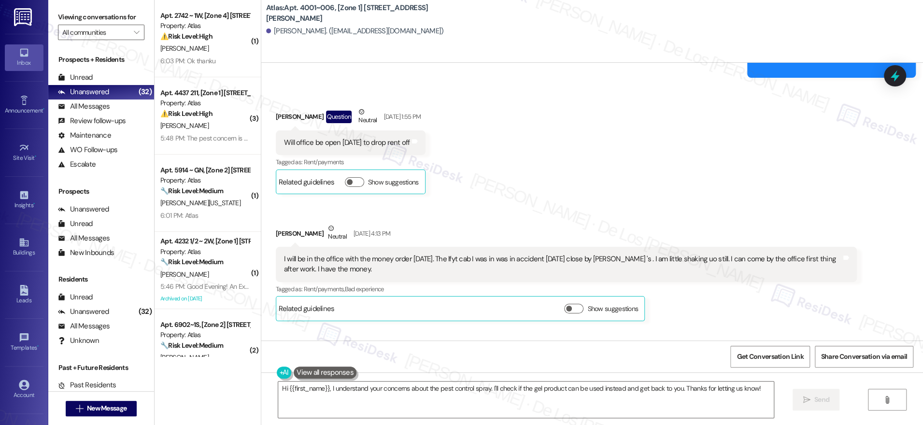
click at [208, 58] on div "6:03 PM: Ok thanku 6:03 PM: Ok thanku" at bounding box center [204, 61] width 91 height 12
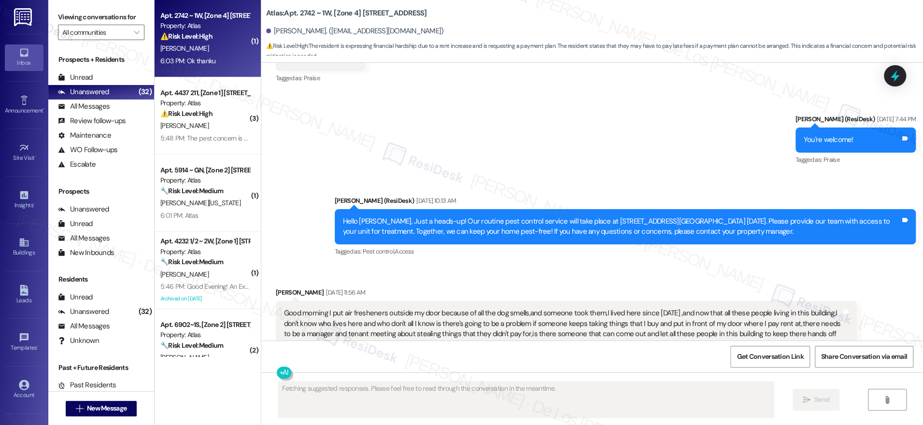
scroll to position [5397, 0]
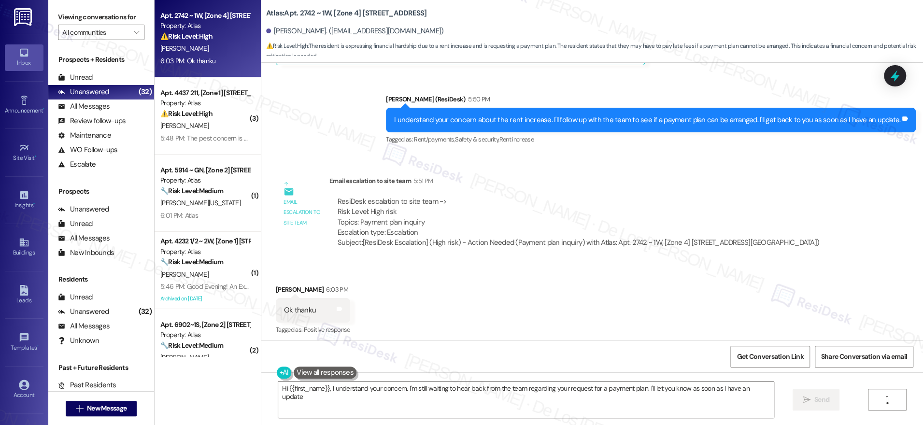
type textarea "Hi {{first_name}}, I understand your concern. I'm still waiting to hear back fr…"
click at [462, 385] on textarea "Hi {{first_name}}, I understand your concern. I'm still waiting to hear back fr…" at bounding box center [526, 400] width 496 height 36
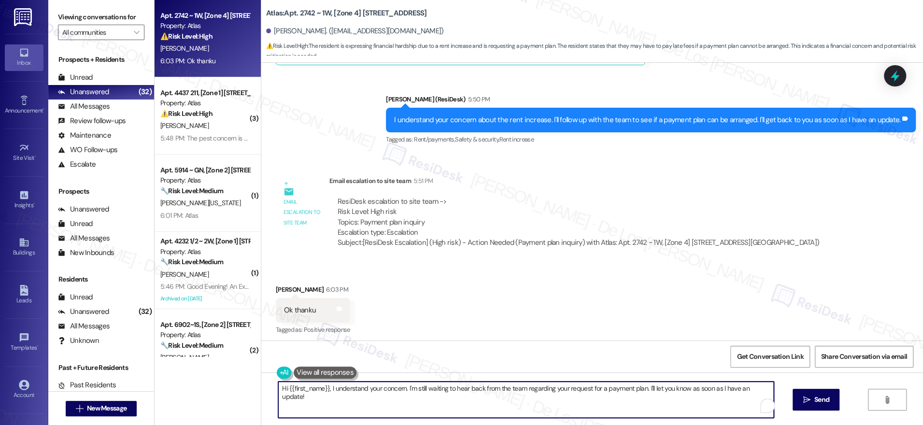
click at [462, 385] on textarea "Hi {{first_name}}, I understand your concern. I'm still waiting to hear back fr…" at bounding box center [526, 400] width 496 height 36
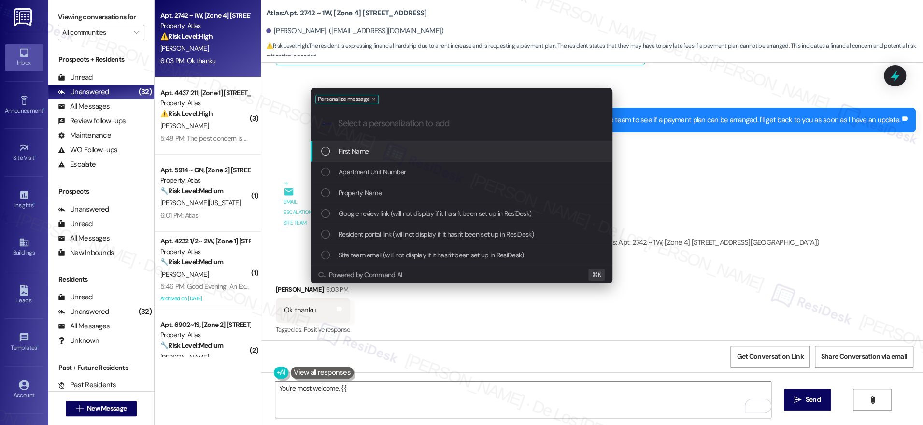
click at [470, 149] on div "First Name" at bounding box center [462, 151] width 283 height 11
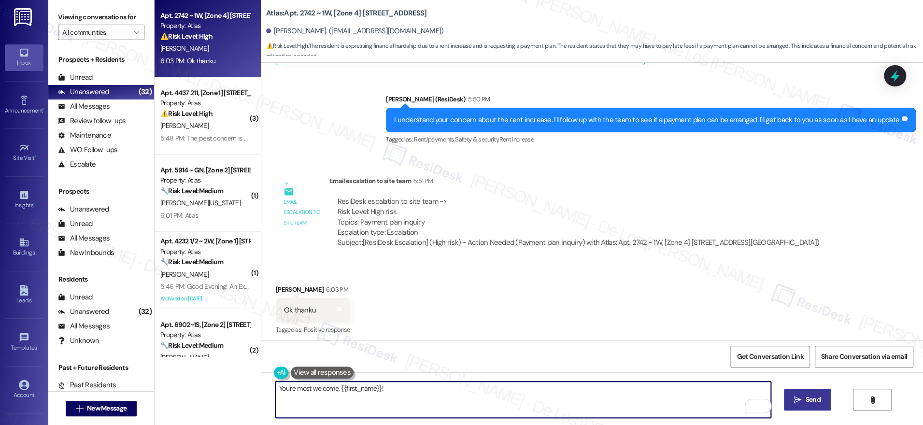
type textarea "You're most welcome, {{first_name}}!"
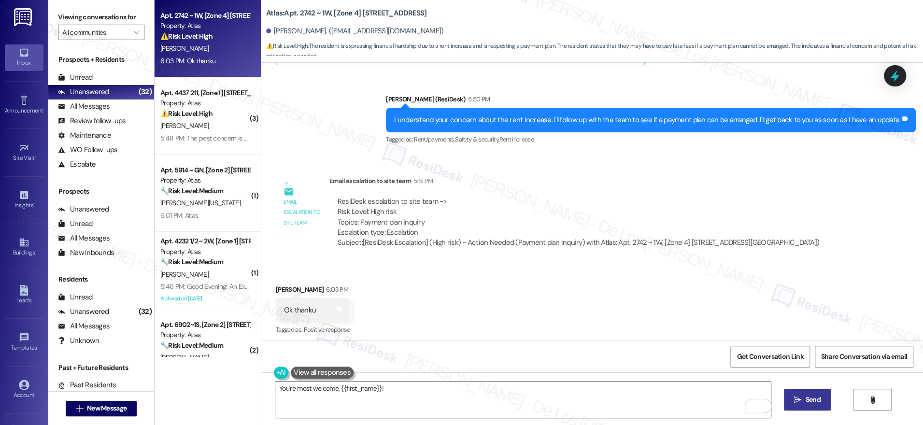
click at [801, 397] on span " Send" at bounding box center [807, 400] width 30 height 10
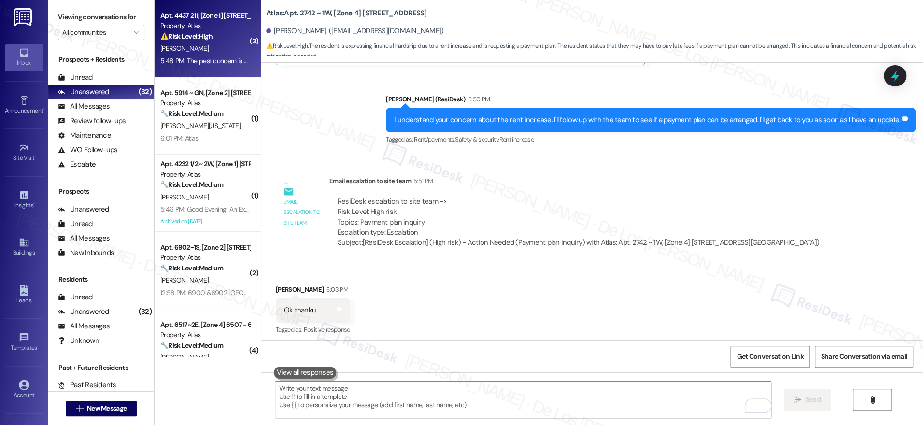
click at [224, 58] on div "5:48 PM: The pest concern is my only problem I don't like how I'm starting to S…" at bounding box center [845, 61] width 1371 height 9
type textarea "Fetching suggested responses. Please feel free to read through the conversation…"
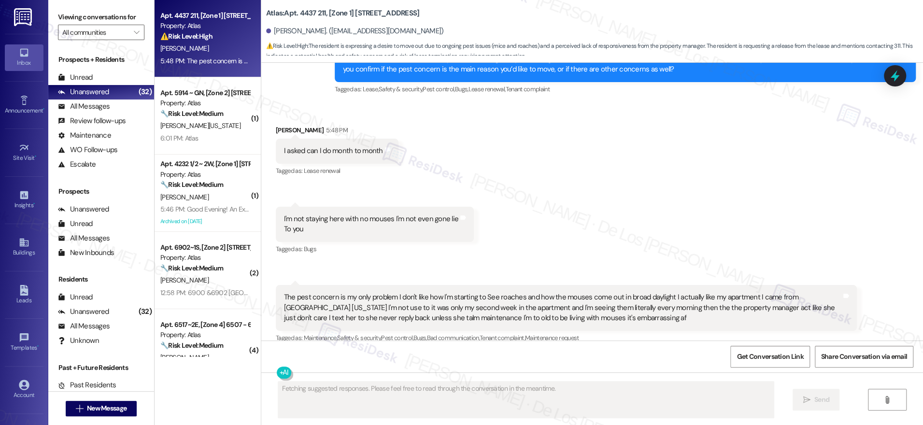
scroll to position [2665, 0]
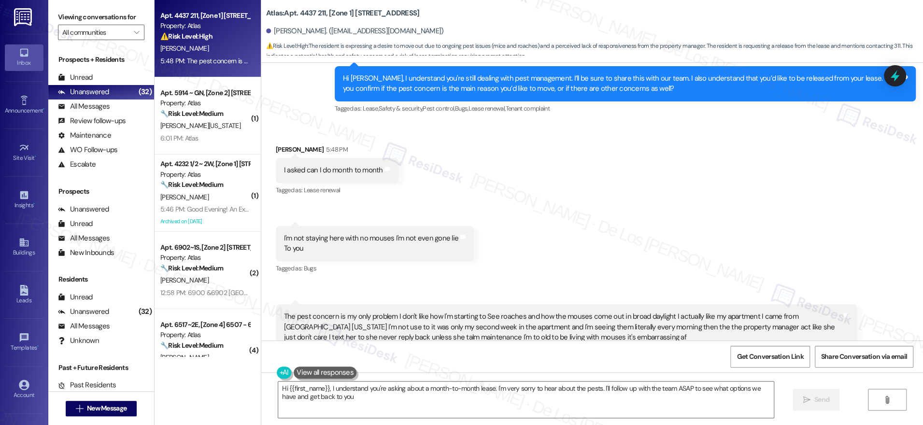
type textarea "Hi {{first_name}}, I understand you're asking about a month-to-month lease. I'm…"
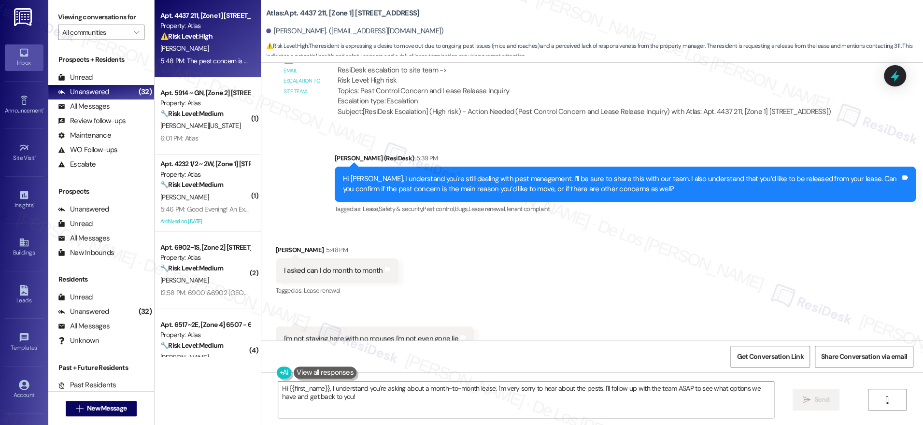
scroll to position [2545, 0]
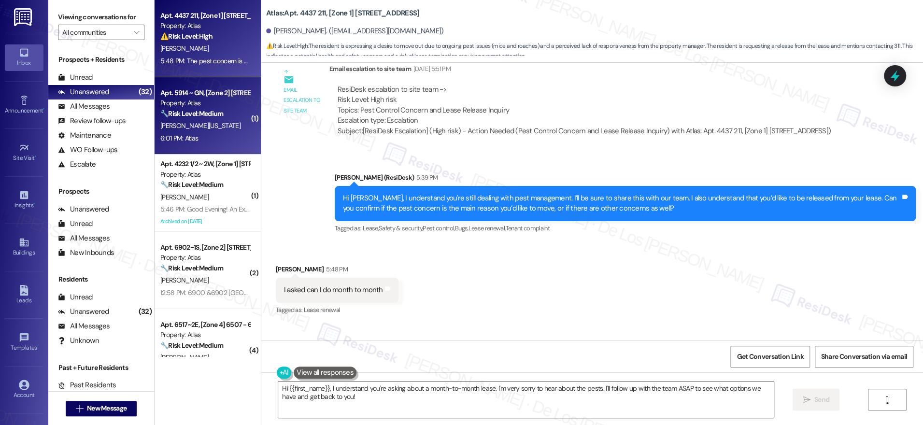
click at [207, 137] on div "6:01 PM: Atlas 6:01 PM: Atlas" at bounding box center [204, 138] width 91 height 12
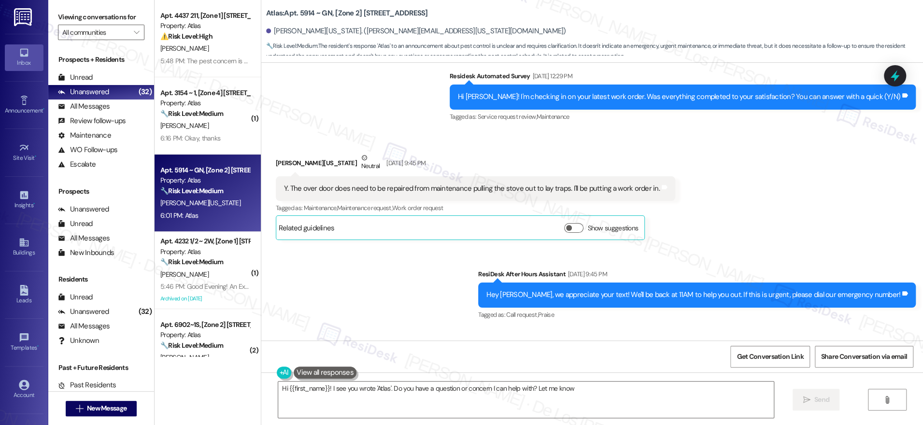
scroll to position [3863, 0]
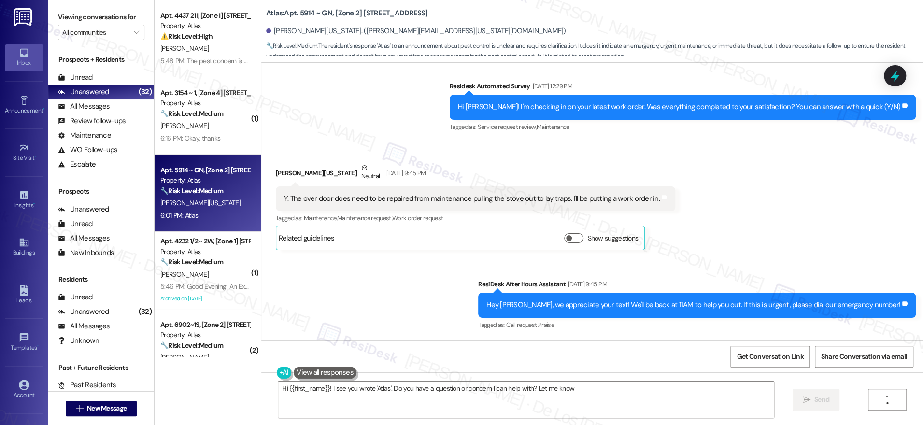
type textarea "Hi {{first_name}}! I see you wrote 'Atlas'. Do you have a question or concern I…"
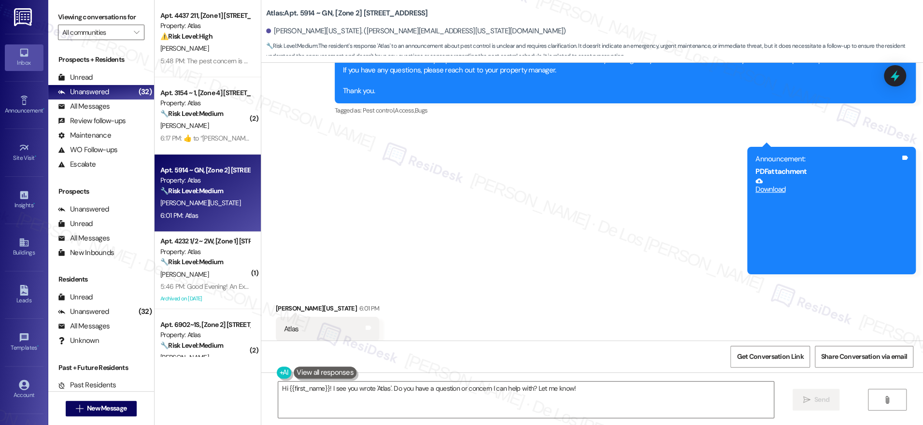
scroll to position [4396, 0]
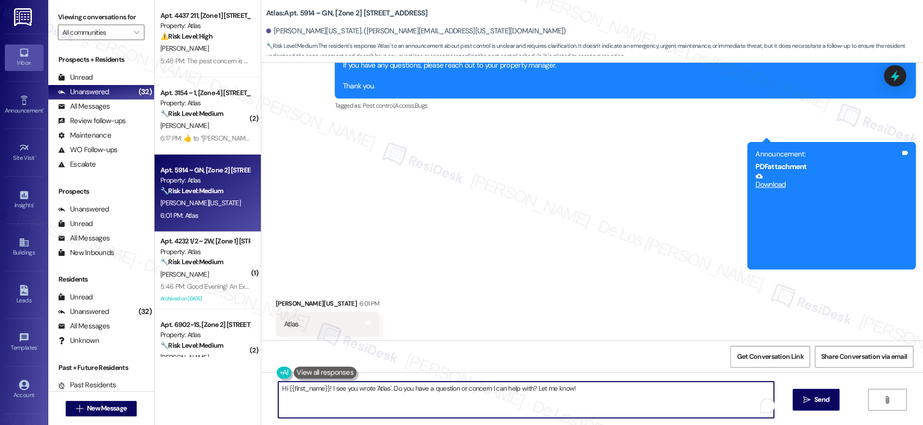
click at [612, 395] on textarea "Hi {{first_name}}! I see you wrote 'Atlas'. Do you have a question or concern I…" at bounding box center [526, 400] width 496 height 36
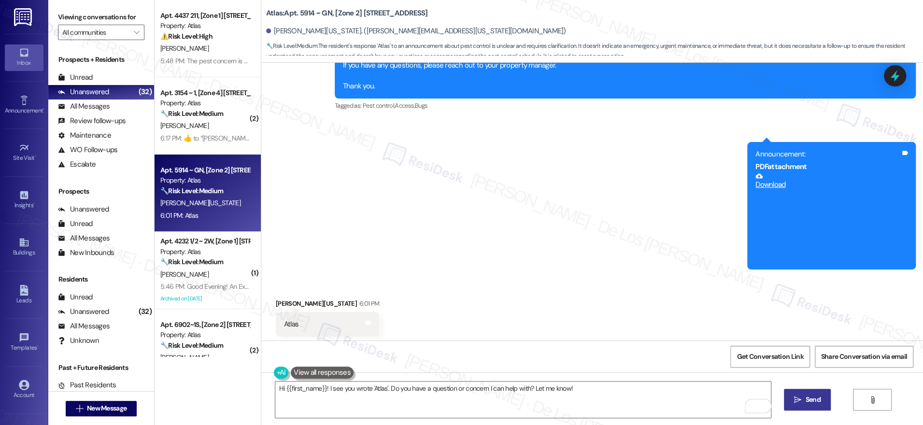
click at [794, 401] on icon "" at bounding box center [797, 400] width 7 height 8
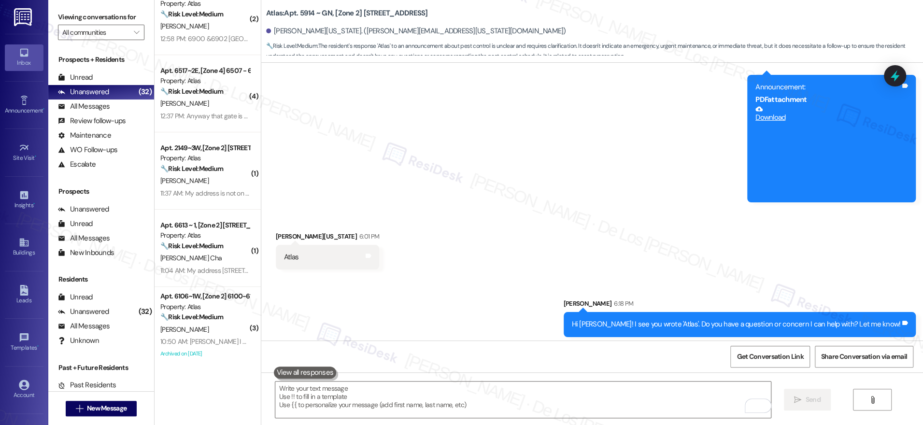
scroll to position [271, 0]
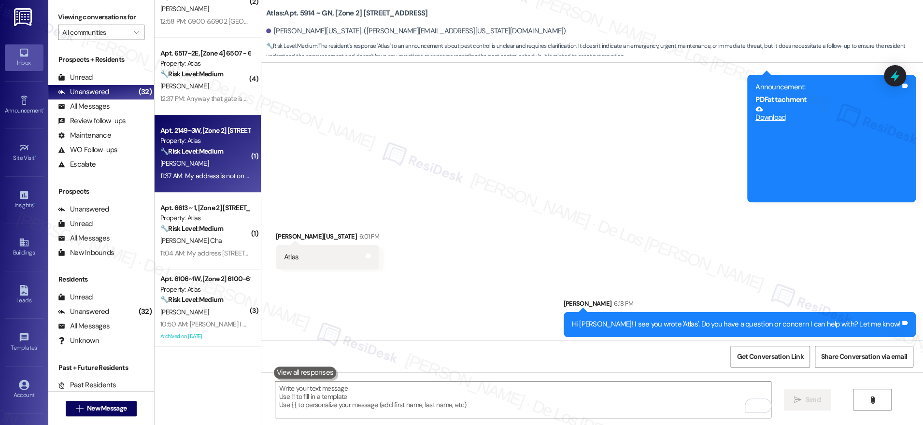
click at [211, 167] on div "[PERSON_NAME]" at bounding box center [204, 163] width 91 height 12
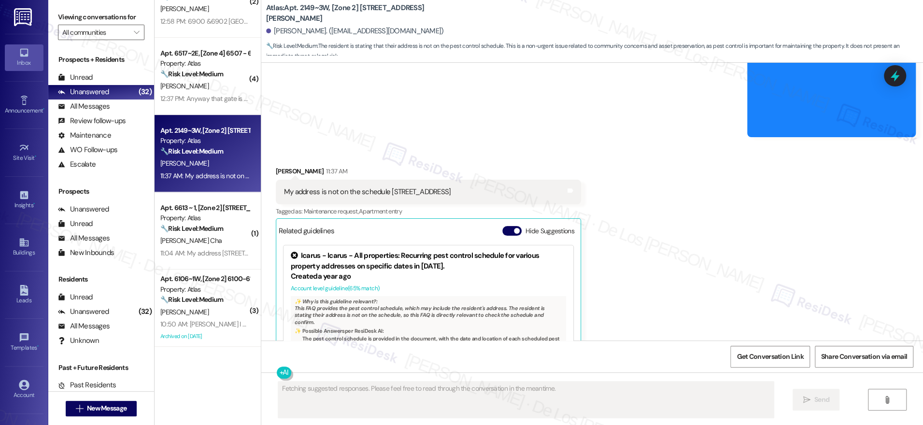
scroll to position [1077, 0]
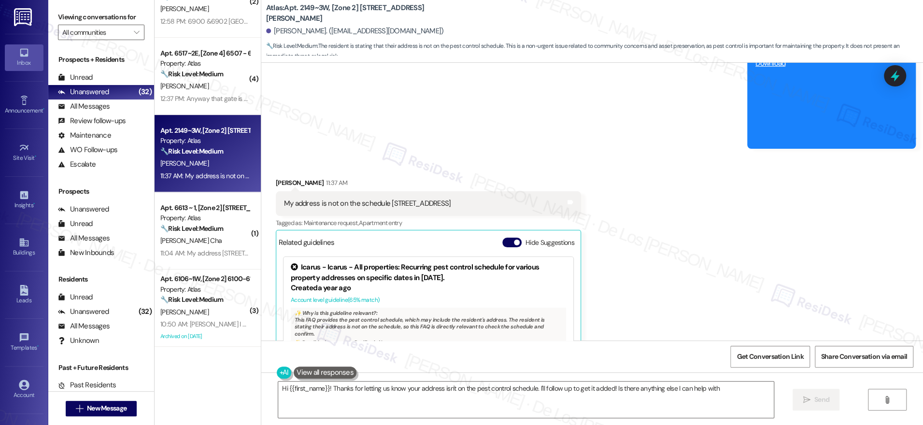
type textarea "Hi {{first_name}}! Thanks for letting us know your address isn't on the pest co…"
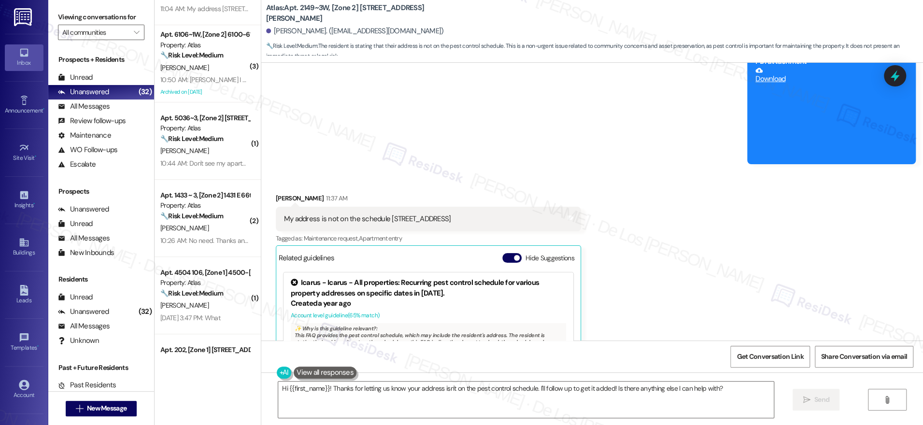
scroll to position [516, 0]
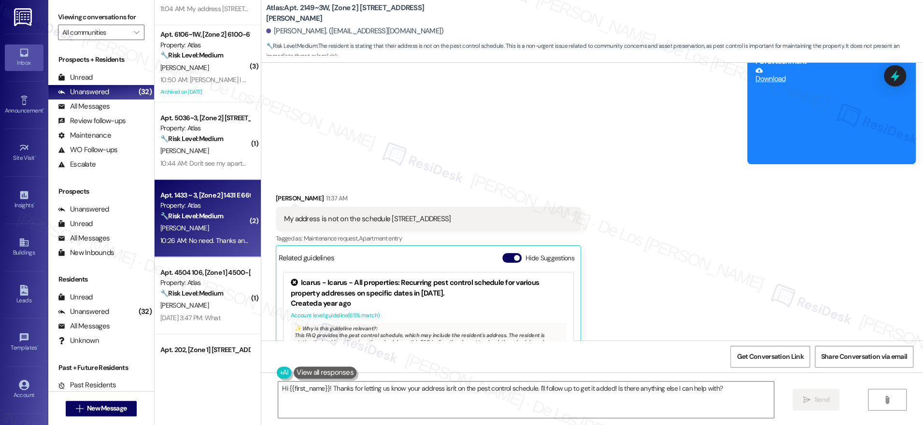
click at [234, 236] on div "10:26 AM: No need. Thanks and good day 10:26 AM: No need. Thanks and good day" at bounding box center [218, 240] width 117 height 9
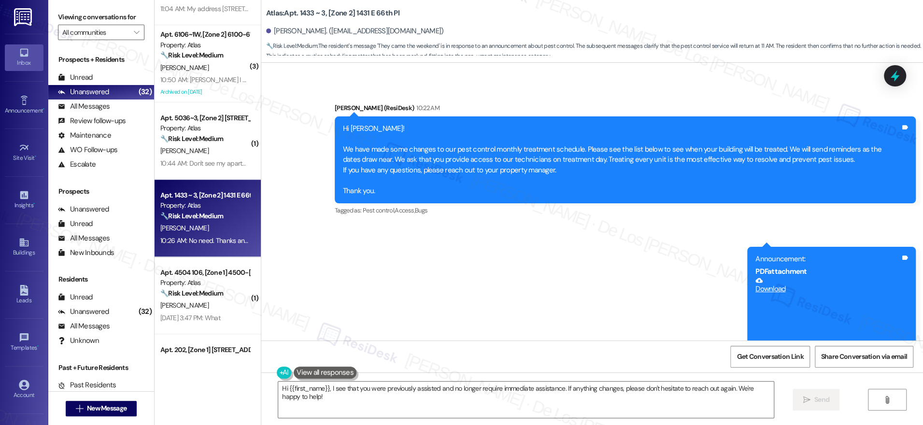
scroll to position [2059, 0]
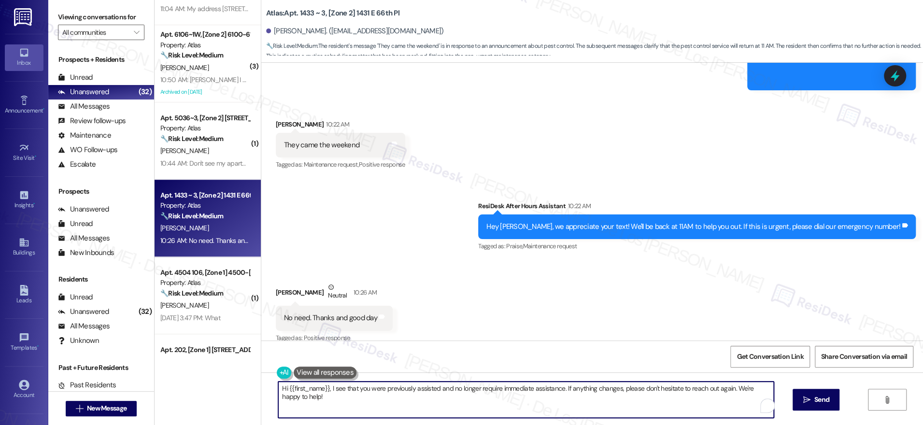
drag, startPoint x: 320, startPoint y: 385, endPoint x: 379, endPoint y: 406, distance: 62.5
click at [377, 405] on textarea "Hi {{first_name}}, I see that you were previously assisted and no longer requir…" at bounding box center [526, 400] width 496 height 36
paste textarea "}, good to know they’ll be there over the"
click at [531, 387] on textarea "Hi {{first_name}}, good to know they’ll be there over the weekend. Let me know …" at bounding box center [523, 400] width 496 height 36
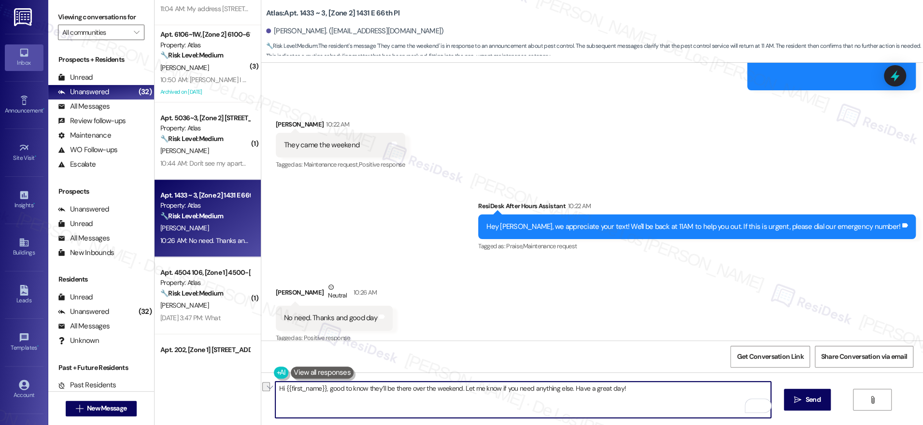
click at [530, 386] on textarea "Hi {{first_name}}, good to know they’ll be there over the weekend. Let me know …" at bounding box center [523, 400] width 496 height 36
paste textarea "it’s good to know they cam"
type textarea "Hi {{first_name}}, it’s good to know they came over the weekend. Let me know if…"
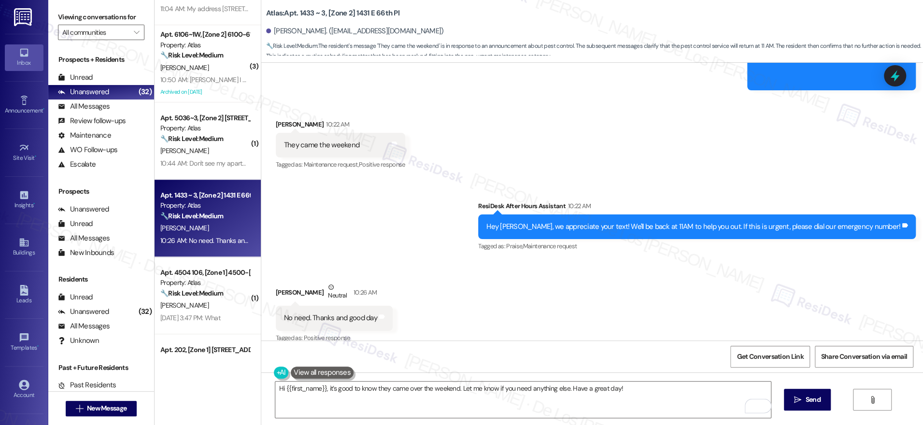
drag, startPoint x: 797, startPoint y: 397, endPoint x: 785, endPoint y: 388, distance: 15.3
click at [797, 397] on icon "" at bounding box center [797, 400] width 7 height 8
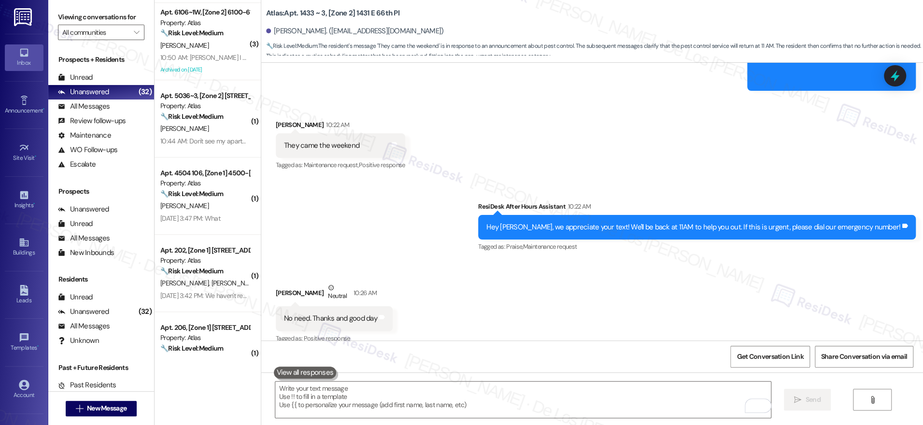
scroll to position [553, 0]
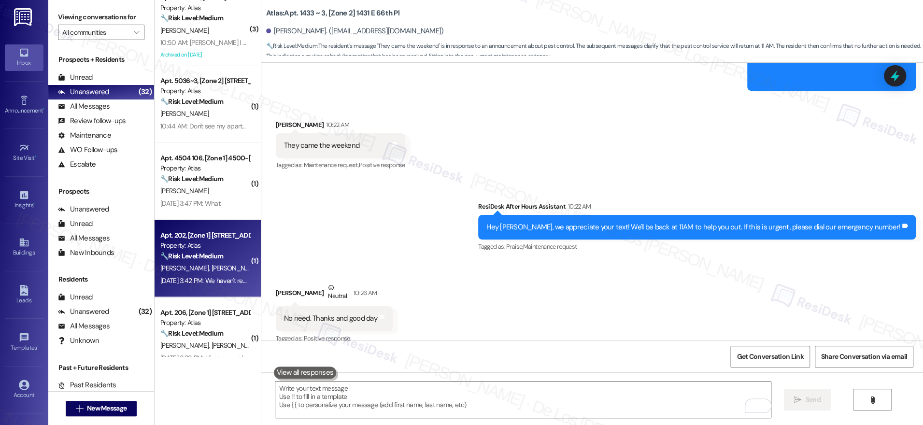
click at [217, 266] on div "G. Burnett J. Rumely" at bounding box center [204, 268] width 91 height 12
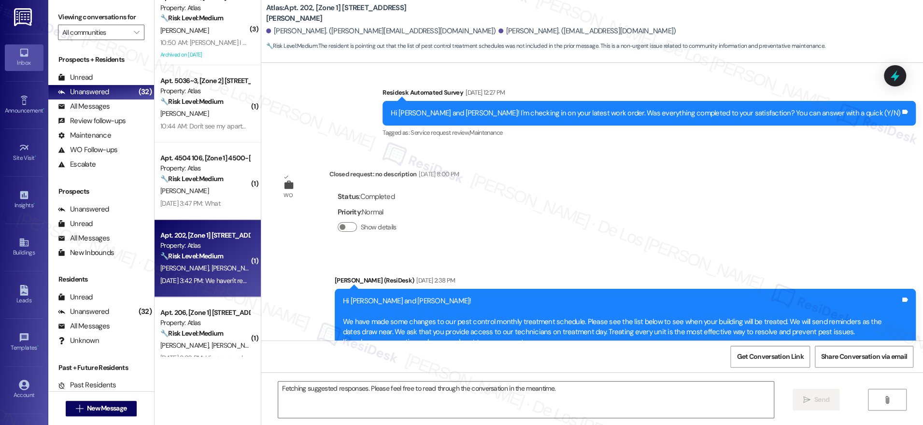
scroll to position [4473, 0]
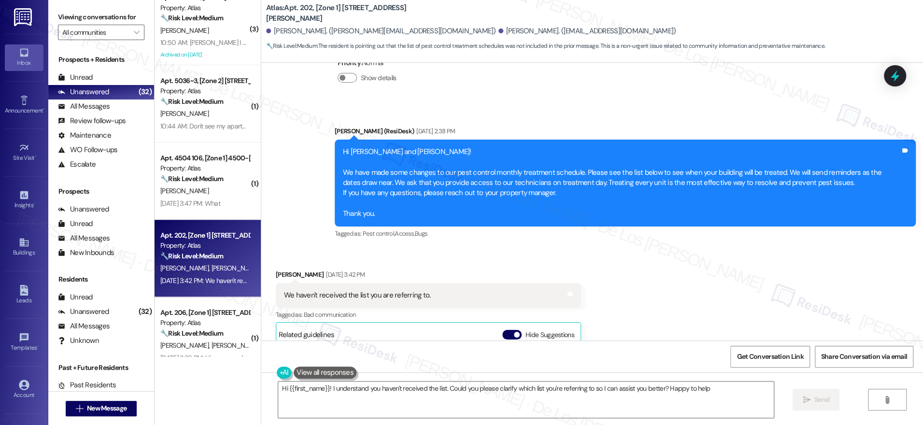
type textarea "Hi {{first_name}}! I understand you haven't received the list. Could you please…"
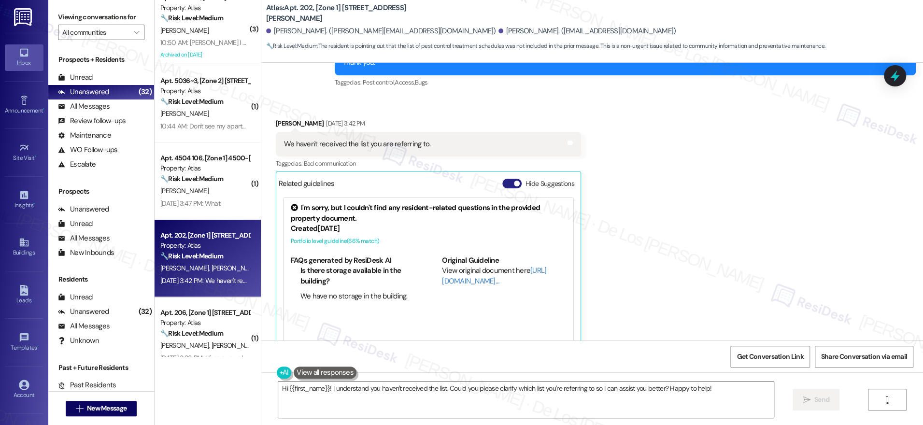
click at [505, 179] on button "Hide Suggestions" at bounding box center [511, 184] width 19 height 10
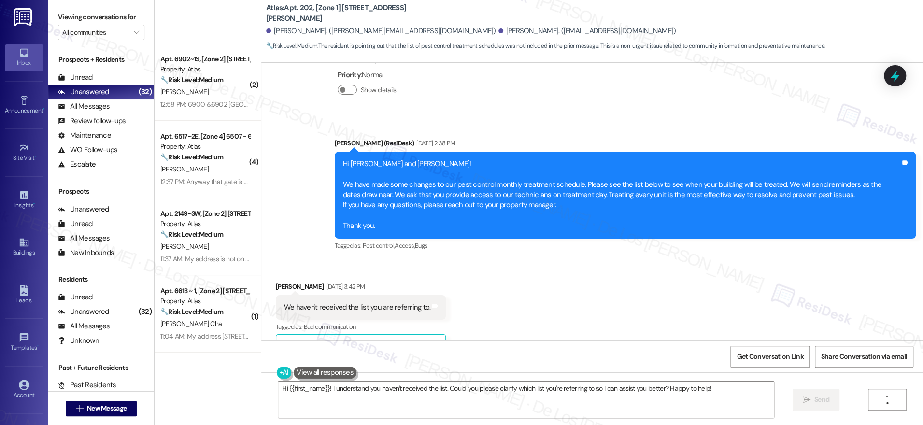
scroll to position [0, 0]
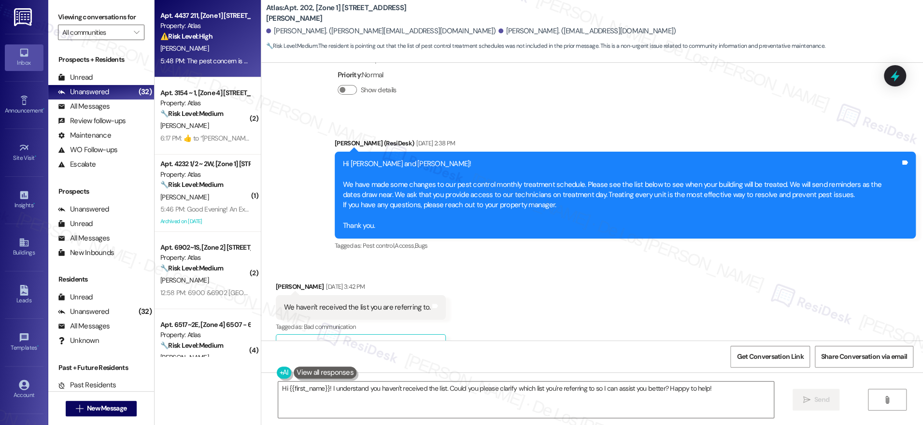
click at [200, 57] on div "5:48 PM: The pest concern is my only problem I don't like how I'm starting to S…" at bounding box center [845, 61] width 1371 height 9
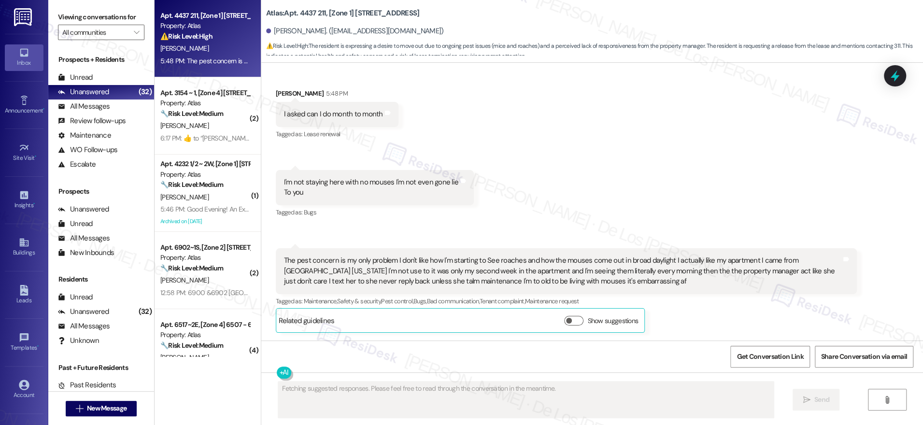
scroll to position [2740, 0]
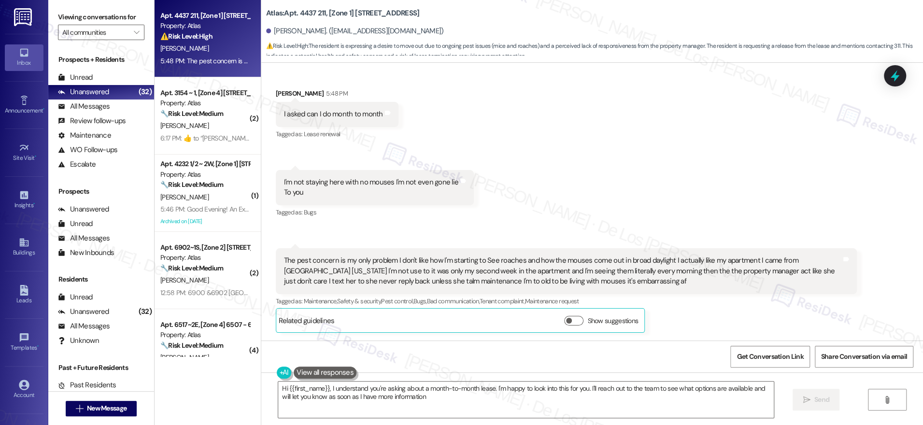
type textarea "Hi {{first_name}}, I understand you're asking about a month-to-month lease. I'm…"
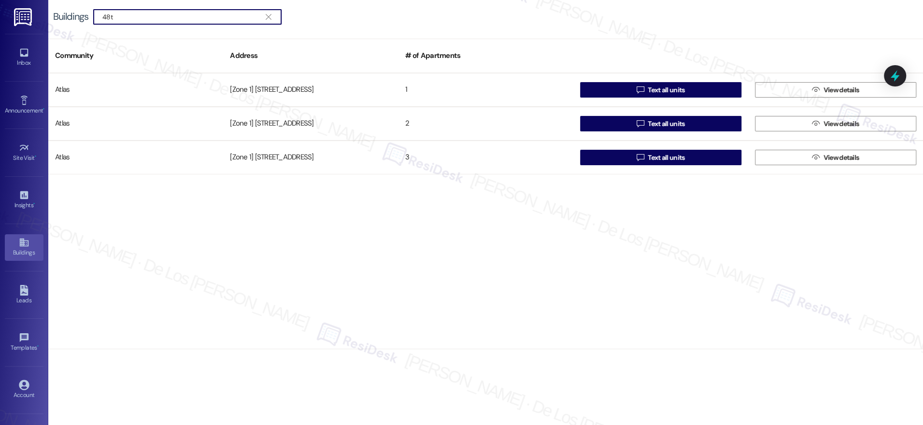
type input "48t"
